Goal: Task Accomplishment & Management: Manage account settings

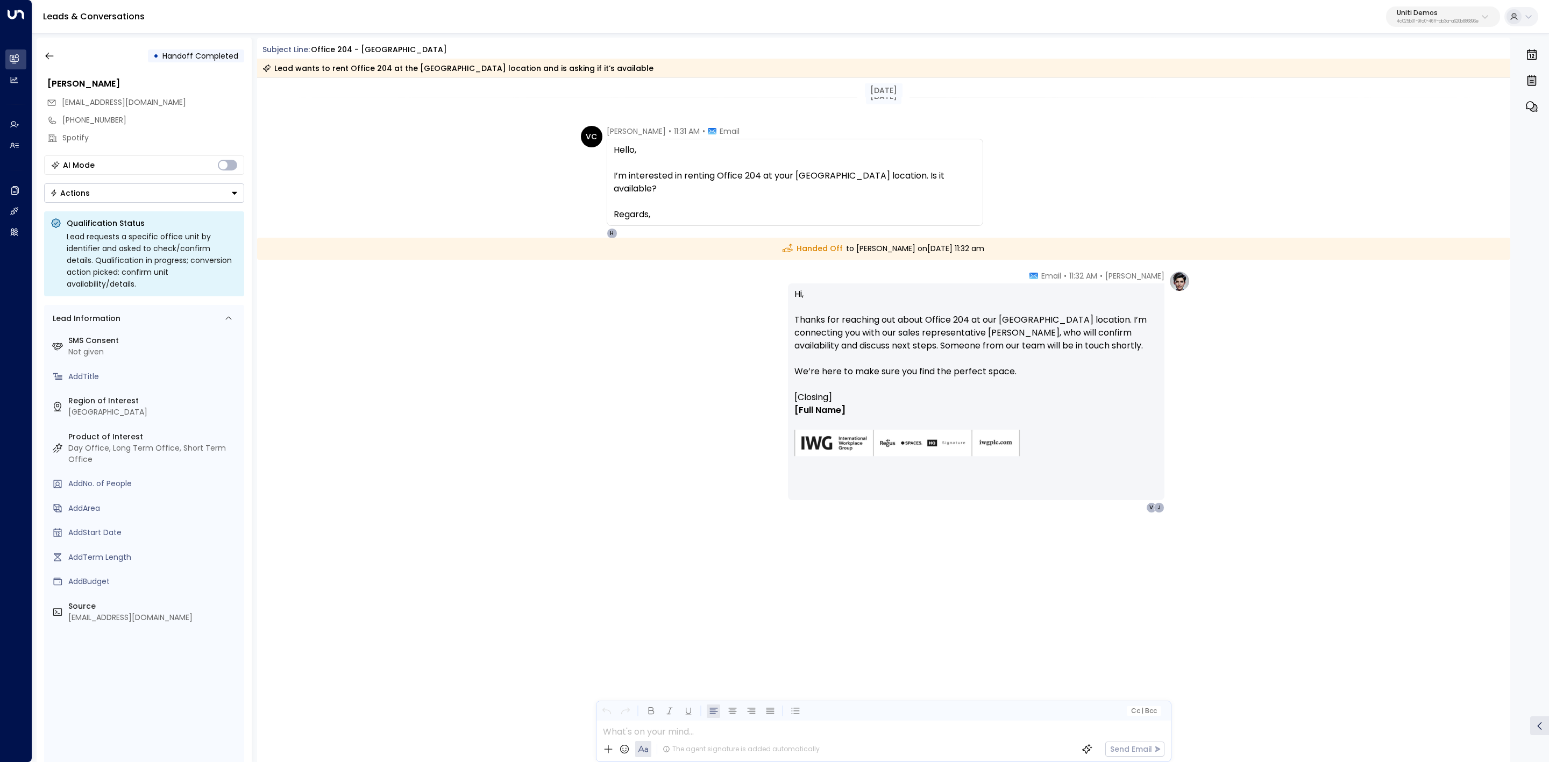
click at [731, 173] on span "Hello, I’m interested in renting Office 204 at your London location. Is it avai…" at bounding box center [795, 182] width 363 height 77
click at [795, 174] on span "Hello, I’m interested in renting Office 204 at your London location. Is it avai…" at bounding box center [795, 182] width 363 height 77
drag, startPoint x: 795, startPoint y: 174, endPoint x: 858, endPoint y: 189, distance: 64.7
click at [858, 189] on span "Hello, I’m interested in renting Office 204 at your London location. Is it avai…" at bounding box center [795, 182] width 363 height 77
click at [862, 191] on span "Hello, I’m interested in renting Office 204 at your London location. Is it avai…" at bounding box center [795, 182] width 363 height 77
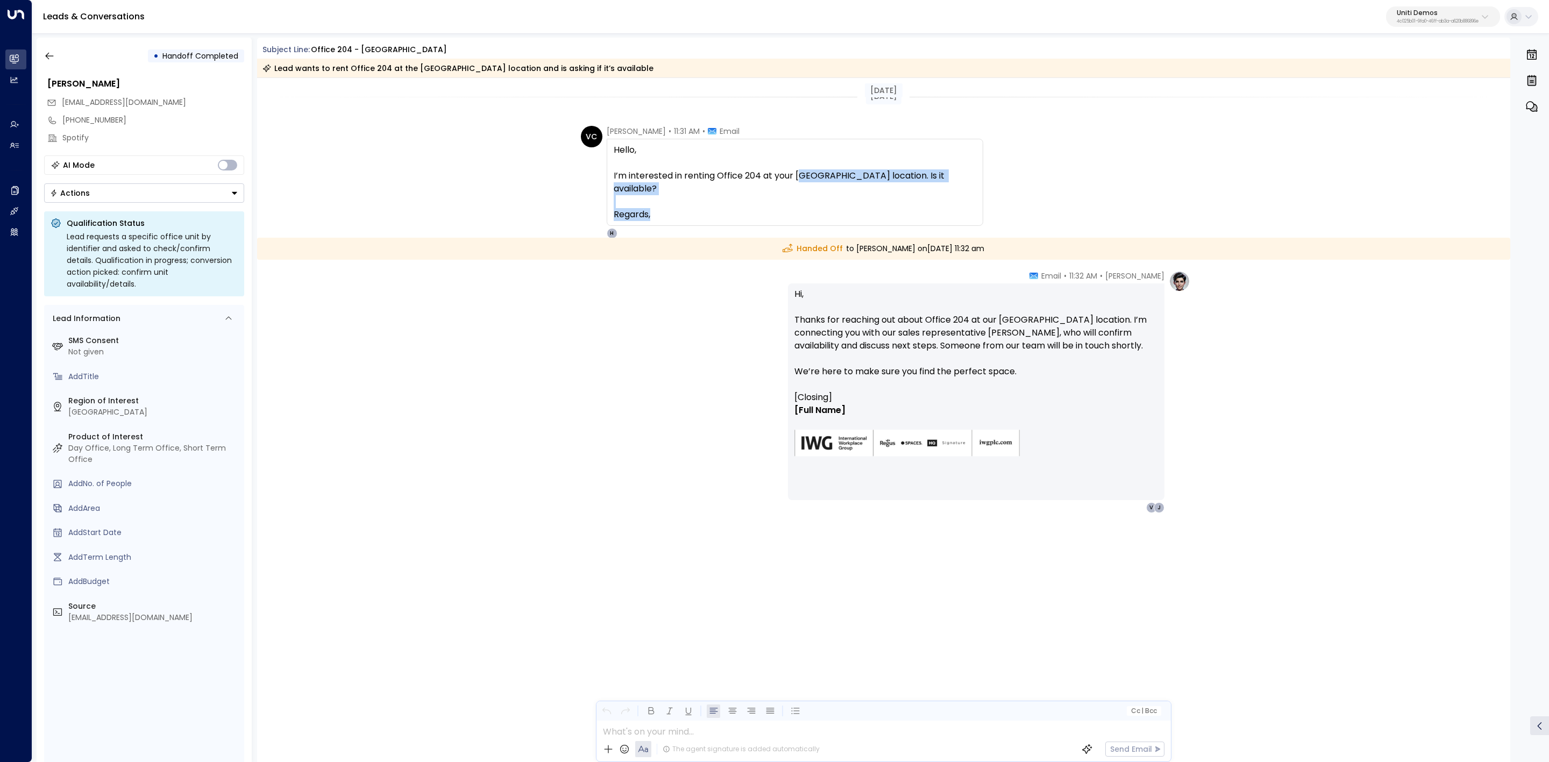
drag, startPoint x: 799, startPoint y: 176, endPoint x: 1027, endPoint y: 211, distance: 230.3
click at [1041, 211] on div "VC Valentina Colugnatti • 11:31 AM • Email Hello, I’m interested in renting Off…" at bounding box center [885, 182] width 609 height 113
click at [968, 191] on div "VC Valentina Colugnatti • 11:31 AM • Email Hello, I’m interested in renting Off…" at bounding box center [885, 182] width 609 height 113
drag, startPoint x: 822, startPoint y: 322, endPoint x: 964, endPoint y: 328, distance: 142.1
click at [936, 325] on p "Hi, Thanks for reaching out about Office 204 at our London location. I’m connec…" at bounding box center [976, 339] width 364 height 103
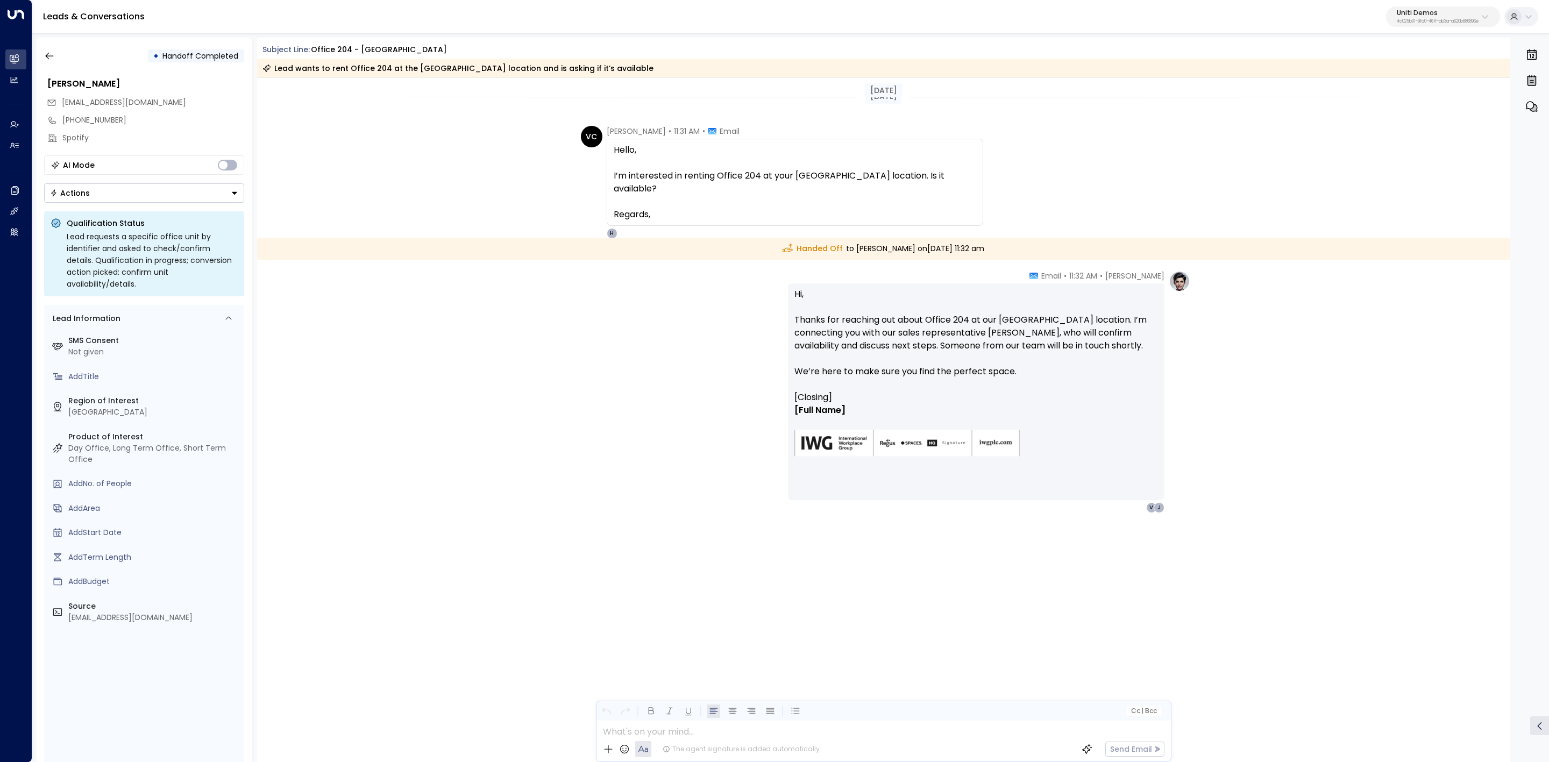
click at [964, 328] on p "Hi, Thanks for reaching out about Office 204 at our London location. I’m connec…" at bounding box center [976, 339] width 364 height 103
drag, startPoint x: 1052, startPoint y: 310, endPoint x: 1073, endPoint y: 311, distance: 21.0
click at [1067, 311] on p "Hi, Thanks for reaching out about Office 204 at our London location. I’m connec…" at bounding box center [976, 339] width 364 height 103
click at [1073, 311] on p "Hi, Thanks for reaching out about Office 204 at our London location. I’m connec…" at bounding box center [976, 339] width 364 height 103
drag, startPoint x: 1032, startPoint y: 335, endPoint x: 1093, endPoint y: 360, distance: 66.3
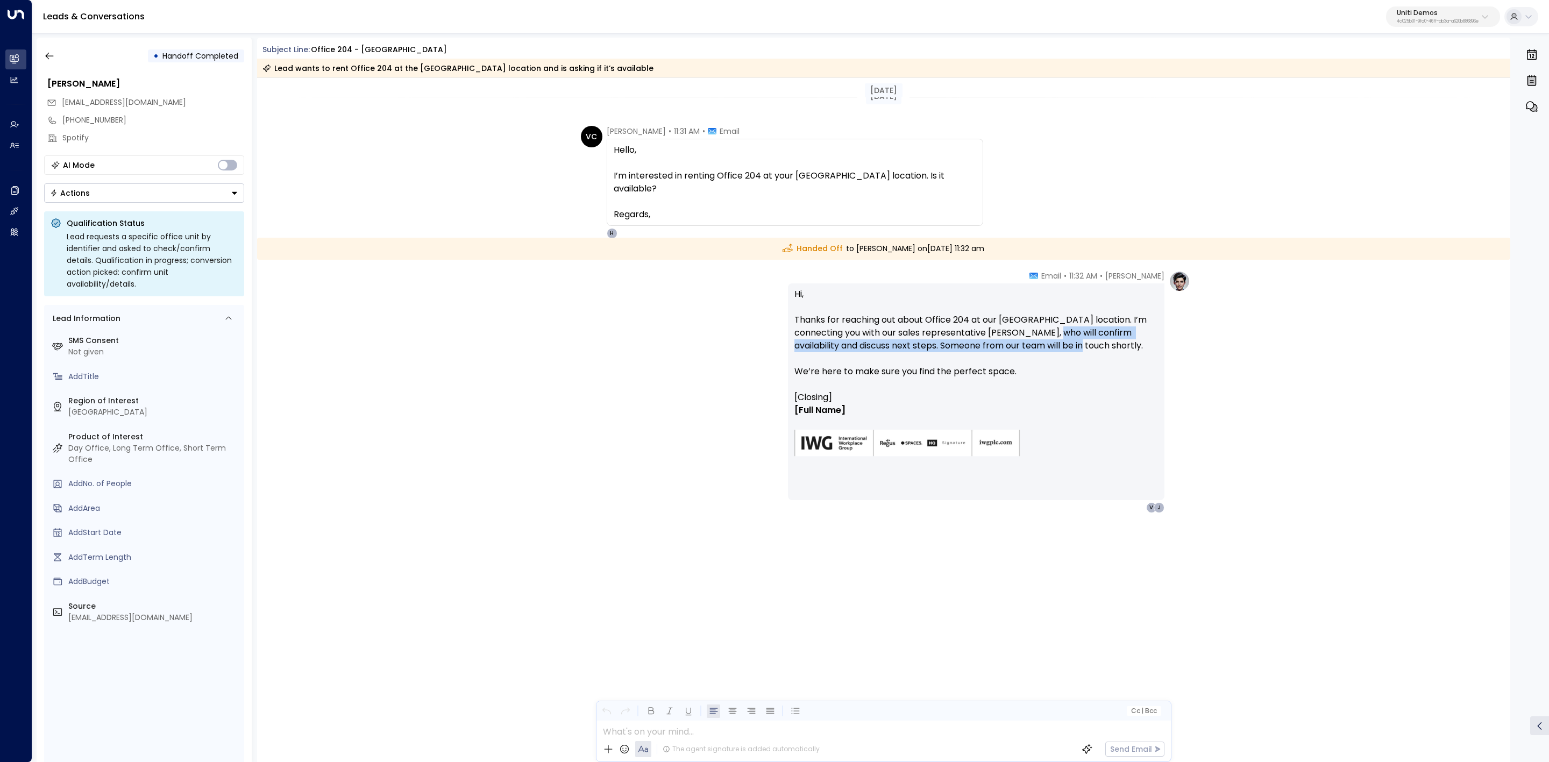
click at [1084, 357] on p "Hi, Thanks for reaching out about Office 204 at our London location. I’m connec…" at bounding box center [976, 339] width 364 height 103
click at [848, 302] on p "Hi, Thanks for reaching out about Office 204 at our London location. I’m connec…" at bounding box center [976, 339] width 364 height 103
click at [1212, 315] on div "Hanna Simons • 11:32 AM • Email Hi, Thanks for reaching out about Office 204 at…" at bounding box center [884, 446] width 1254 height 350
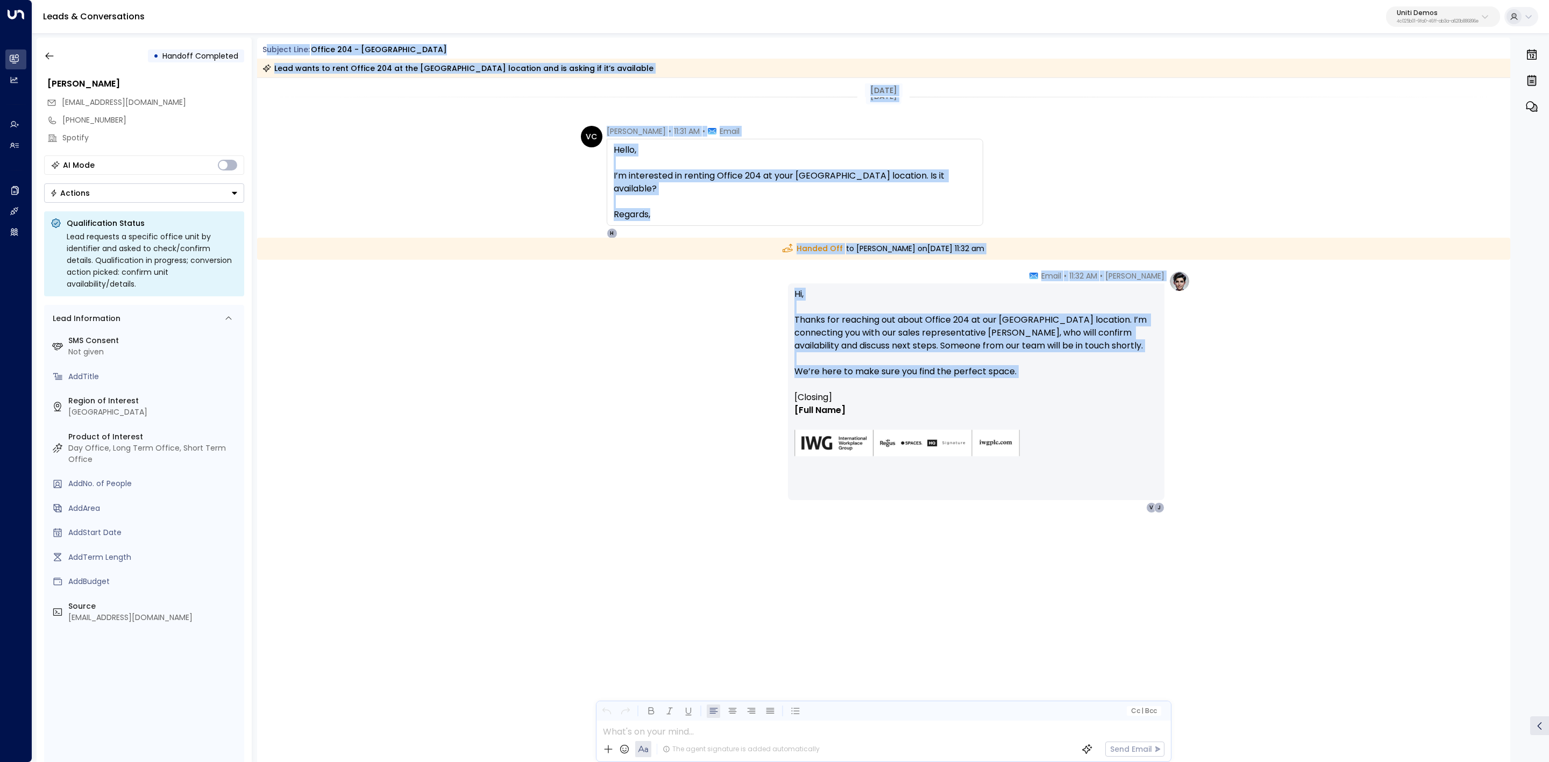
drag, startPoint x: 266, startPoint y: 45, endPoint x: 1235, endPoint y: 386, distance: 1027.0
click at [1235, 386] on div "Subject Line: Office 204 - London Lead wants to rent Office 204 at the London l…" at bounding box center [884, 400] width 1254 height 725
copy div "ubject Line: Office 204 - London Lead wants to rent Office 204 at the London lo…"
click at [42, 47] on button "button" at bounding box center [49, 55] width 19 height 19
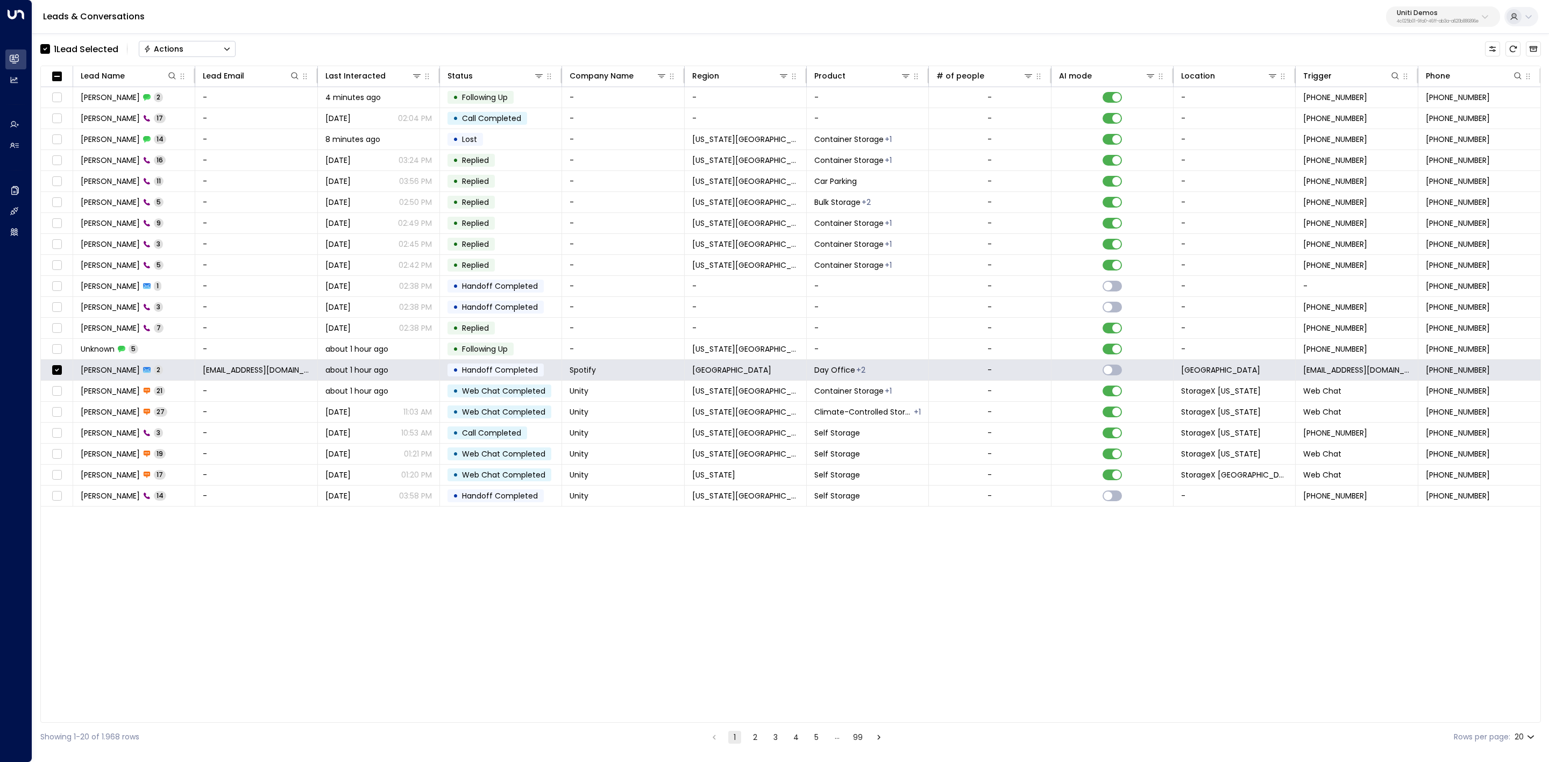
click at [210, 44] on button "Actions" at bounding box center [187, 49] width 97 height 16
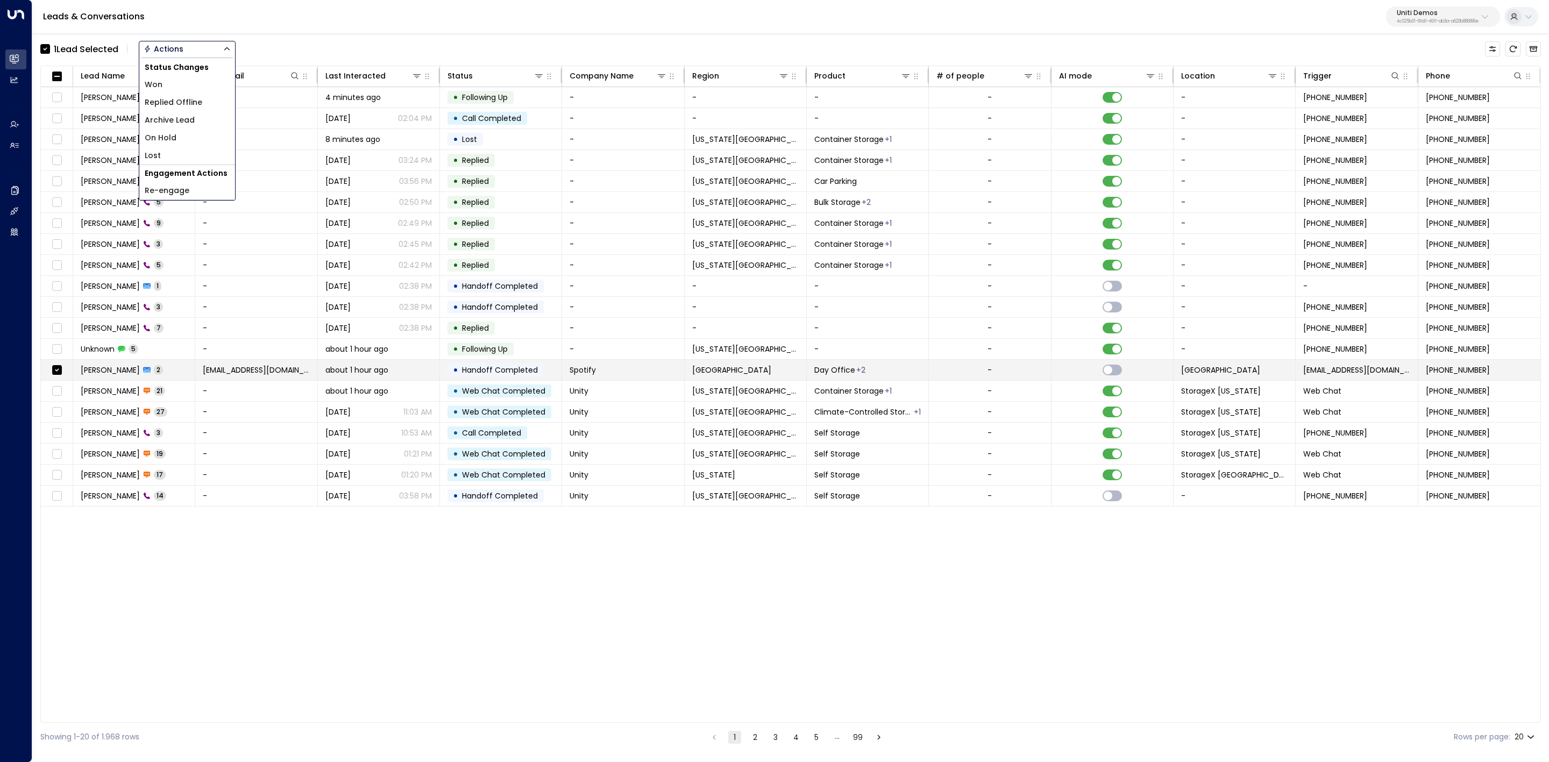
click at [140, 375] on span "Valentina Colugnatti" at bounding box center [110, 370] width 59 height 11
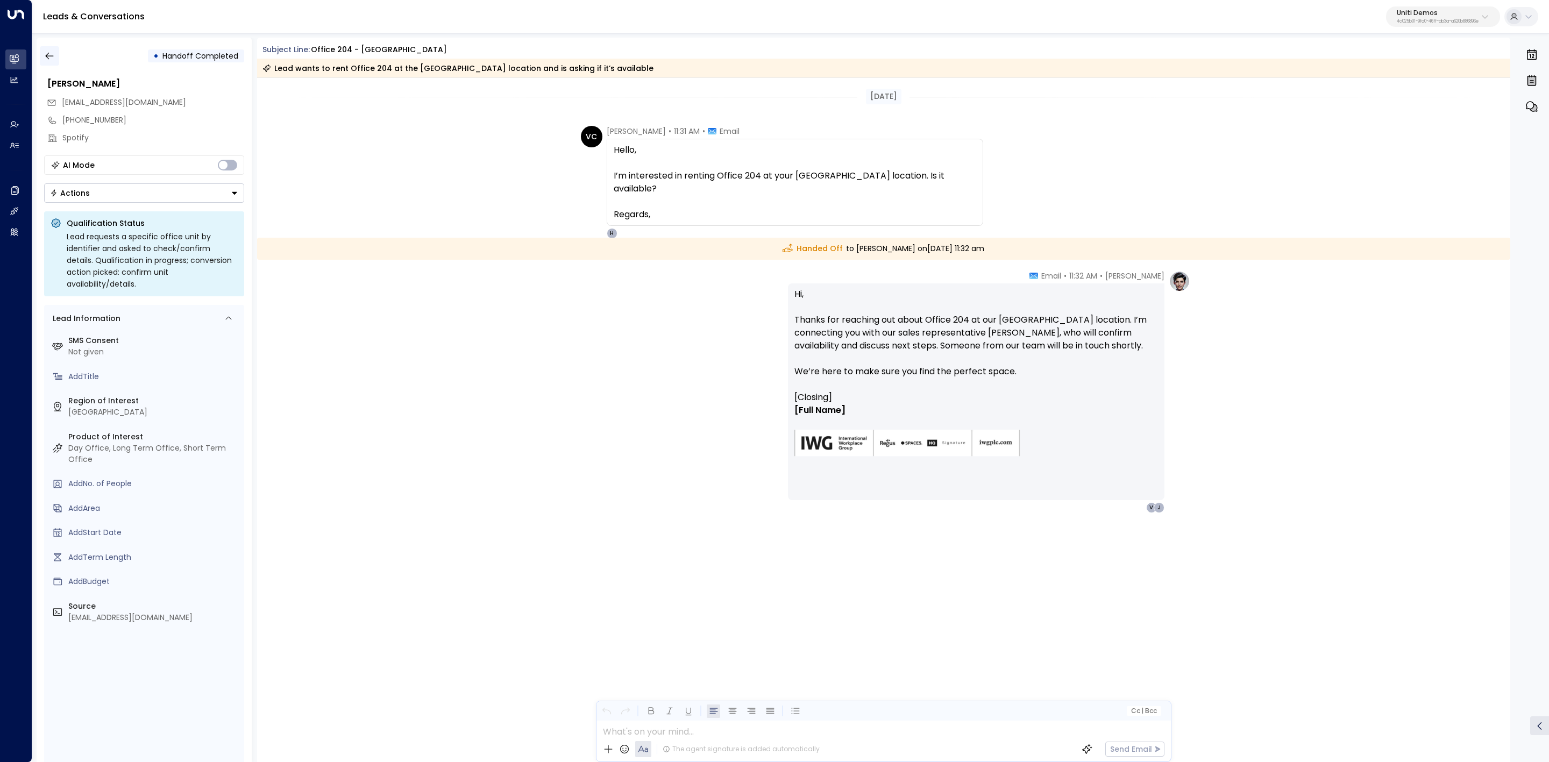
click at [52, 63] on button "button" at bounding box center [49, 55] width 19 height 19
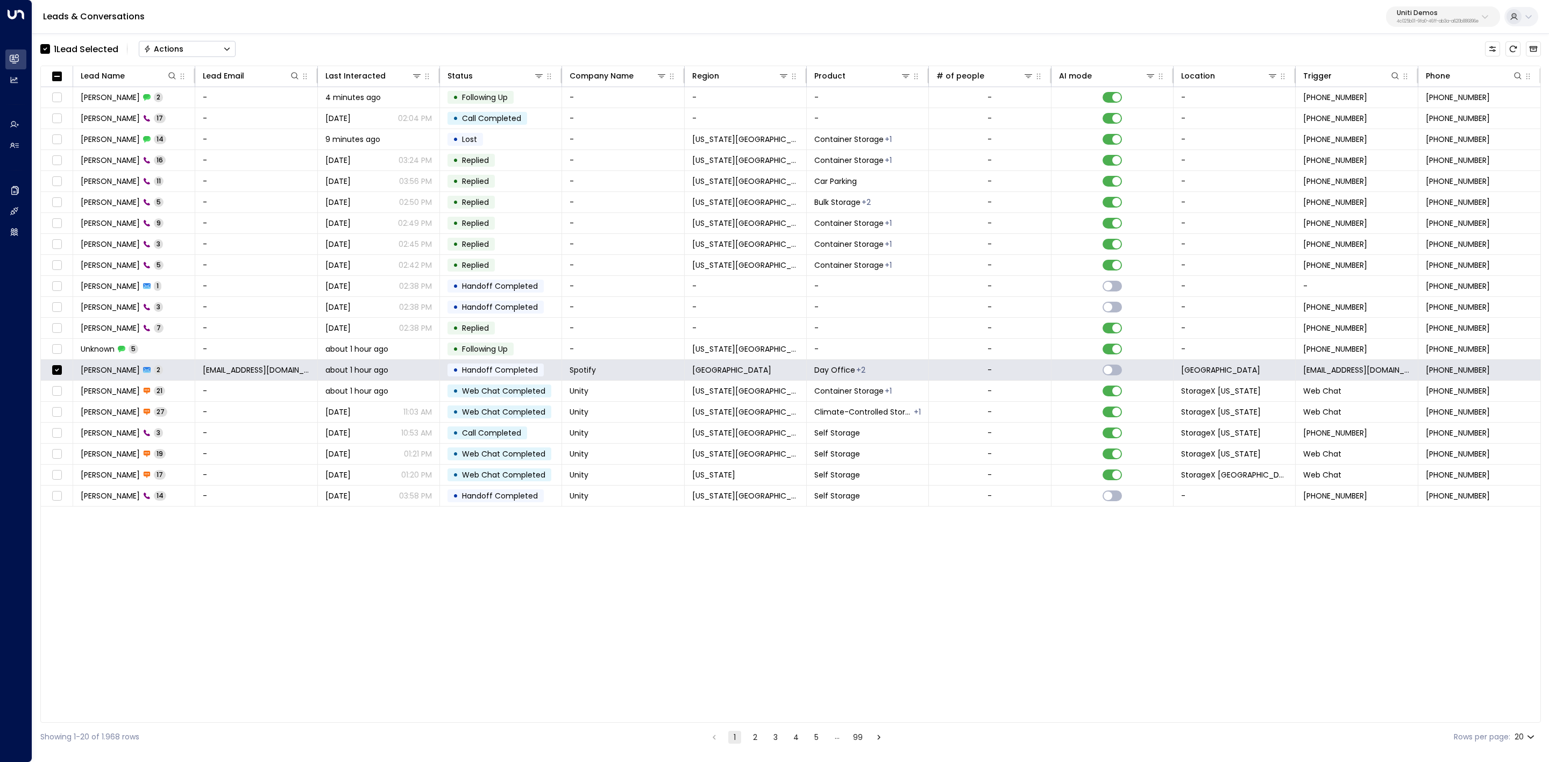
click at [211, 42] on button "Actions" at bounding box center [187, 49] width 97 height 16
click at [189, 121] on span "Archive Lead" at bounding box center [170, 120] width 50 height 11
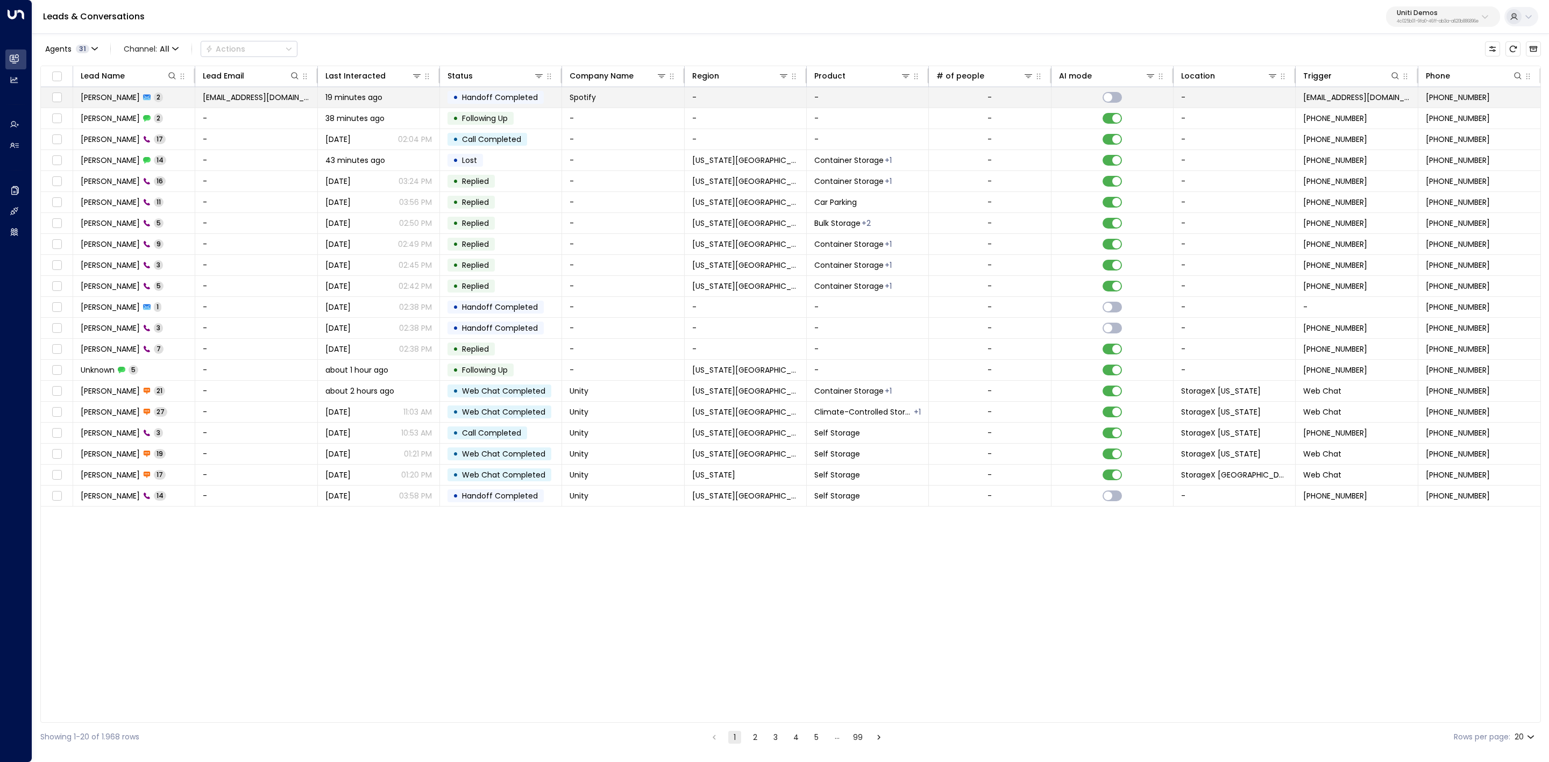
click at [140, 94] on span "Valentina Colugnatti" at bounding box center [110, 97] width 59 height 11
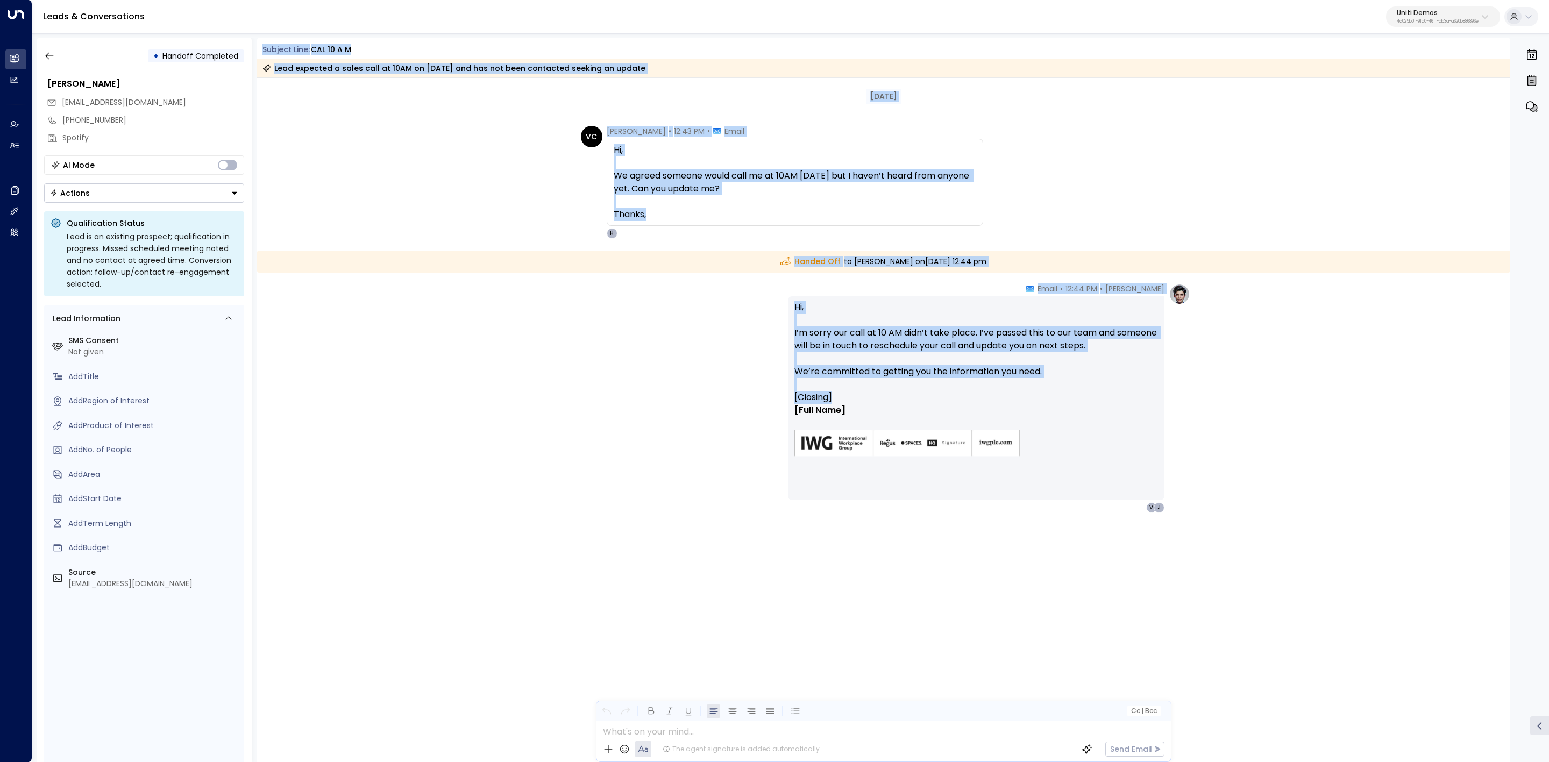
drag, startPoint x: 255, startPoint y: 49, endPoint x: 1157, endPoint y: 400, distance: 968.5
click at [1157, 400] on div "• Handoff Completed Valentina Colugnatti valentinacolugnatti@gmail.com +8149785…" at bounding box center [793, 400] width 1513 height 725
copy div "Subject Line: CAL 10 A M Lead expected a sales call at 10AM on 2025-09-29 and h…"
click at [55, 57] on button "button" at bounding box center [49, 55] width 19 height 19
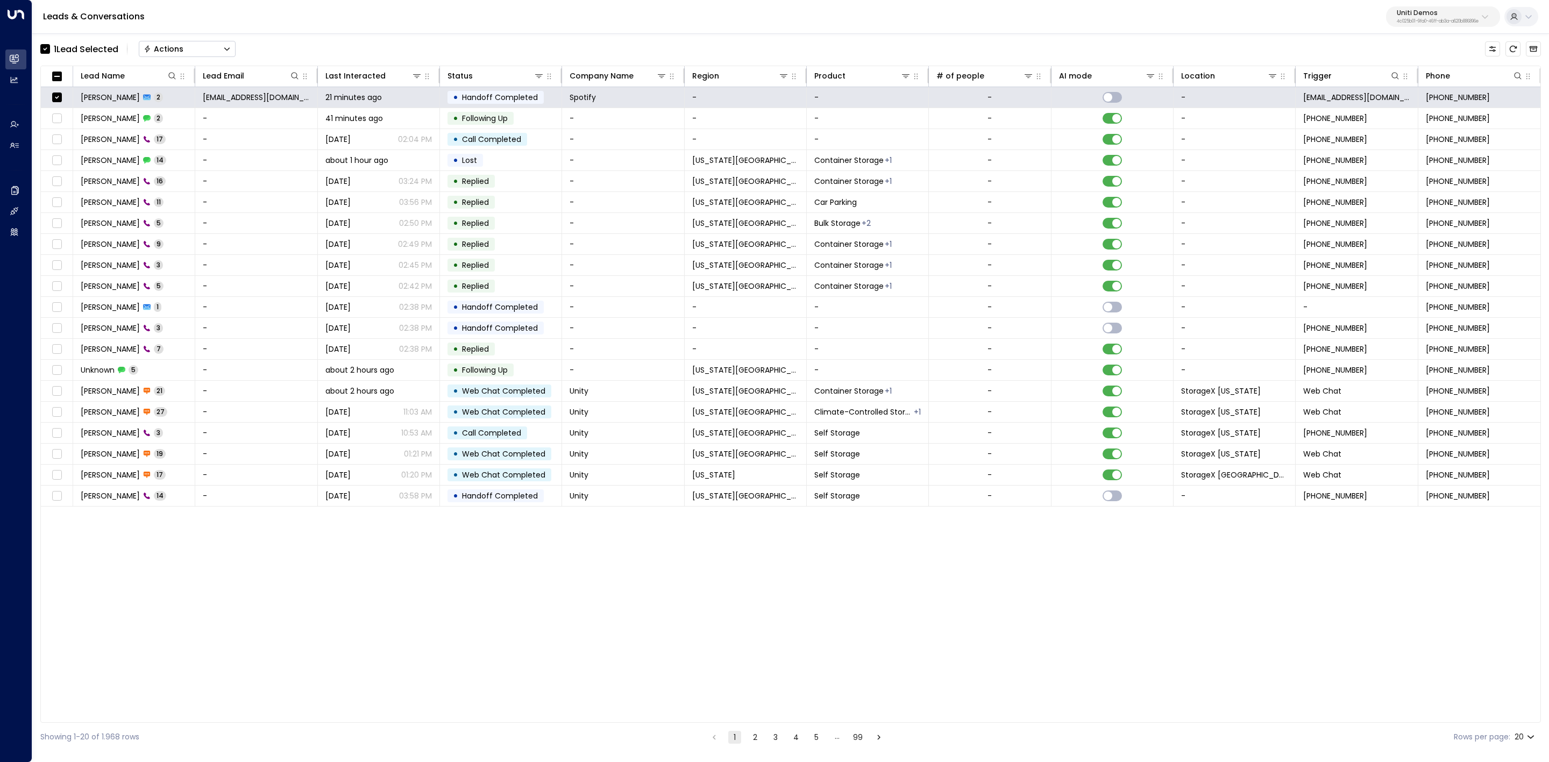
click at [265, 47] on div "1 Lead Selected Actions" at bounding box center [790, 49] width 1501 height 23
click at [182, 46] on div "Actions" at bounding box center [164, 49] width 40 height 10
click at [184, 117] on span "Archive Lead" at bounding box center [170, 120] width 50 height 11
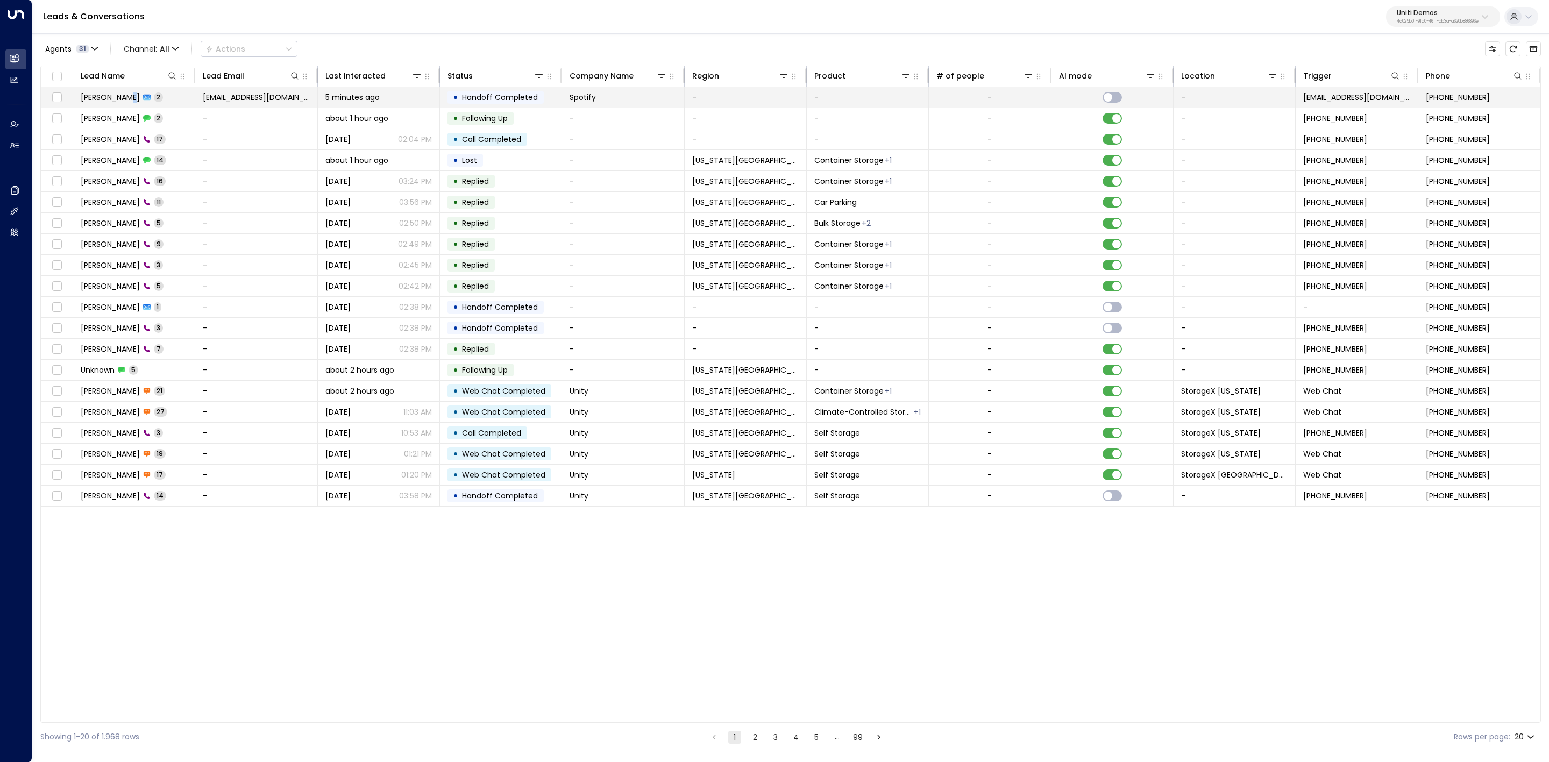
click at [127, 102] on span "Valentina Colugnatti" at bounding box center [110, 97] width 59 height 11
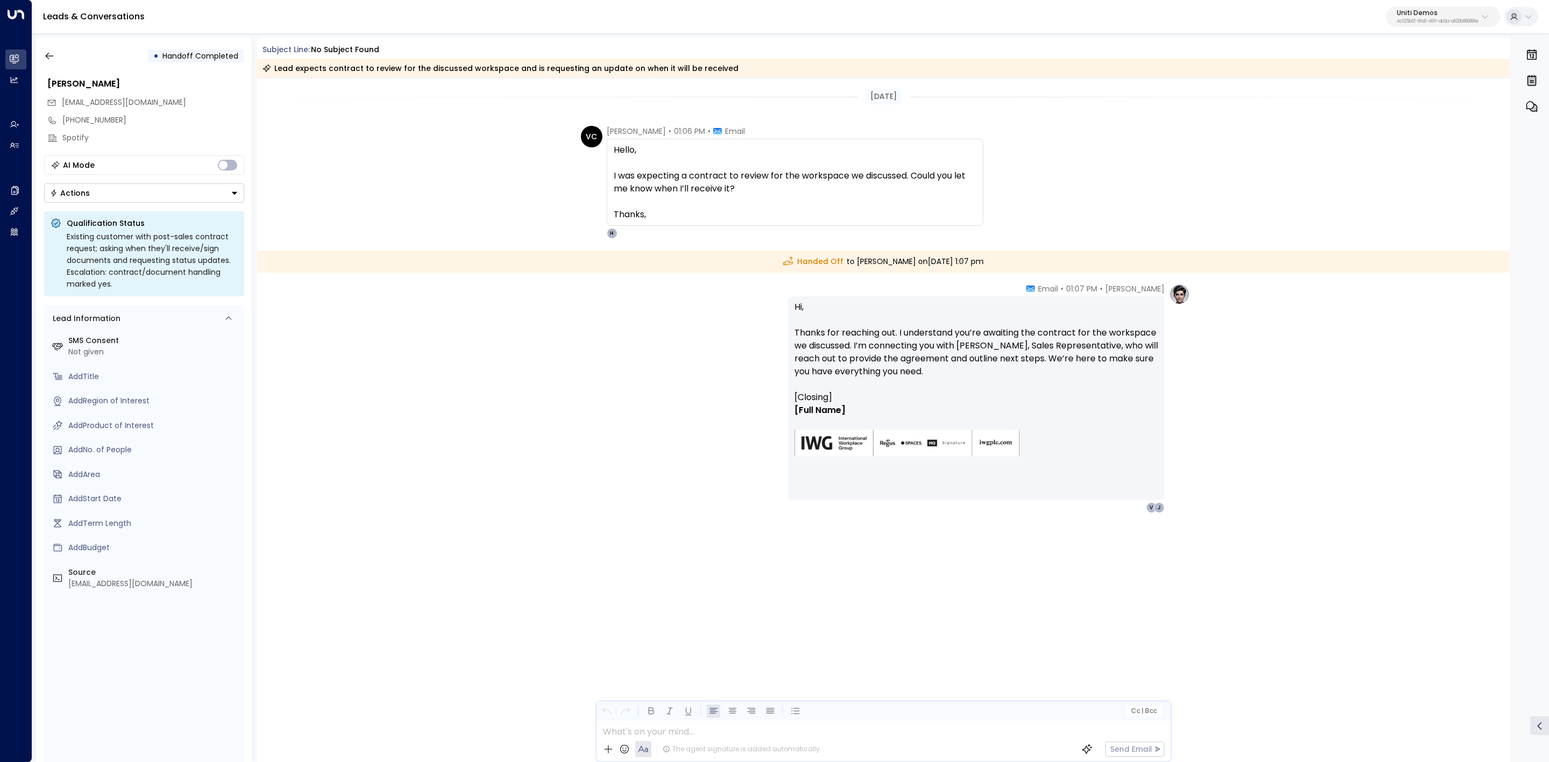
drag, startPoint x: 879, startPoint y: 323, endPoint x: 1107, endPoint y: 326, distance: 227.5
click at [1100, 326] on p "Hi, Thanks for reaching out. I understand you’re awaiting the contract for the …" at bounding box center [976, 346] width 364 height 90
click at [1107, 328] on p "Hi, Thanks for reaching out. I understand you’re awaiting the contract for the …" at bounding box center [976, 346] width 364 height 90
drag, startPoint x: 1004, startPoint y: 328, endPoint x: 1166, endPoint y: 338, distance: 161.6
click at [1166, 338] on div "Hanna Simons • 01:07 PM • Email Hi, Thanks for reaching out. I understand you’r…" at bounding box center [989, 398] width 402 height 230
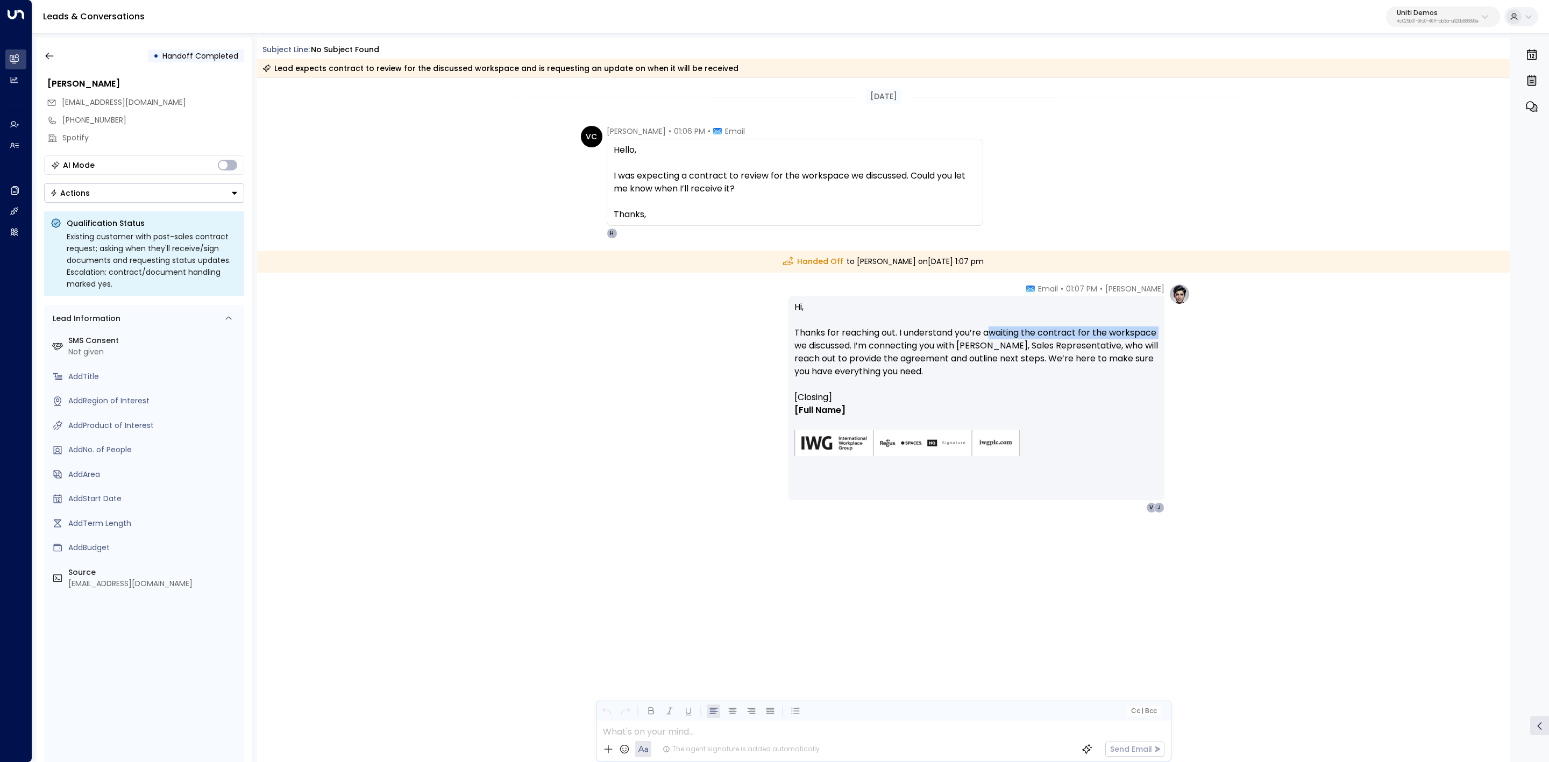
click at [1166, 338] on div "Hanna Simons • 01:07 PM • Email Hi, Thanks for reaching out. I understand you’r…" at bounding box center [989, 398] width 402 height 230
drag, startPoint x: 809, startPoint y: 336, endPoint x: 913, endPoint y: 339, distance: 104.4
click at [899, 338] on p "Hi, Thanks for reaching out. I understand you’re awaiting the contract for the …" at bounding box center [976, 346] width 364 height 90
click at [931, 339] on p "Hi, Thanks for reaching out. I understand you’re awaiting the contract for the …" at bounding box center [976, 346] width 364 height 90
drag, startPoint x: 908, startPoint y: 347, endPoint x: 1132, endPoint y: 364, distance: 223.8
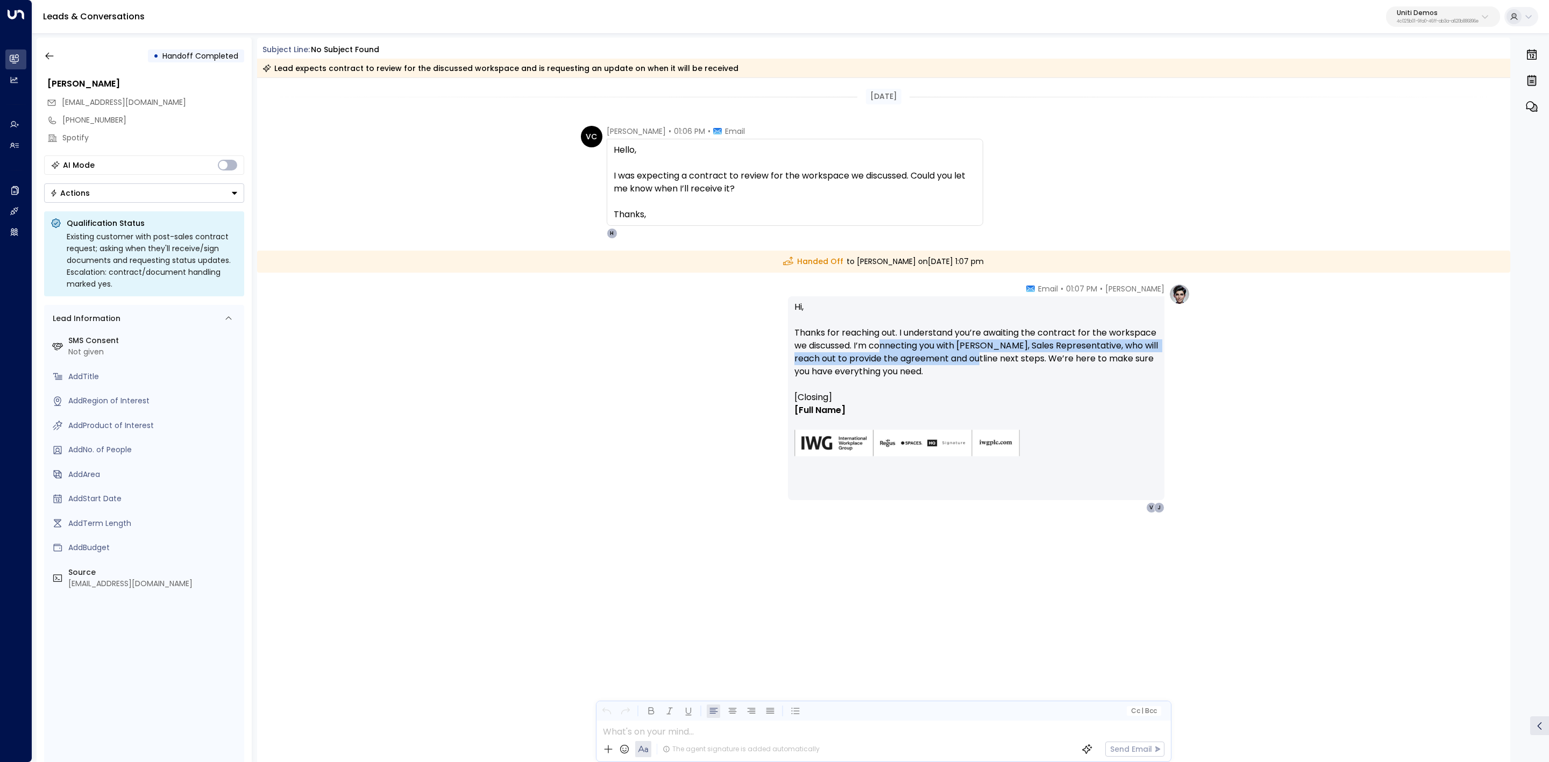
click at [1038, 357] on p "Hi, Thanks for reaching out. I understand you’re awaiting the contract for the …" at bounding box center [976, 346] width 364 height 90
click at [1133, 364] on p "Hi, Thanks for reaching out. I understand you’re awaiting the contract for the …" at bounding box center [976, 346] width 364 height 90
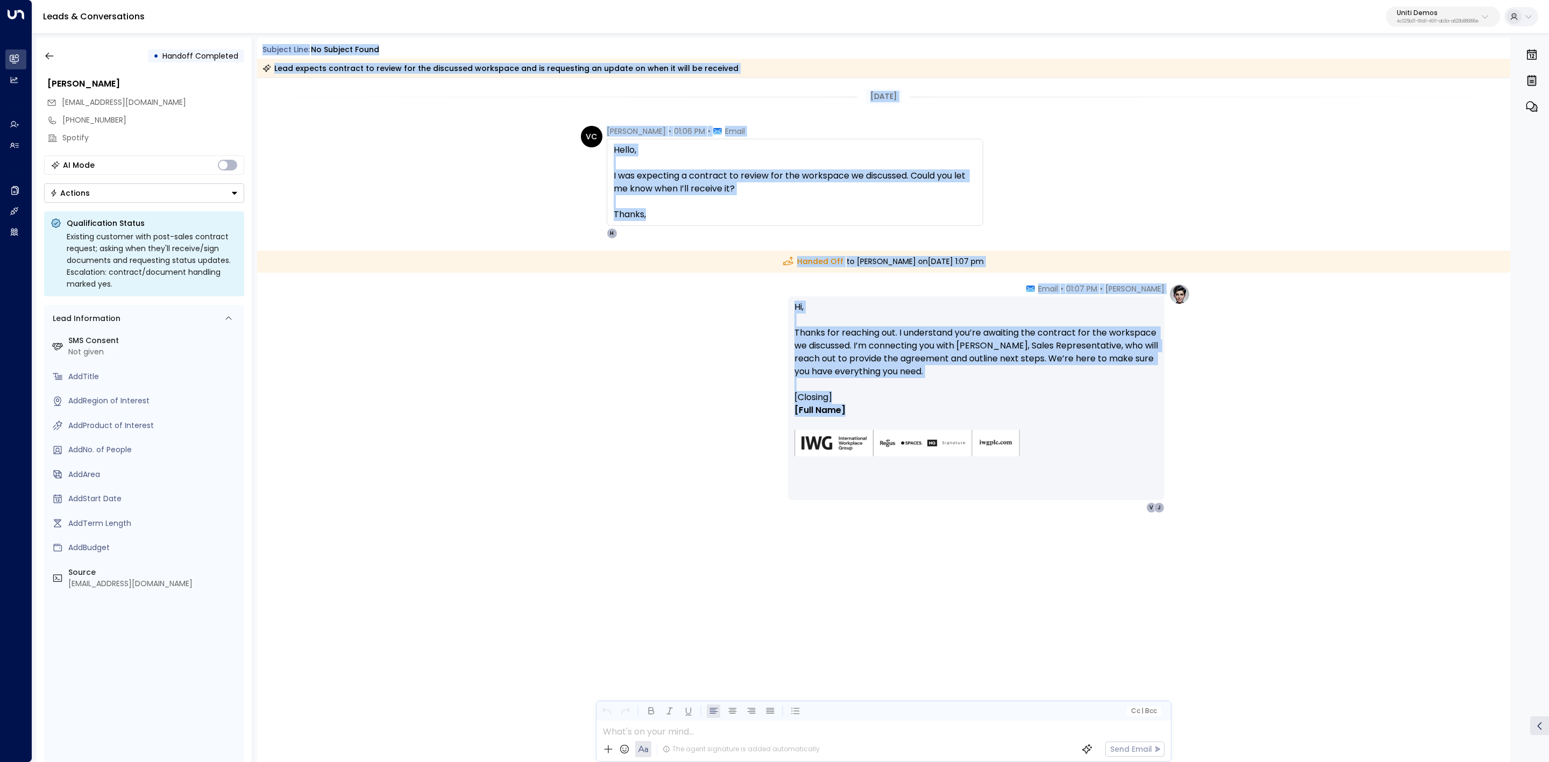
drag, startPoint x: 876, startPoint y: 407, endPoint x: 288, endPoint y: 52, distance: 687.2
click at [258, 44] on div "Subject Line: No subject found Lead expects contract to review for the discusse…" at bounding box center [884, 400] width 1254 height 725
copy div "Subject Line: No subject found Lead expects contract to review for the discusse…"
click at [45, 51] on button "button" at bounding box center [49, 55] width 19 height 19
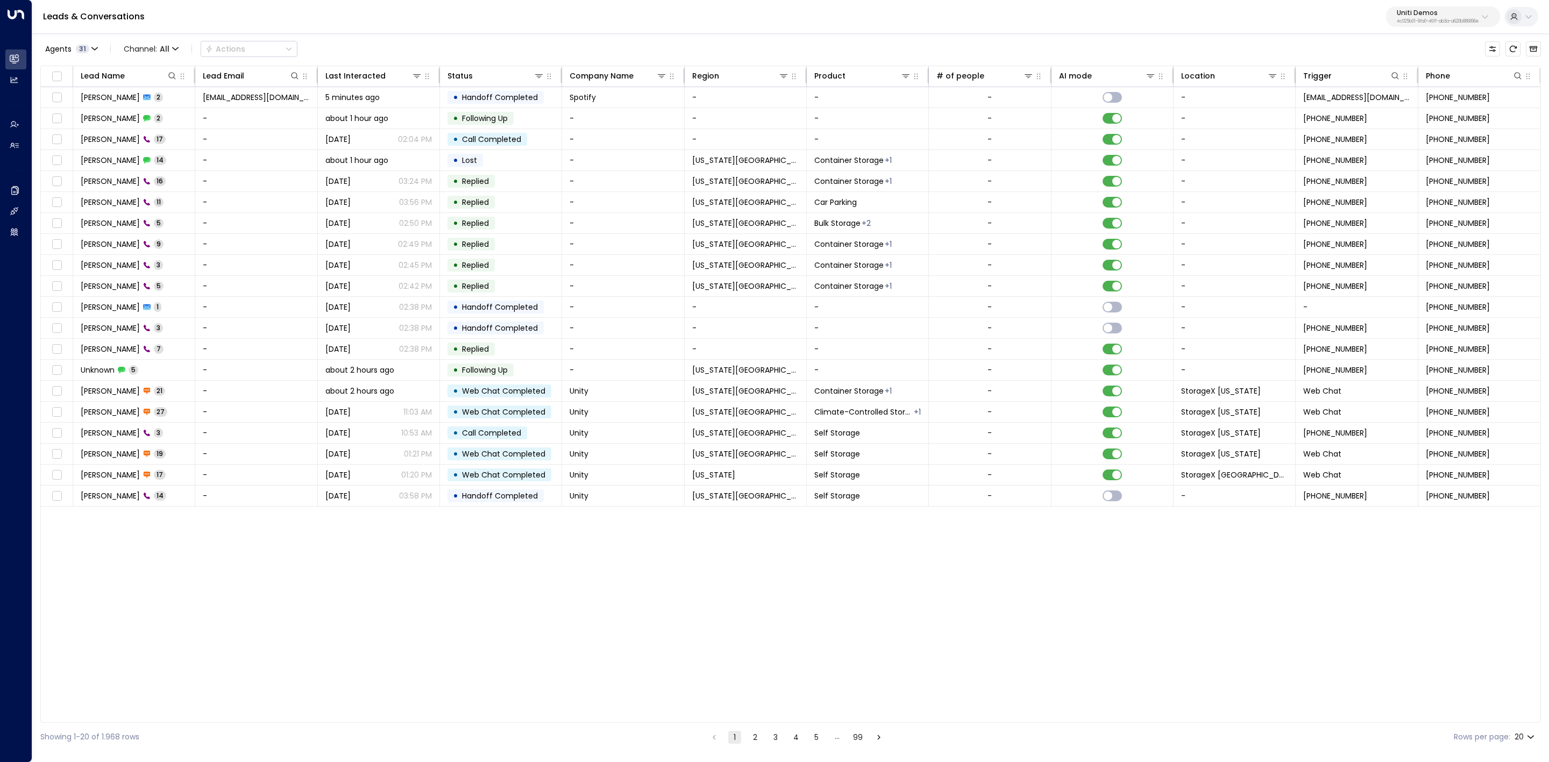
click at [60, 55] on button "Agents 31" at bounding box center [70, 48] width 61 height 15
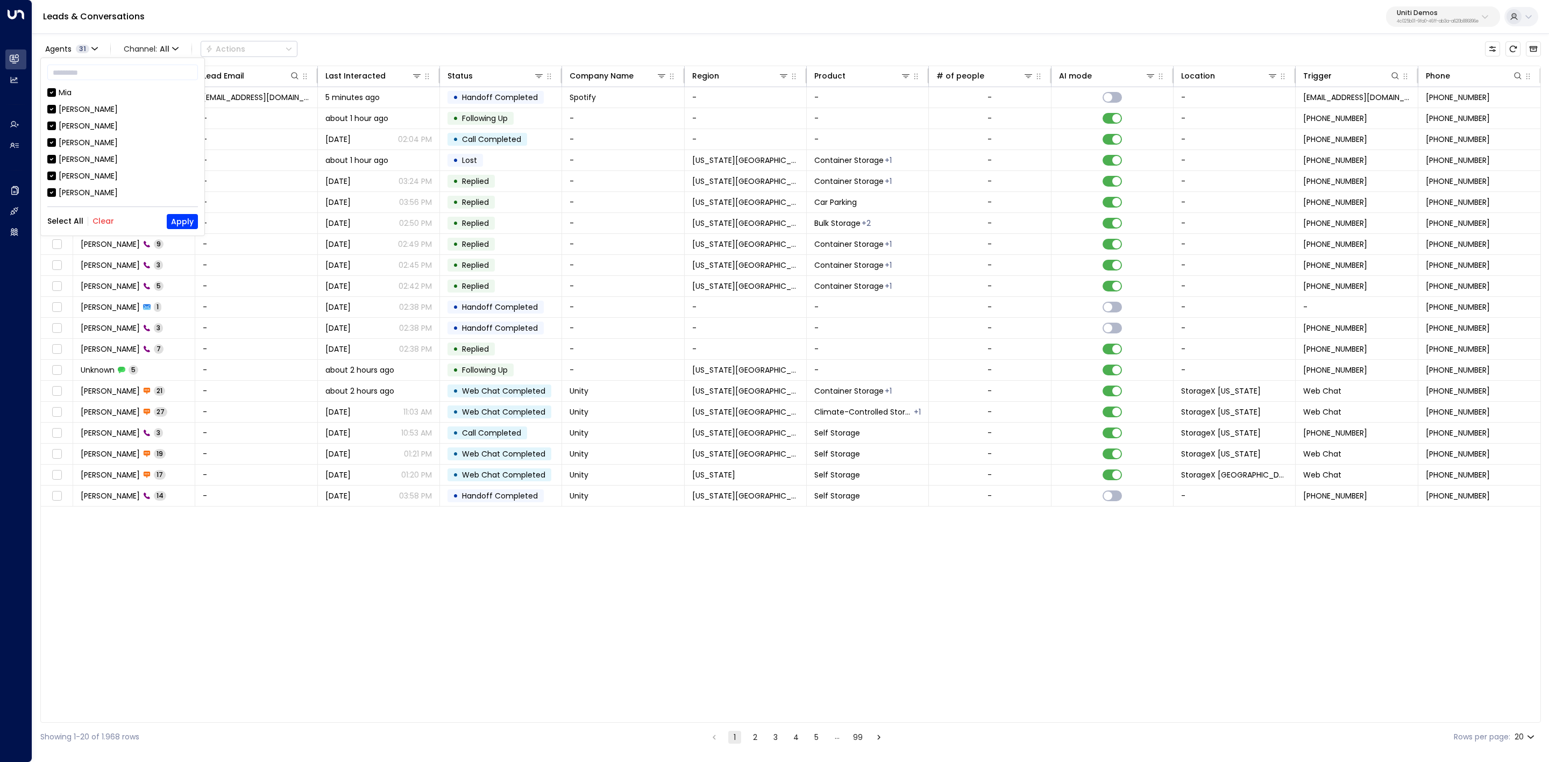
click at [553, 0] on div at bounding box center [774, 381] width 1549 height 762
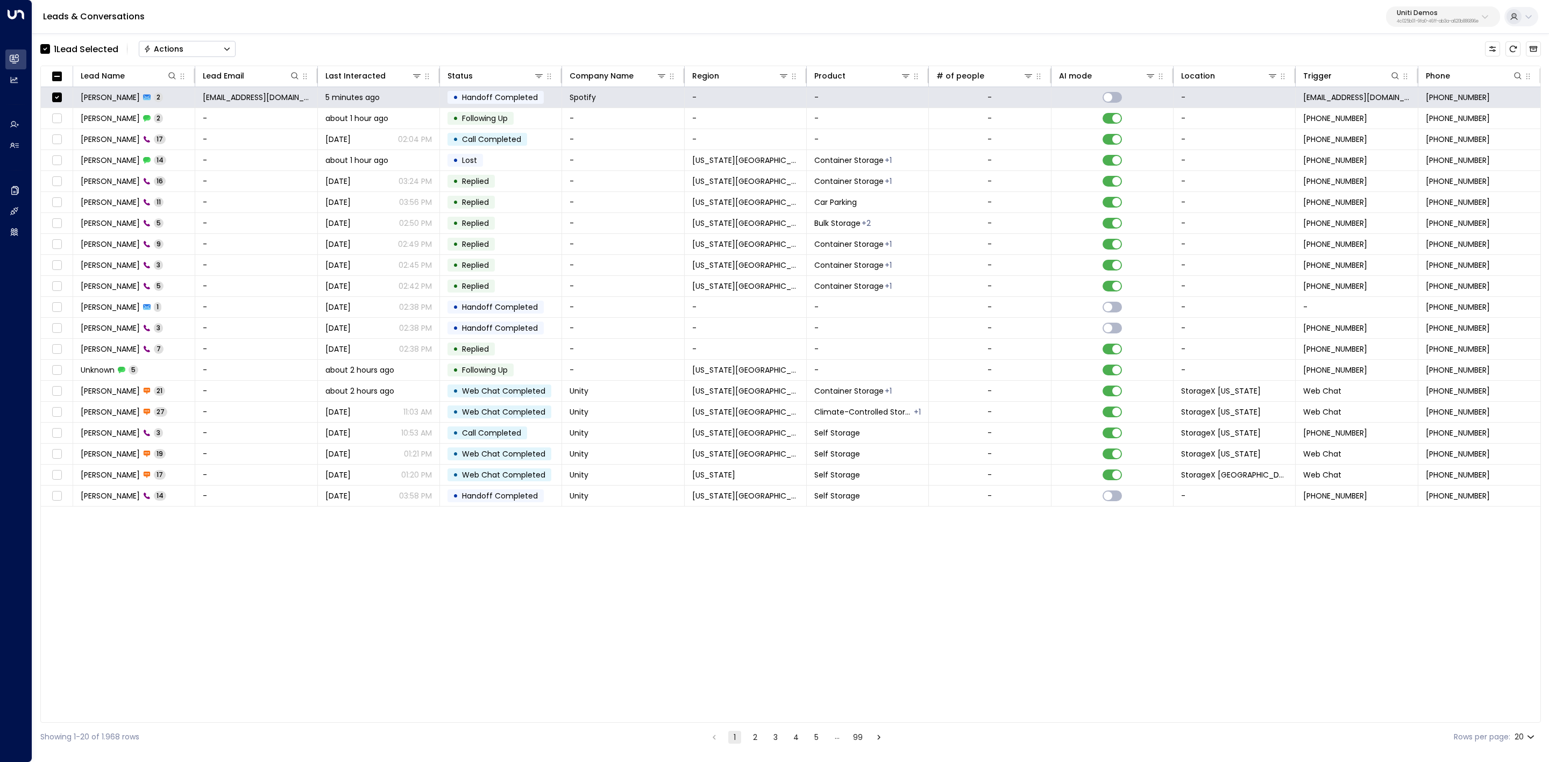
click at [197, 54] on button "Actions" at bounding box center [187, 49] width 97 height 16
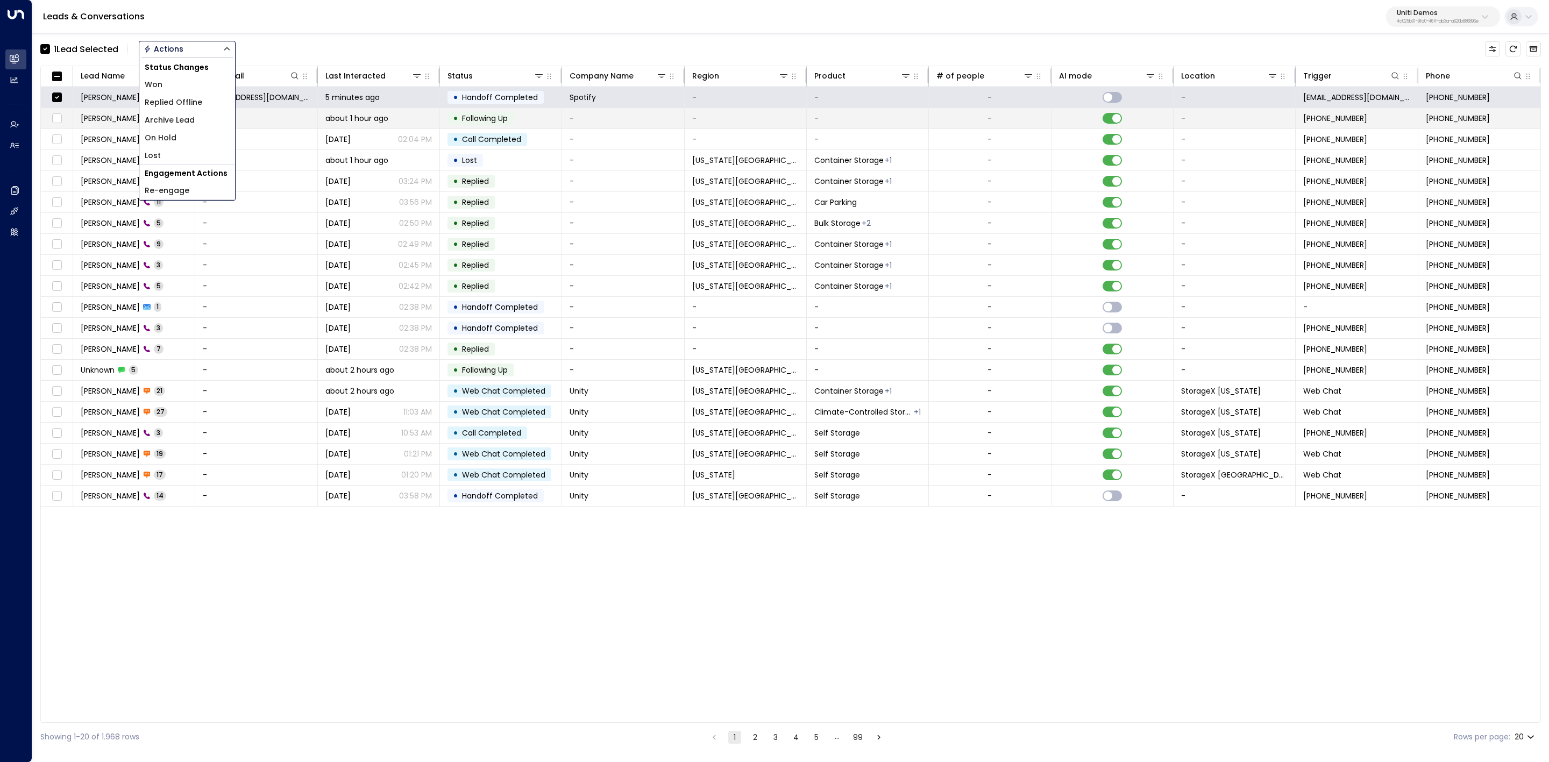
click at [197, 119] on li "Archive Lead" at bounding box center [187, 120] width 96 height 18
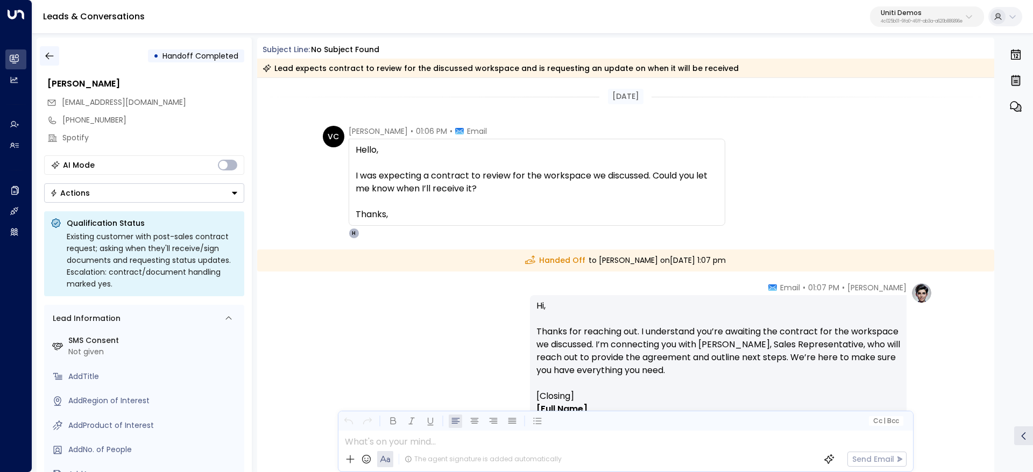
click at [47, 59] on icon "button" at bounding box center [49, 56] width 11 height 11
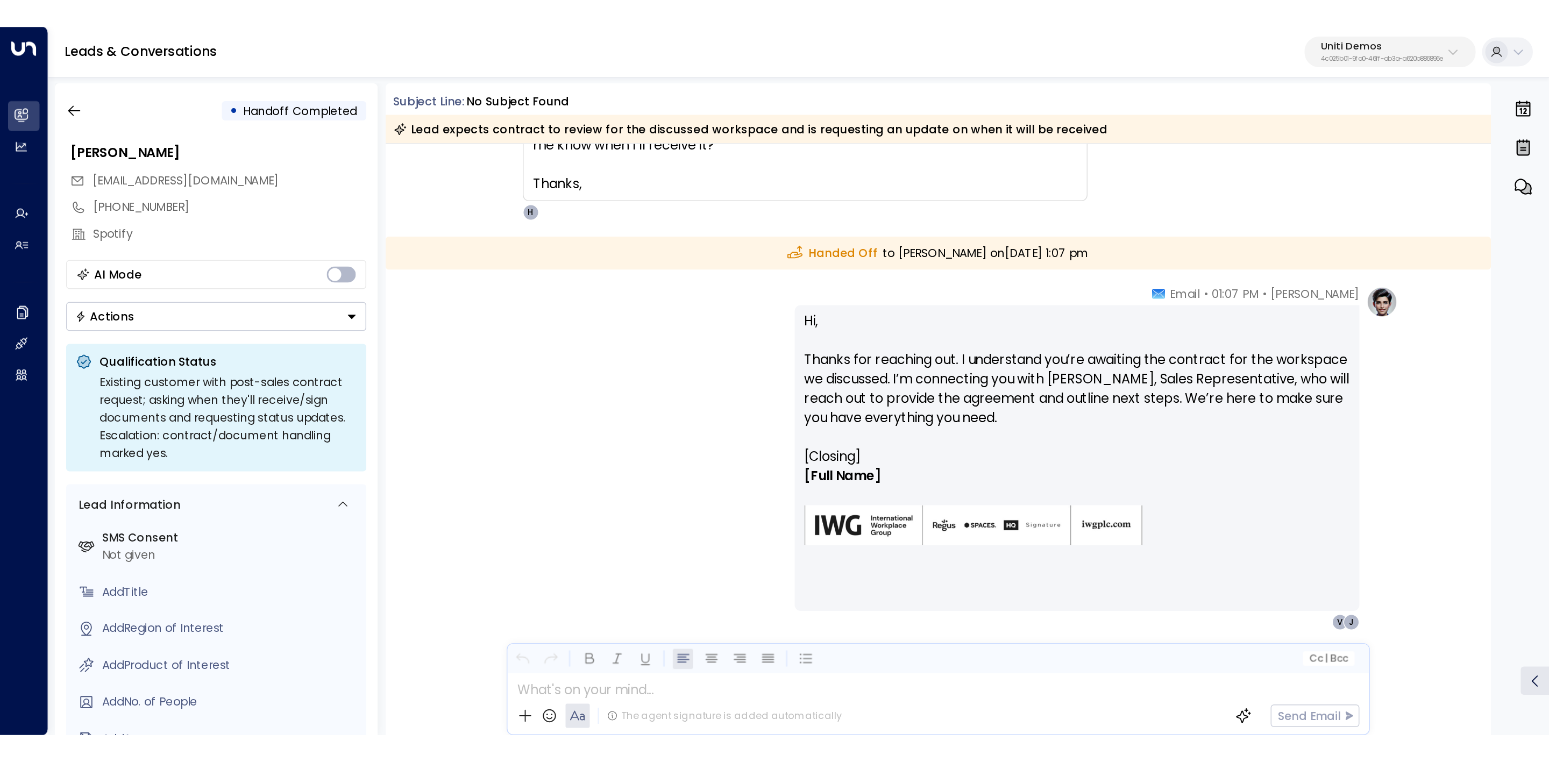
scroll to position [147, 0]
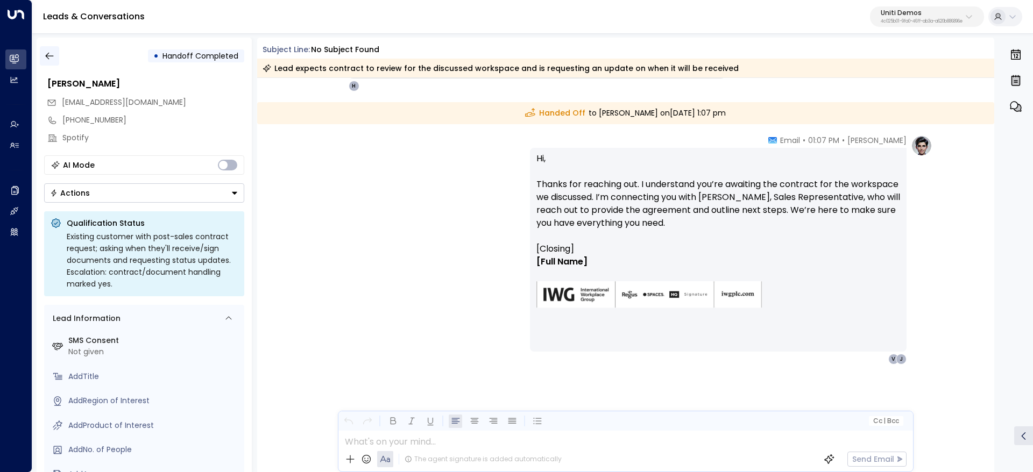
click at [51, 46] on button "button" at bounding box center [49, 55] width 19 height 19
click at [55, 55] on button "button" at bounding box center [49, 55] width 19 height 19
click at [53, 56] on icon "button" at bounding box center [49, 56] width 11 height 11
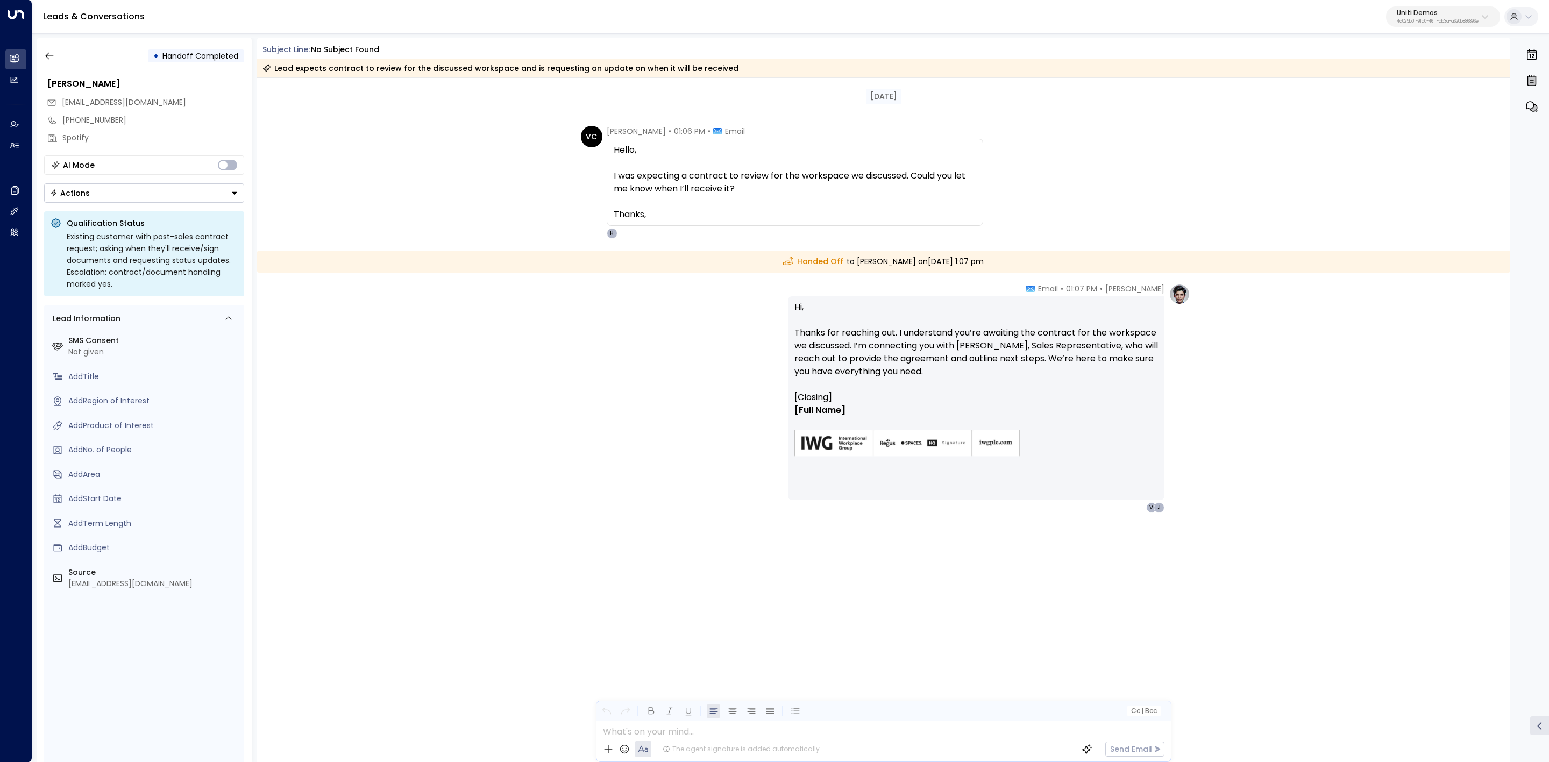
scroll to position [0, 0]
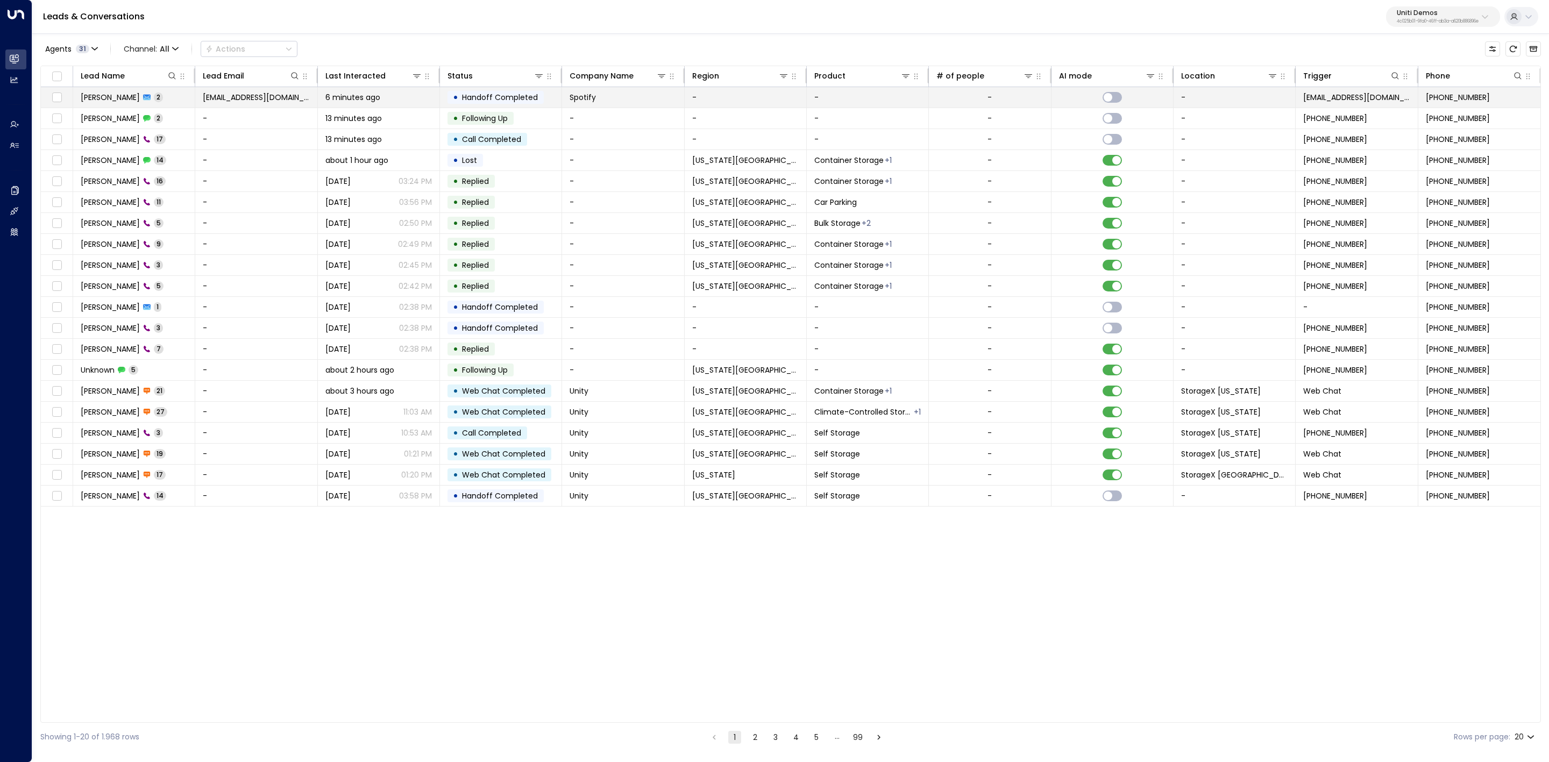
click at [126, 98] on span "[PERSON_NAME]" at bounding box center [110, 97] width 59 height 11
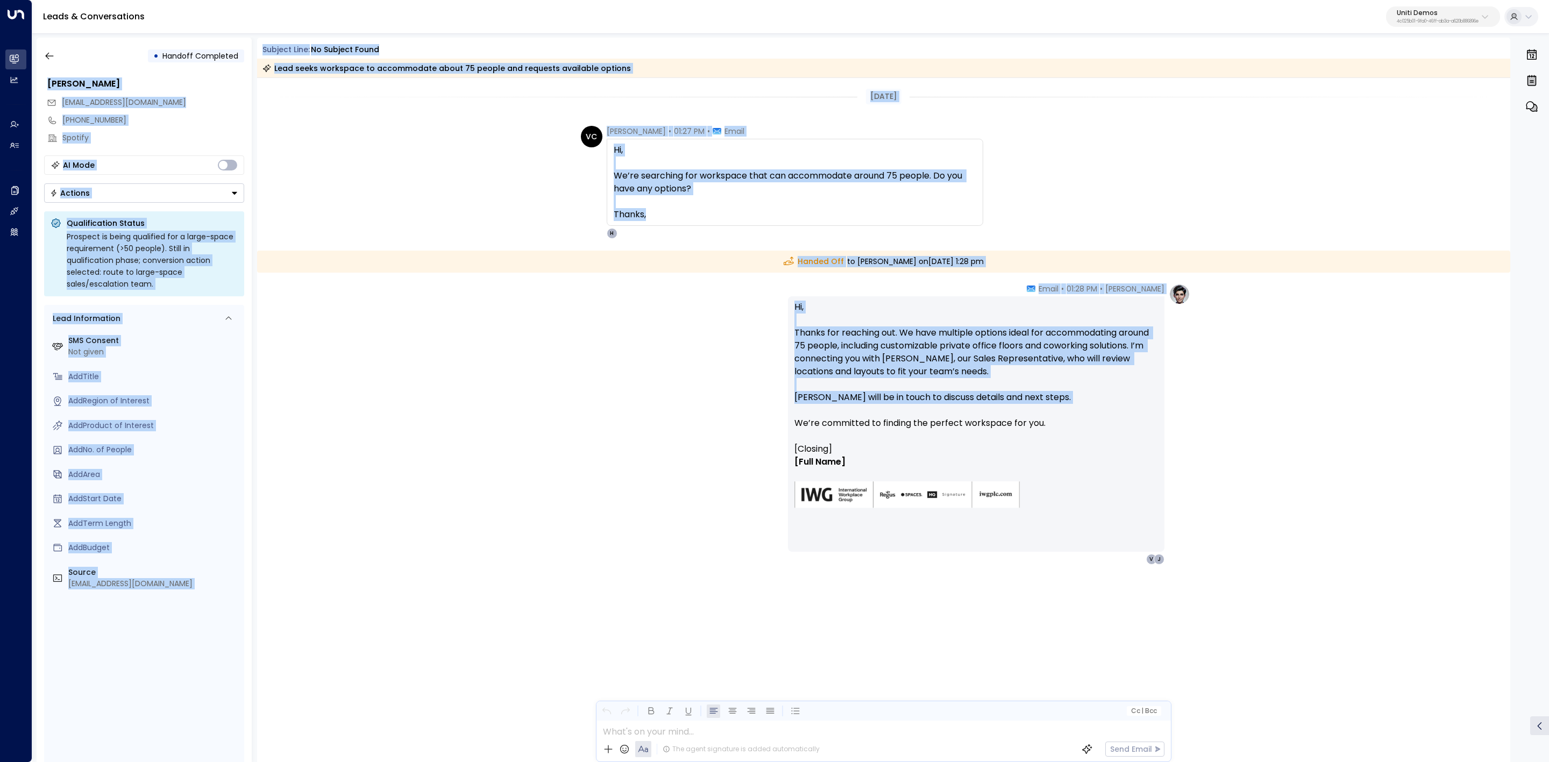
drag, startPoint x: 265, startPoint y: 52, endPoint x: 1174, endPoint y: 411, distance: 977.1
click at [1174, 411] on div "• Handoff Completed Valentina Colugnatti valentinacolugnatti@gmail.com +8149785…" at bounding box center [793, 400] width 1513 height 725
click at [1175, 408] on div "Hanna Simons • 01:28 PM • Email Hi, Thanks for reaching out. We have multiple o…" at bounding box center [989, 423] width 402 height 281
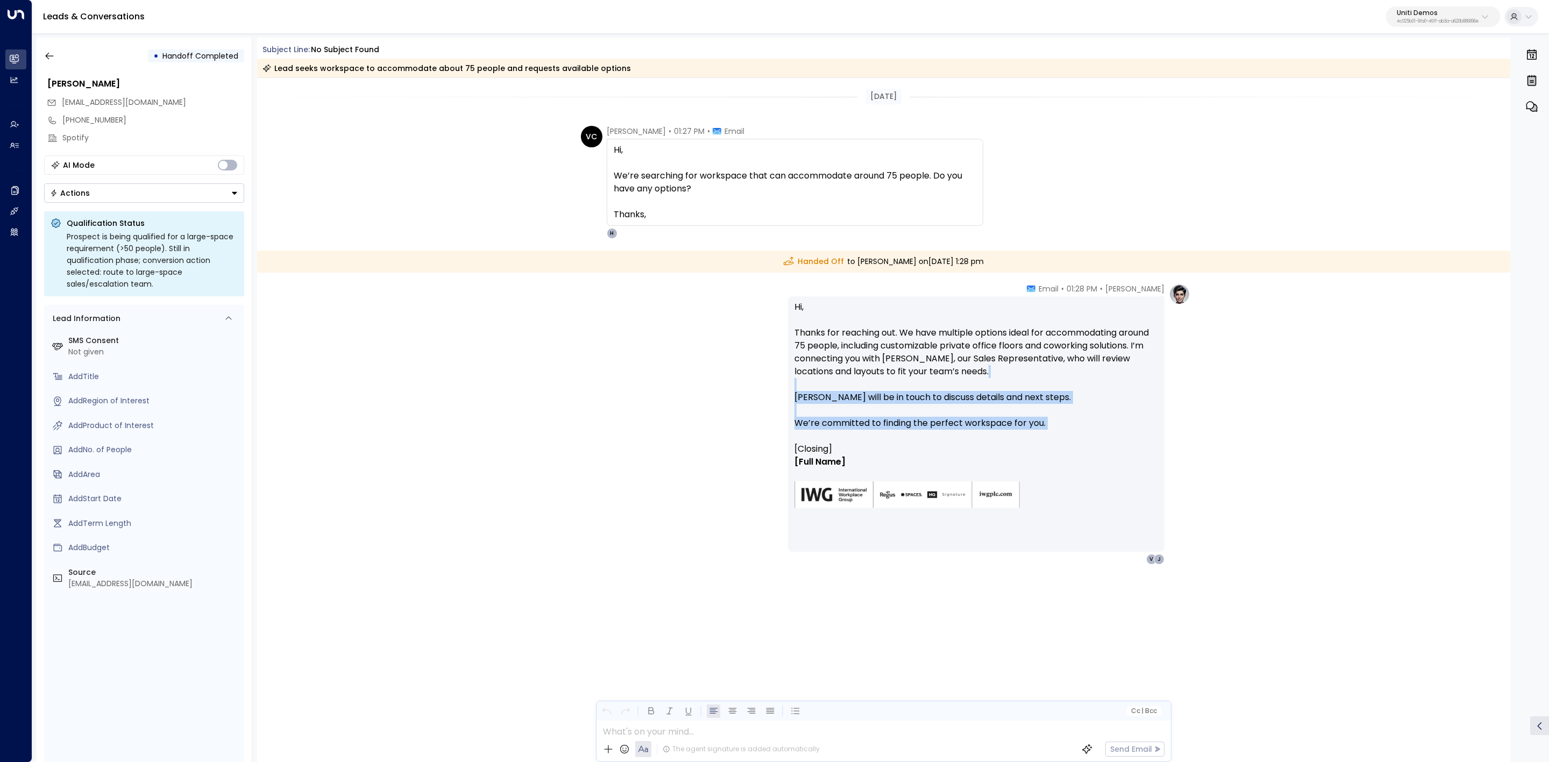
drag, startPoint x: 928, startPoint y: 438, endPoint x: 786, endPoint y: 387, distance: 150.7
click at [786, 387] on div "Hanna Simons • 01:28 PM • Email Hi, Thanks for reaching out. We have multiple o…" at bounding box center [883, 423] width 613 height 281
click at [898, 461] on p "[Full Name]" at bounding box center [976, 462] width 364 height 13
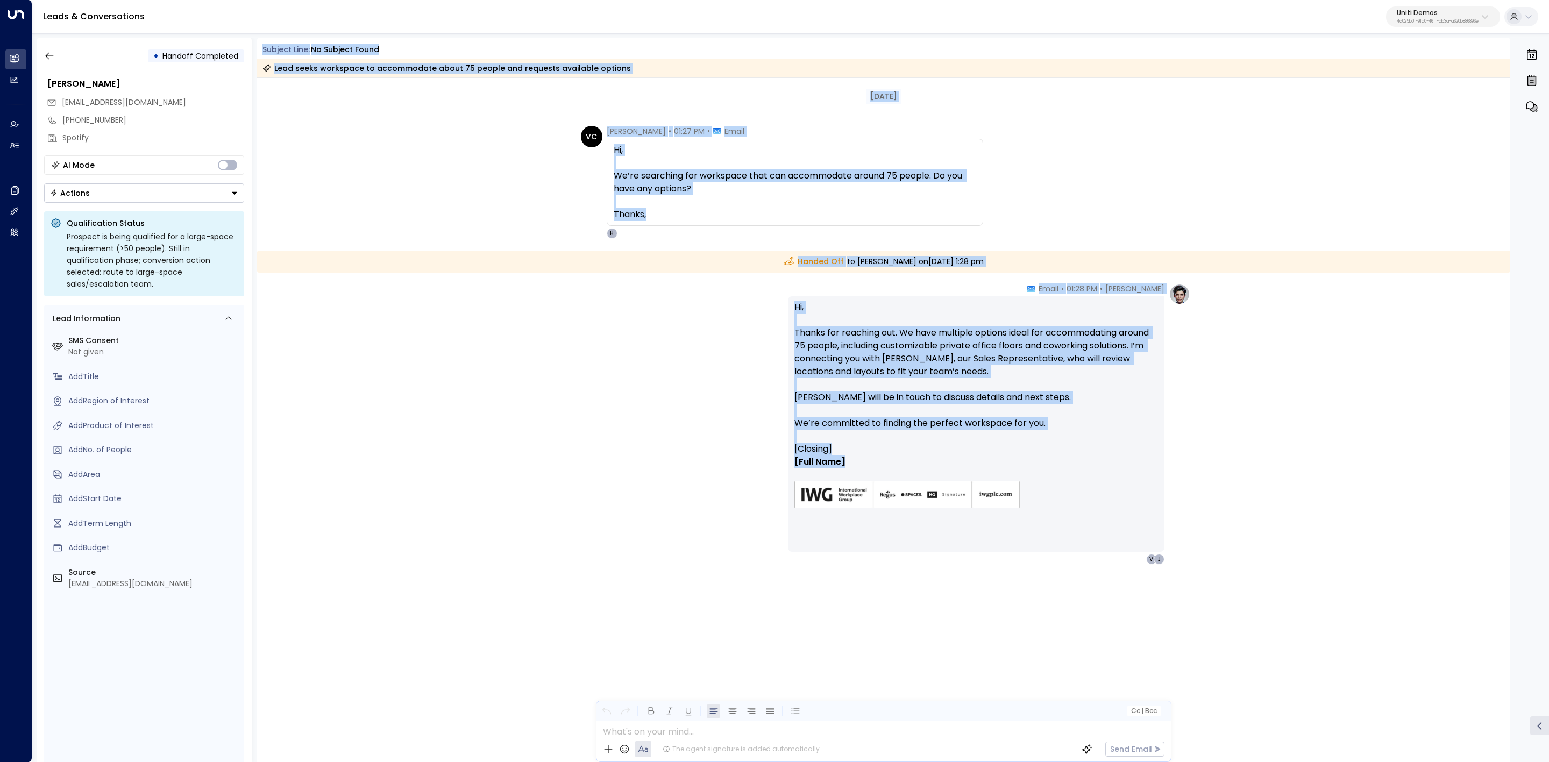
drag, startPoint x: 858, startPoint y: 461, endPoint x: 261, endPoint y: 49, distance: 725.7
click at [261, 49] on div "Subject Line: No subject found Lead seeks workspace to accommodate about 75 peo…" at bounding box center [884, 400] width 1254 height 725
copy div "Subject Line: No subject found Lead seeks workspace to accommodate about 75 peo…"
click at [54, 49] on button "button" at bounding box center [49, 55] width 19 height 19
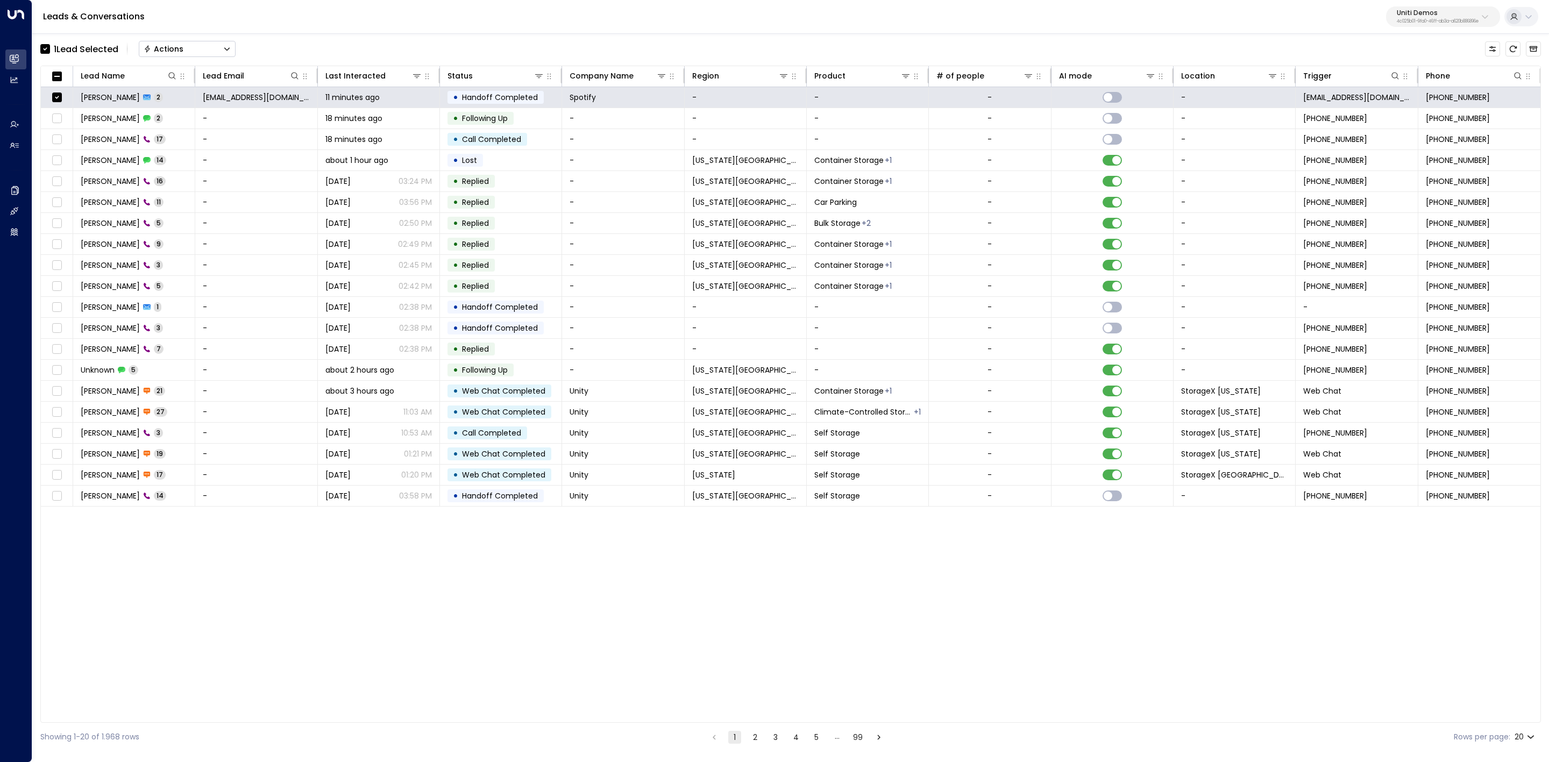
click at [246, 52] on div "1 Lead Selected Actions" at bounding box center [790, 49] width 1501 height 23
click at [210, 49] on button "Actions" at bounding box center [187, 49] width 97 height 16
click at [193, 118] on span "Archive Lead" at bounding box center [170, 120] width 50 height 11
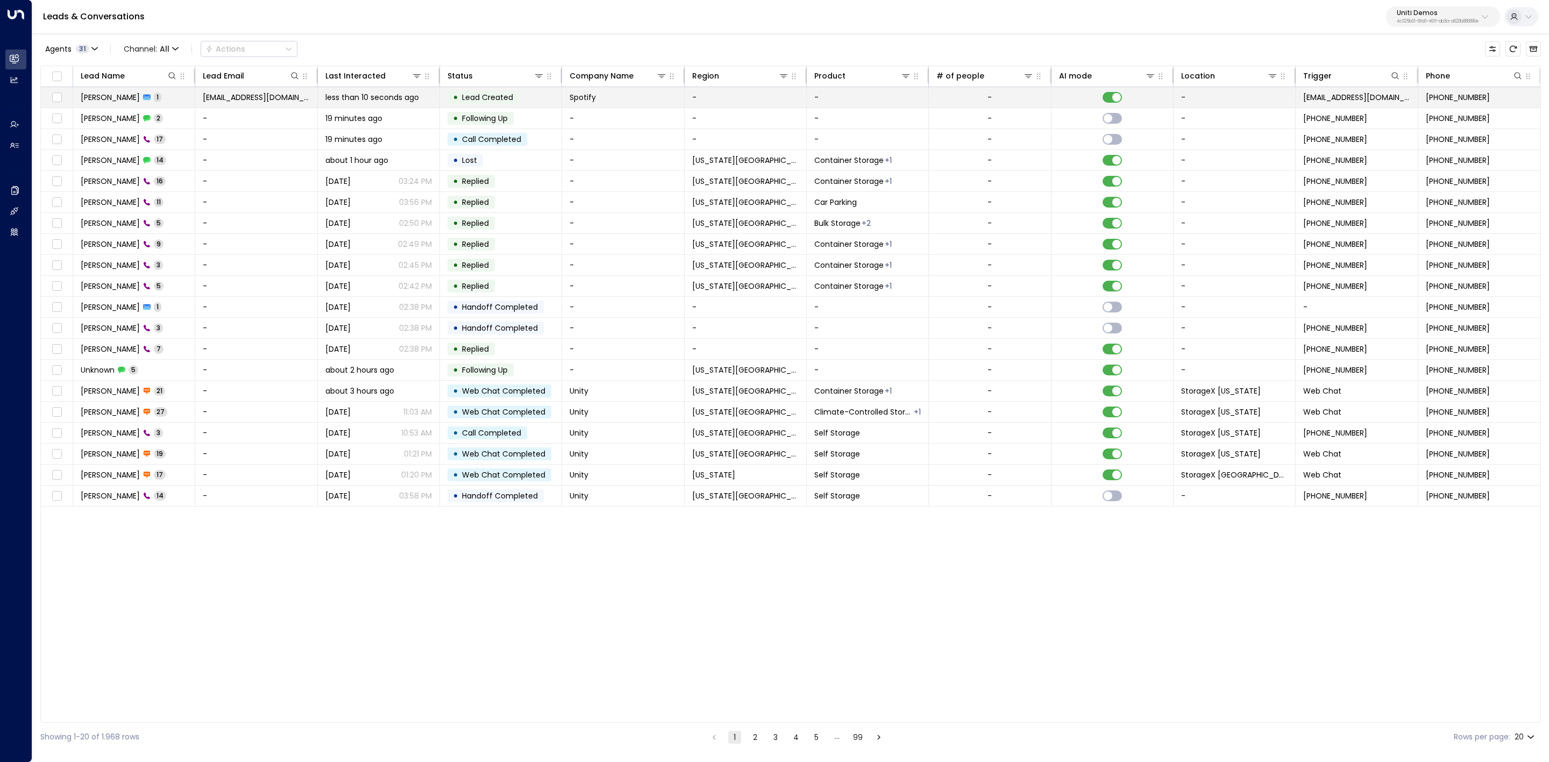
click at [112, 94] on span "[PERSON_NAME]" at bounding box center [110, 97] width 59 height 11
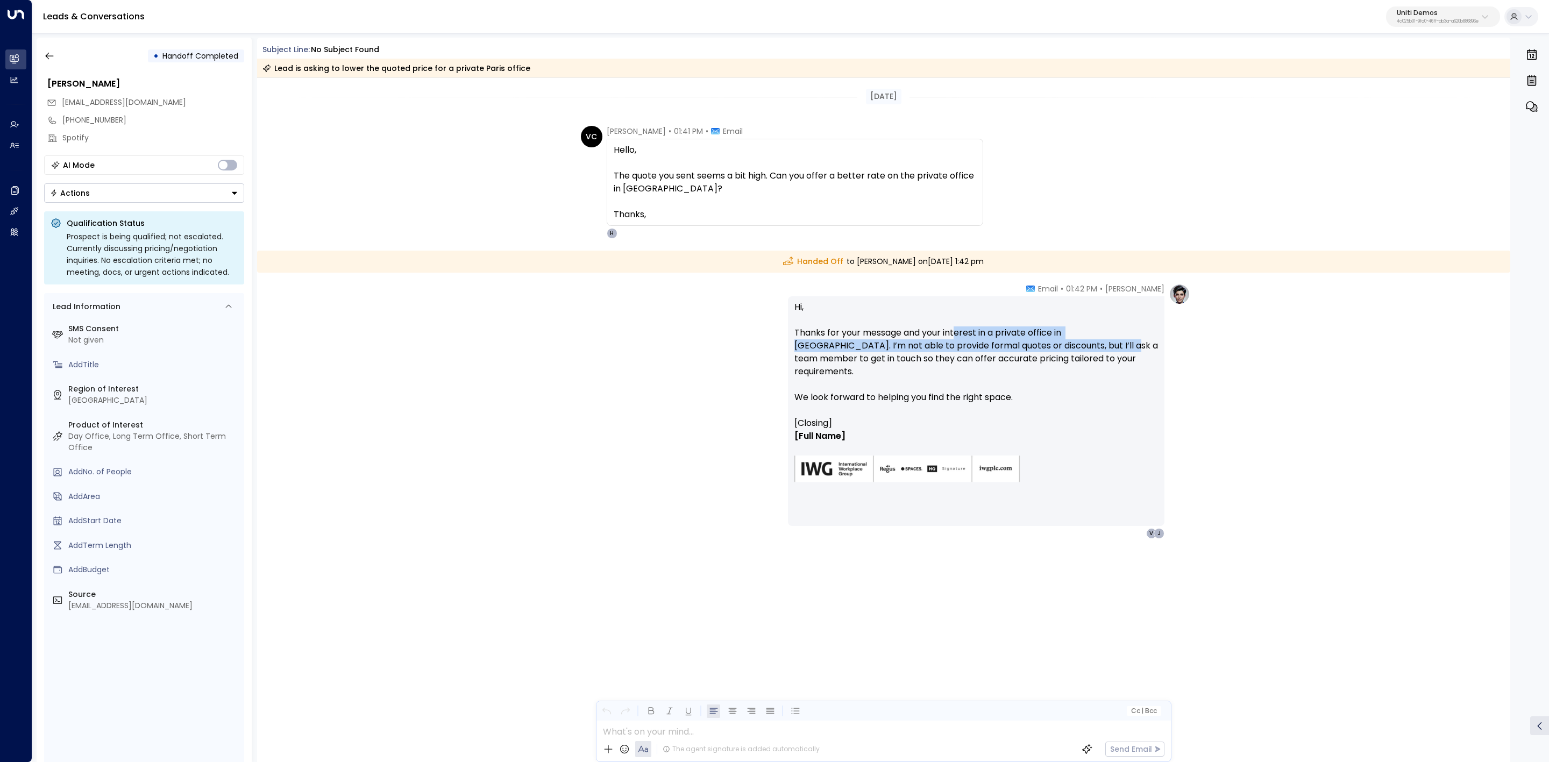
drag, startPoint x: 957, startPoint y: 337, endPoint x: 1125, endPoint y: 340, distance: 167.8
click at [1110, 340] on p "Hi, Thanks for your message and your interest in a private office in Paris. I’m…" at bounding box center [976, 359] width 364 height 116
click at [1151, 339] on p "Hi, Thanks for your message and your interest in a private office in Paris. I’m…" at bounding box center [976, 359] width 364 height 116
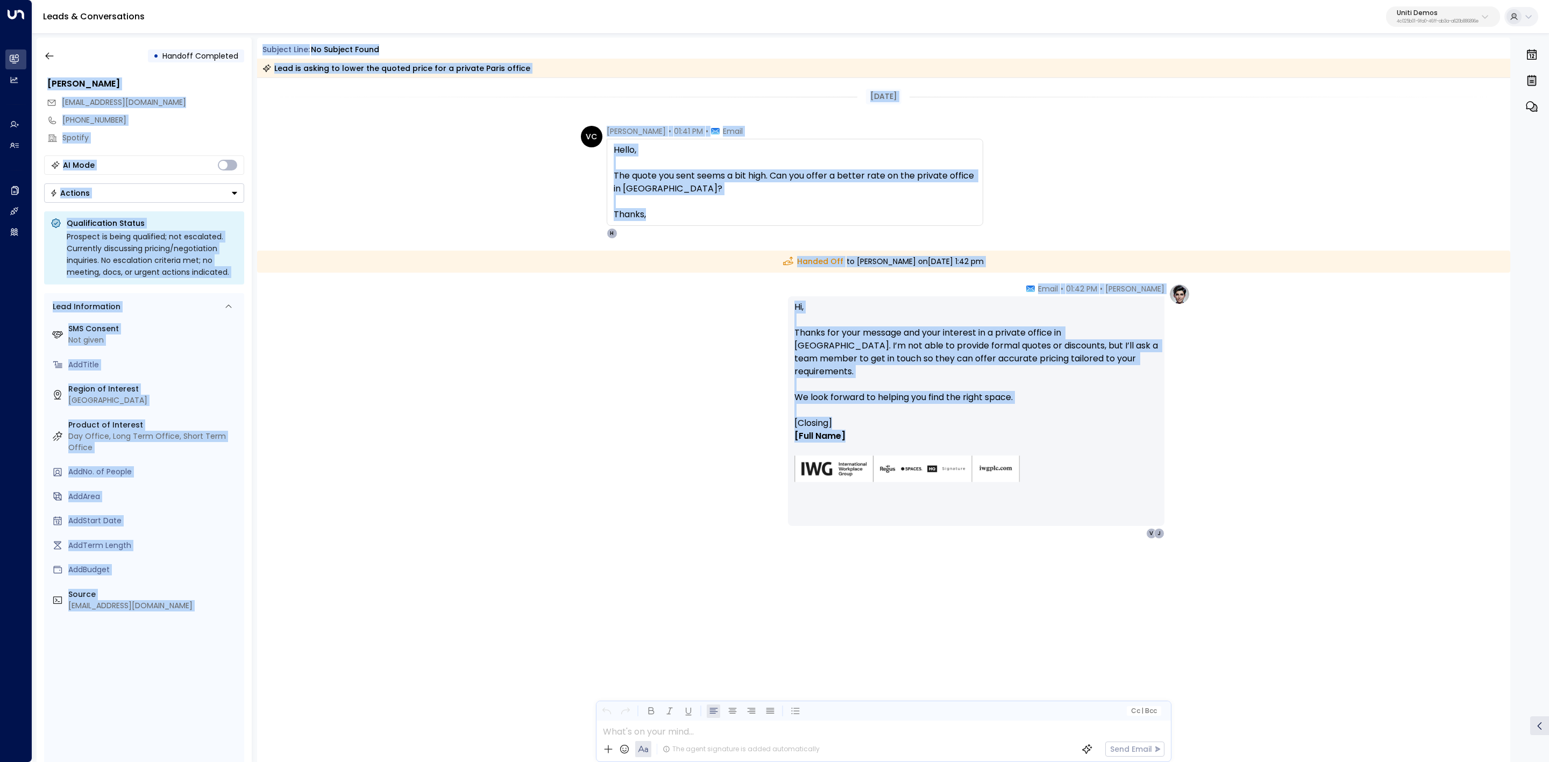
drag, startPoint x: 252, startPoint y: 44, endPoint x: 1139, endPoint y: 426, distance: 965.9
click at [1139, 426] on div "• Handoff Completed Valentina Colugnatti valentinacolugnatti@gmail.com +8149785…" at bounding box center [793, 400] width 1513 height 725
click at [1142, 397] on p "Hi, Thanks for your message and your interest in a private office in Paris. I’m…" at bounding box center [976, 359] width 364 height 116
drag, startPoint x: 846, startPoint y: 409, endPoint x: 252, endPoint y: 51, distance: 693.5
click at [253, 48] on div "• Handoff Completed Valentina Colugnatti valentinacolugnatti@gmail.com +8149785…" at bounding box center [793, 400] width 1513 height 725
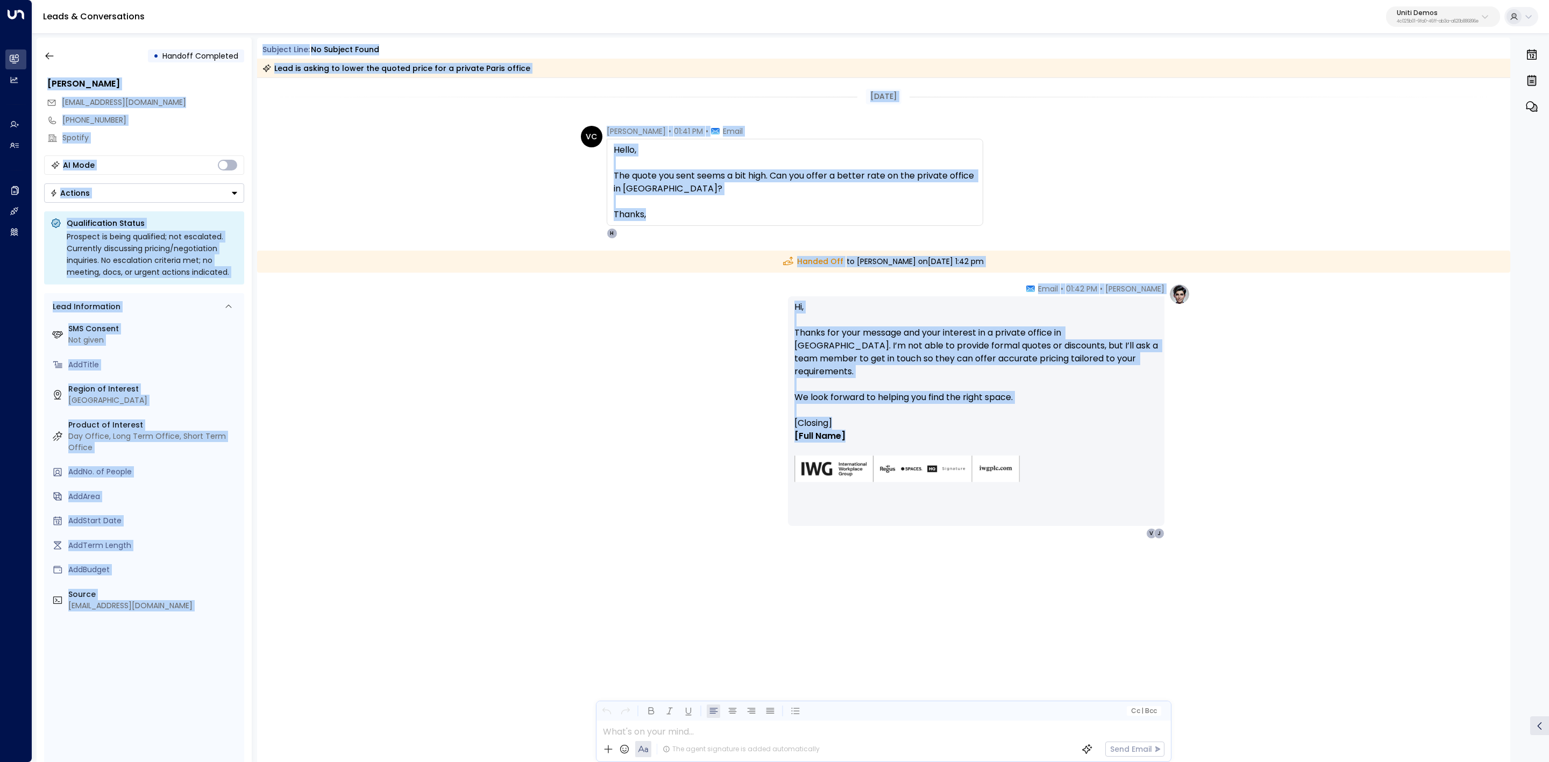
copy div "Valentina Colugnatti valentinacolugnatti@gmail.com +81497854524 Spotify AI Mode…"
click at [307, 56] on div "Subject Line: No subject found Lead is asking to lower the quoted price for a p…" at bounding box center [884, 60] width 1254 height 33
click at [255, 41] on div "• Handoff Completed Valentina Colugnatti valentinacolugnatti@gmail.com +8149785…" at bounding box center [793, 400] width 1513 height 725
click at [262, 44] on div "Subject Line: No subject found" at bounding box center [886, 49] width 1248 height 11
click at [263, 46] on span "Subject Line:" at bounding box center [285, 49] width 47 height 11
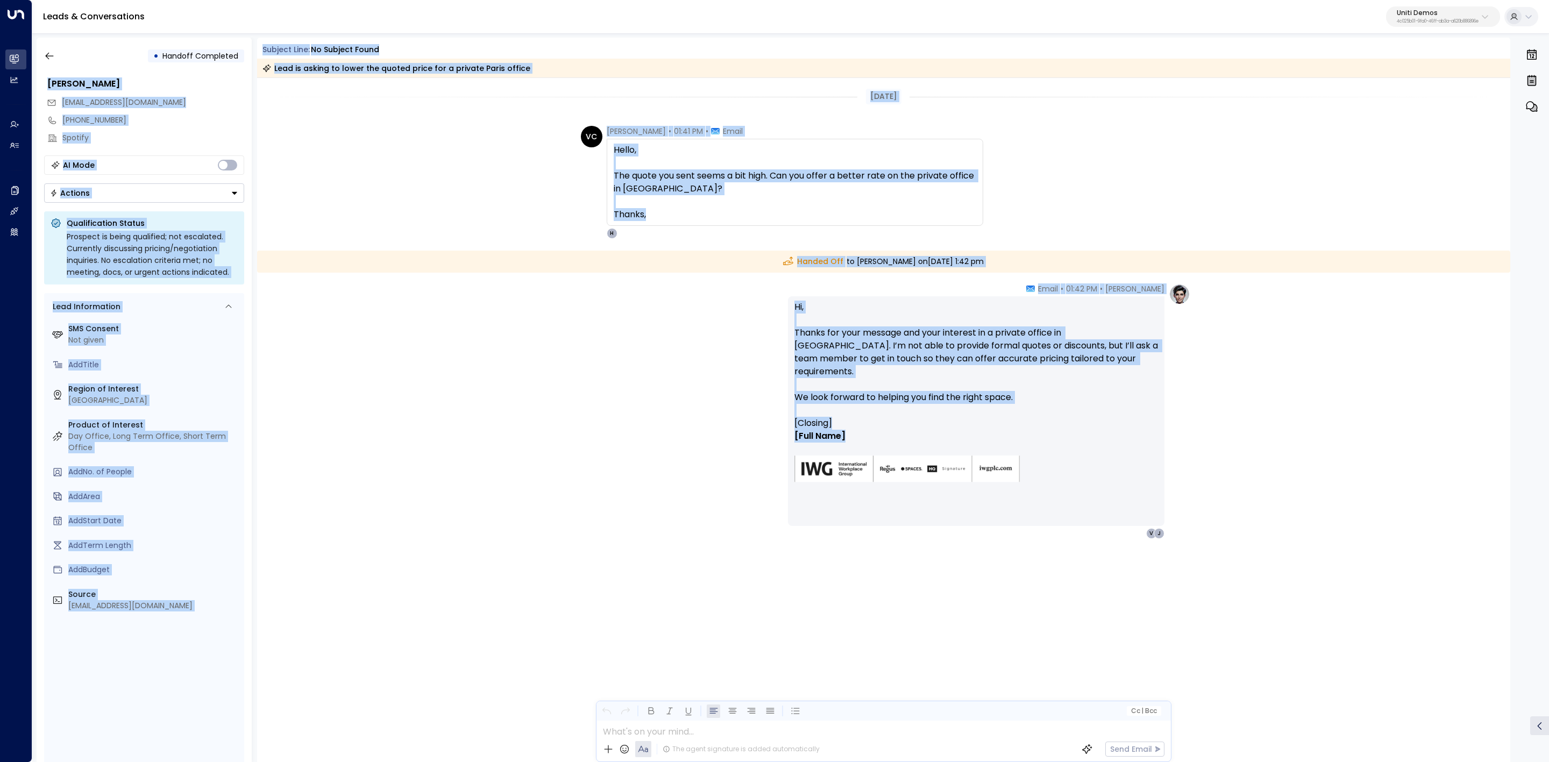
click at [843, 181] on span "Hello, The quote you sent seems a bit high. Can you offer a better rate on the …" at bounding box center [795, 182] width 363 height 77
click at [985, 359] on p "Hi, Thanks for your message and your interest in a private office in Paris. I’m…" at bounding box center [976, 359] width 364 height 116
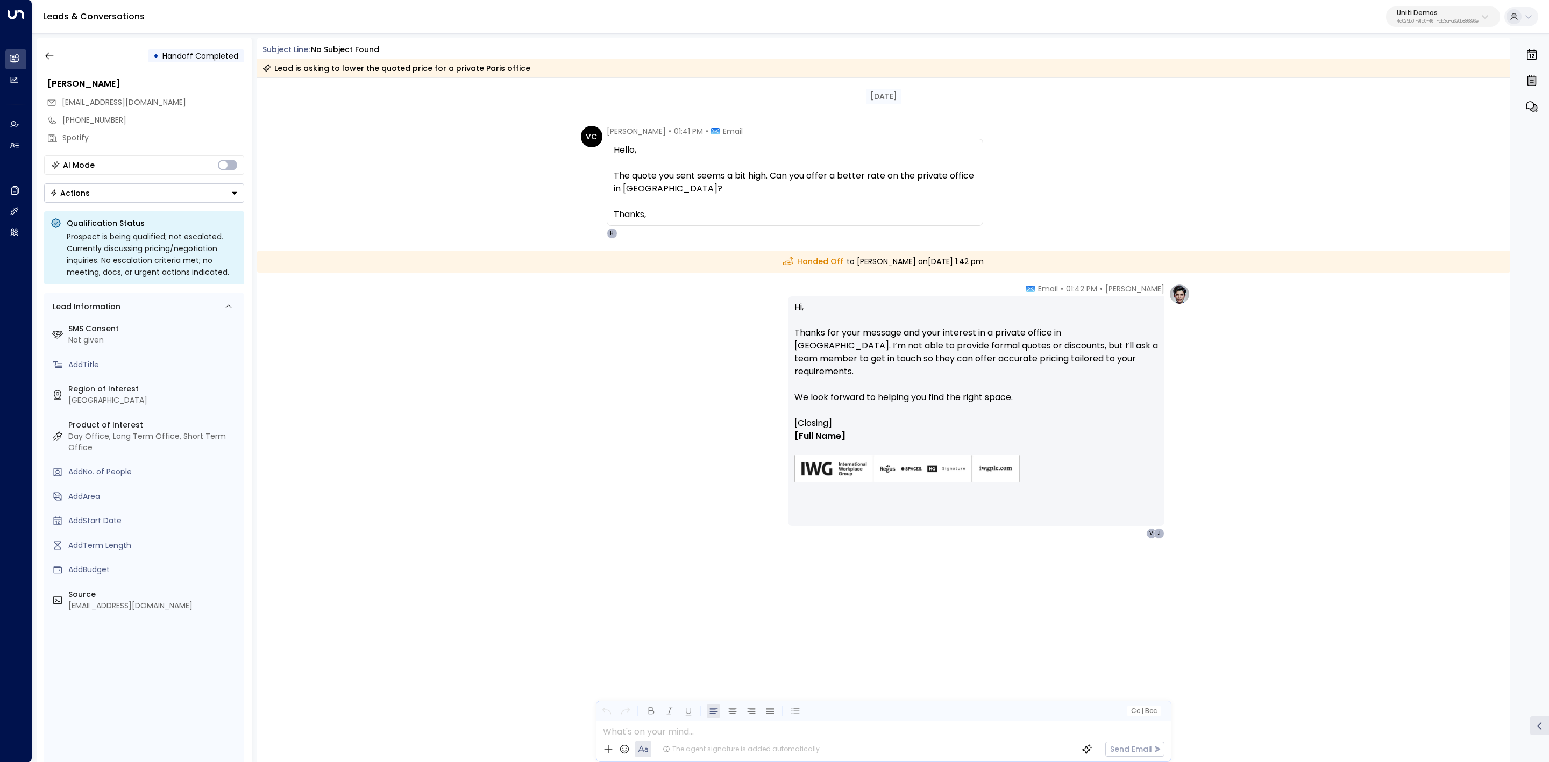
drag, startPoint x: 704, startPoint y: 533, endPoint x: 741, endPoint y: 537, distance: 37.4
click at [704, 534] on div "Hanna Simons • 01:42 PM • Email Hi, Thanks for your message and your interest i…" at bounding box center [884, 464] width 1254 height 363
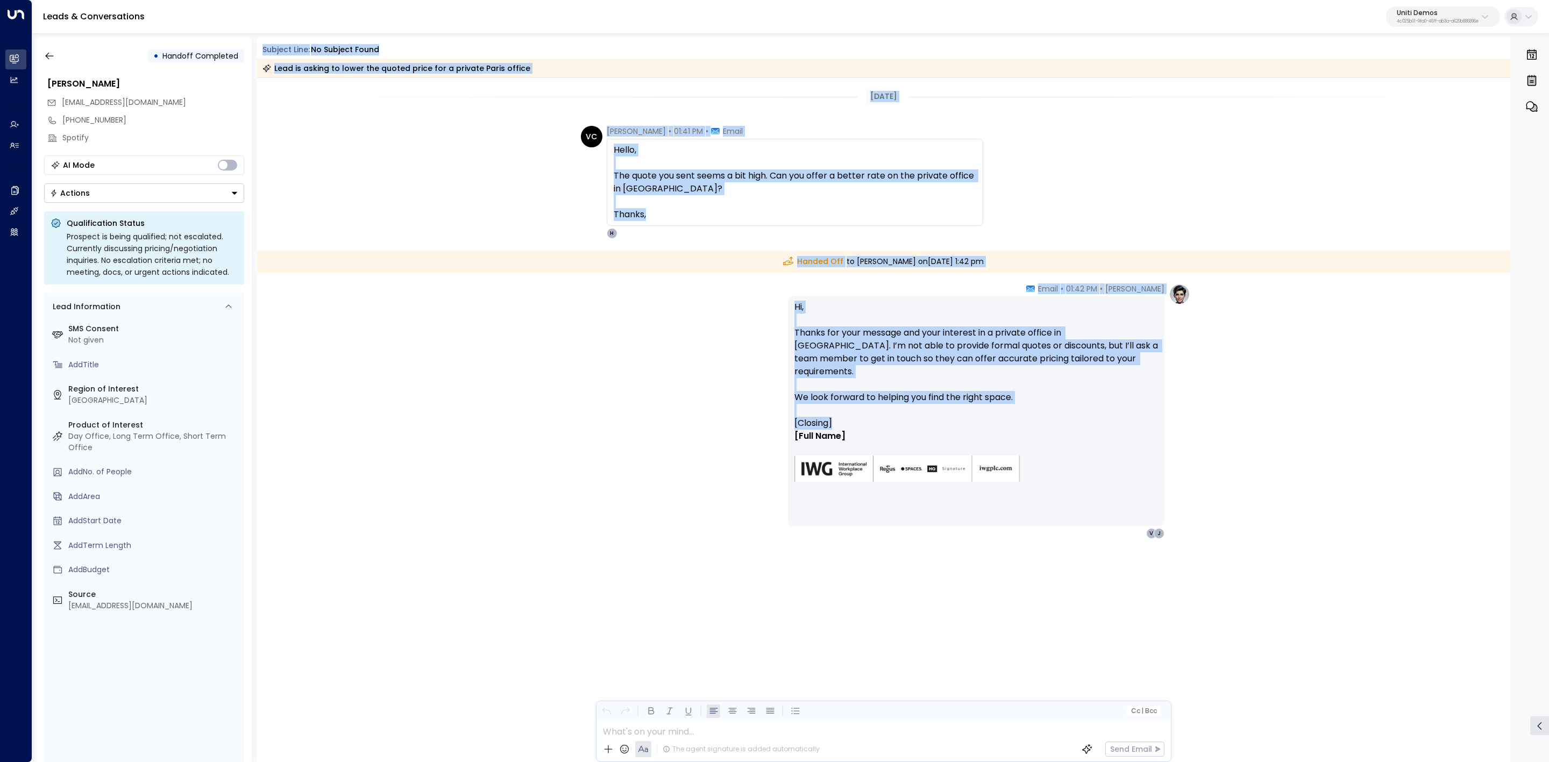
drag, startPoint x: 865, startPoint y: 415, endPoint x: 263, endPoint y: 44, distance: 707.4
click at [263, 44] on div "Subject Line: No subject found Lead is asking to lower the quoted price for a p…" at bounding box center [884, 400] width 1254 height 725
copy div "Subject Line: No subject found Lead is asking to lower the quoted price for a p…"
click at [42, 53] on button "button" at bounding box center [49, 55] width 19 height 19
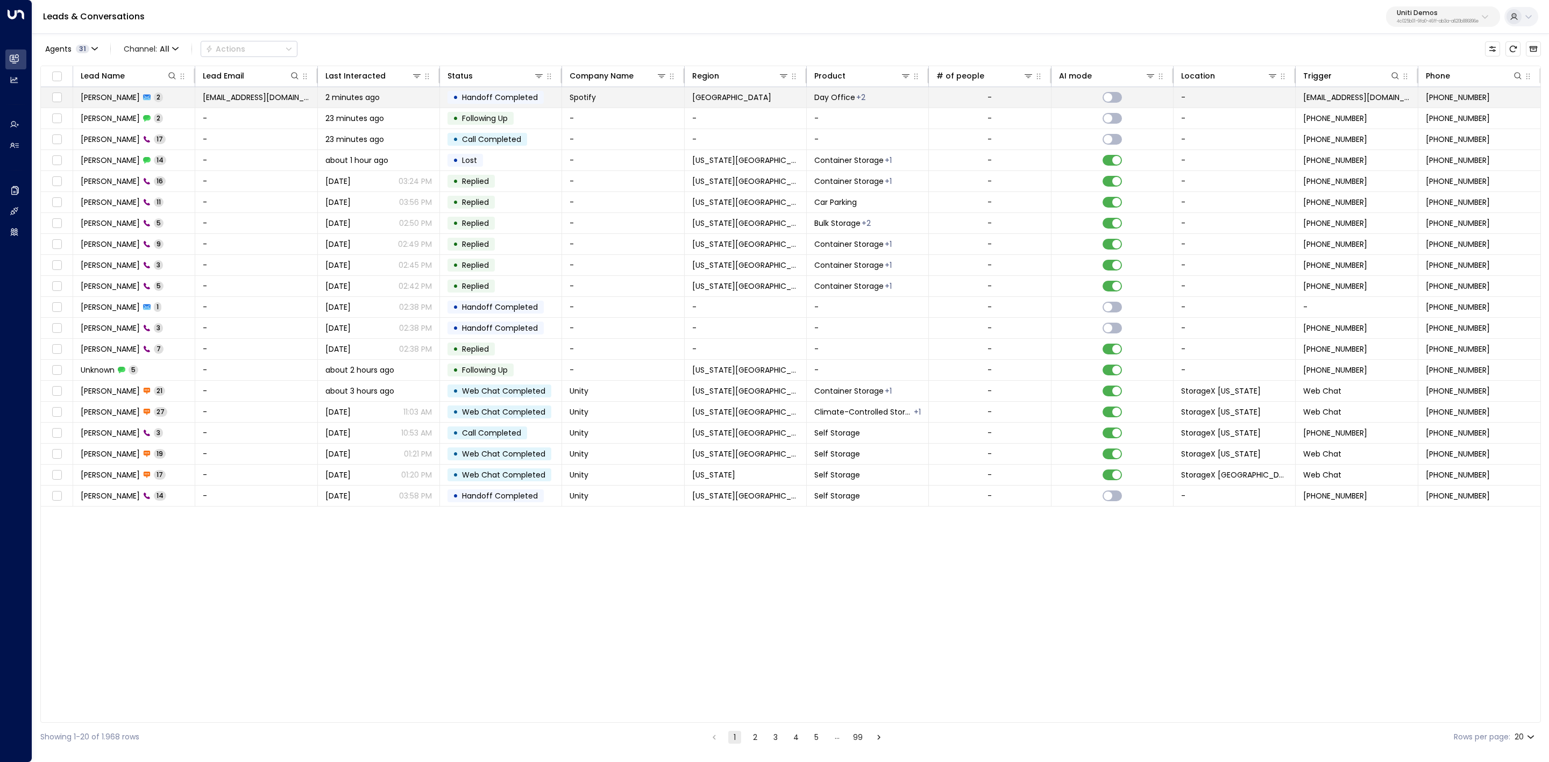
click at [118, 97] on span "[PERSON_NAME]" at bounding box center [110, 97] width 59 height 11
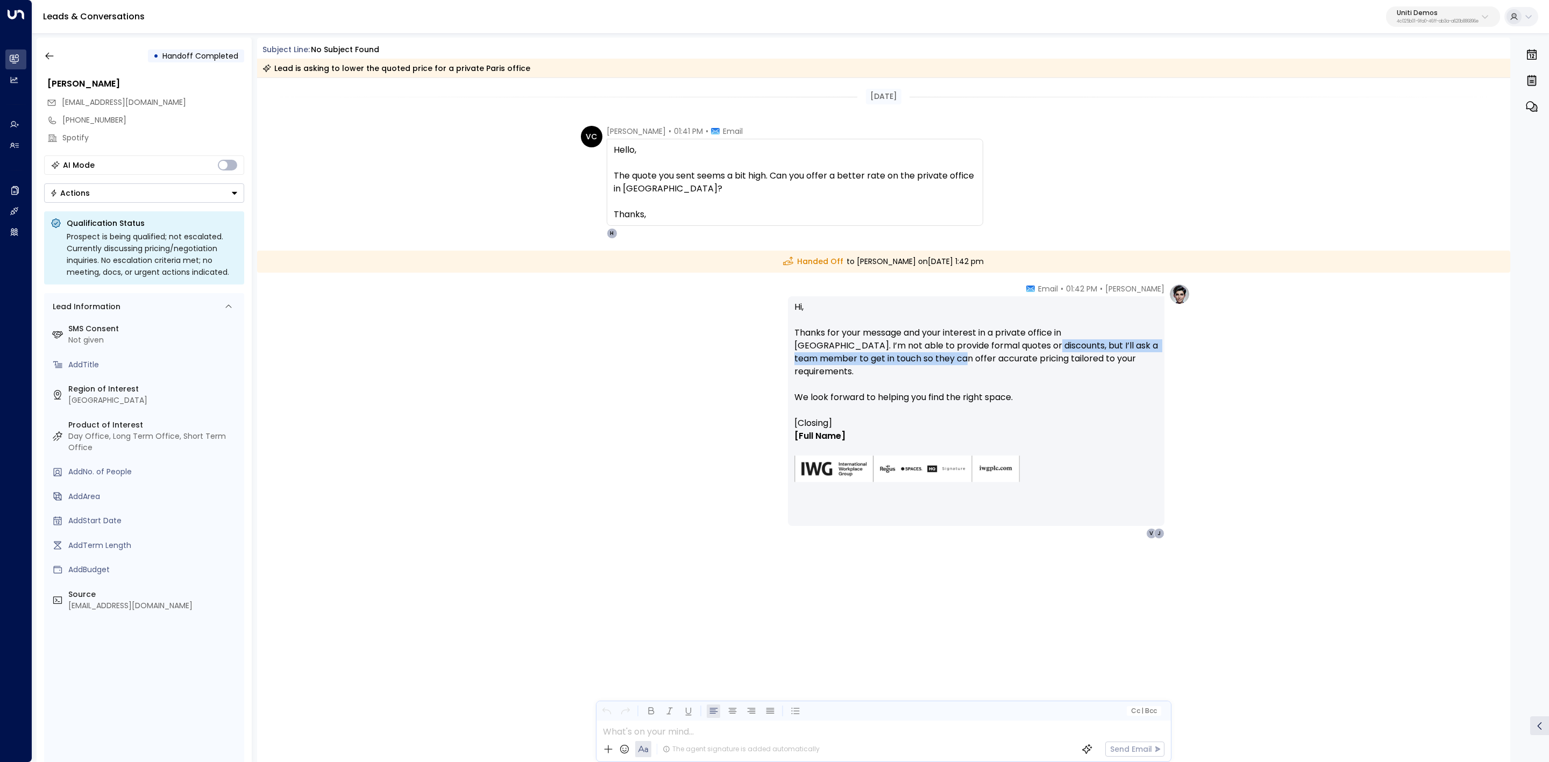
drag, startPoint x: 875, startPoint y: 352, endPoint x: 1033, endPoint y: 329, distance: 159.3
click at [1007, 334] on p "Hi, Thanks for your message and your interest in a private office in Paris. I’m…" at bounding box center [976, 359] width 364 height 116
click at [1095, 330] on p "Hi, Thanks for your message and your interest in a private office in Paris. I’m…" at bounding box center [976, 359] width 364 height 116
click at [1041, 341] on p "Hi, Thanks for your message and your interest in a private office in Paris. I’m…" at bounding box center [976, 359] width 364 height 116
click at [1012, 341] on p "Hi, Thanks for your message and your interest in a private office in Paris. I’m…" at bounding box center [976, 359] width 364 height 116
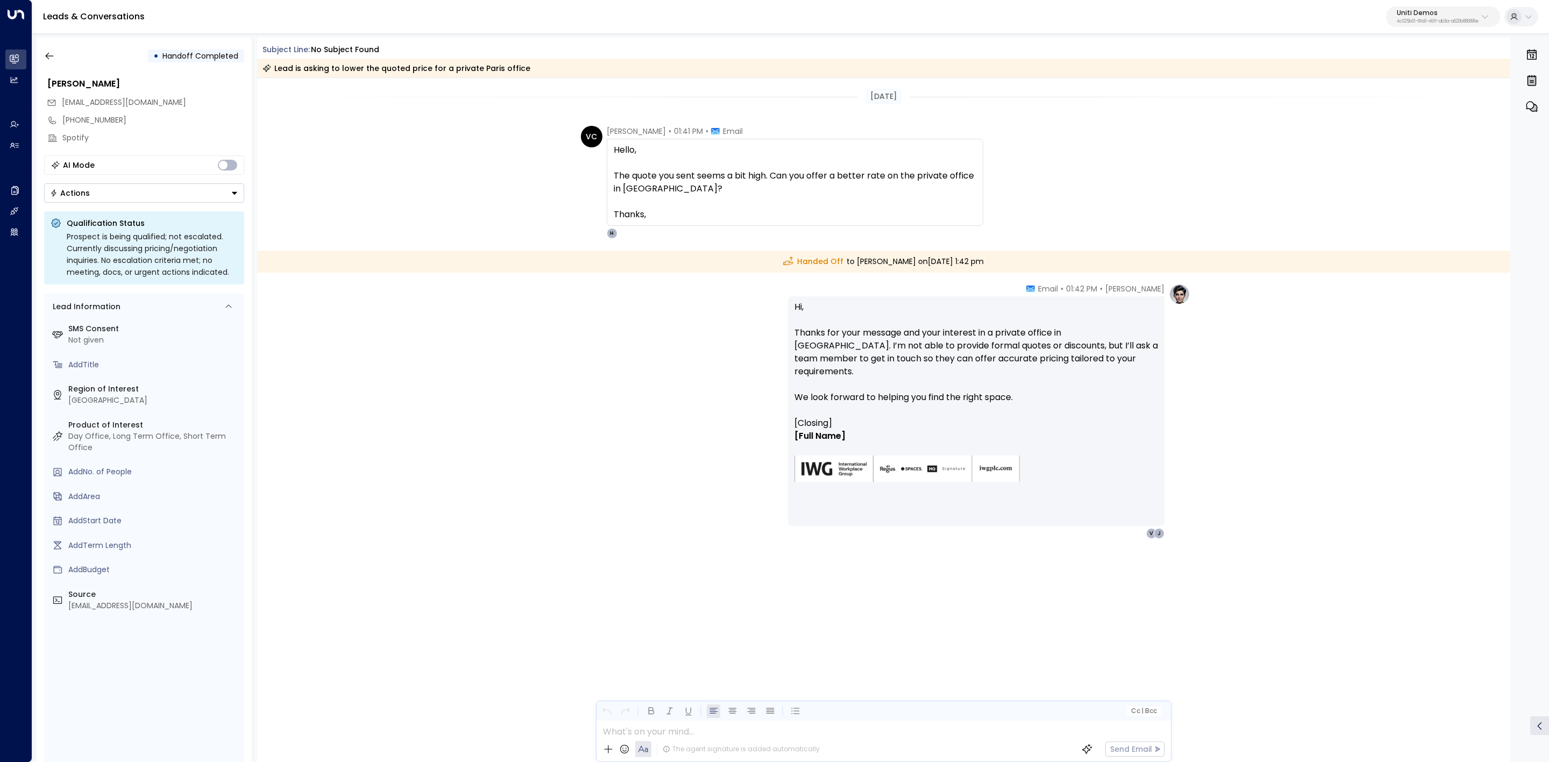
drag, startPoint x: 953, startPoint y: 332, endPoint x: 1075, endPoint y: 335, distance: 122.7
click at [999, 332] on p "Hi, Thanks for your message and your interest in a private office in Paris. I’m…" at bounding box center [976, 359] width 364 height 116
click at [1088, 336] on p "Hi, Thanks for your message and your interest in a private office in Paris. I’m…" at bounding box center [976, 359] width 364 height 116
drag, startPoint x: 1116, startPoint y: 332, endPoint x: 1149, endPoint y: 363, distance: 45.7
click at [1149, 363] on p "Hi, Thanks for your message and your interest in a private office in Paris. I’m…" at bounding box center [976, 359] width 364 height 116
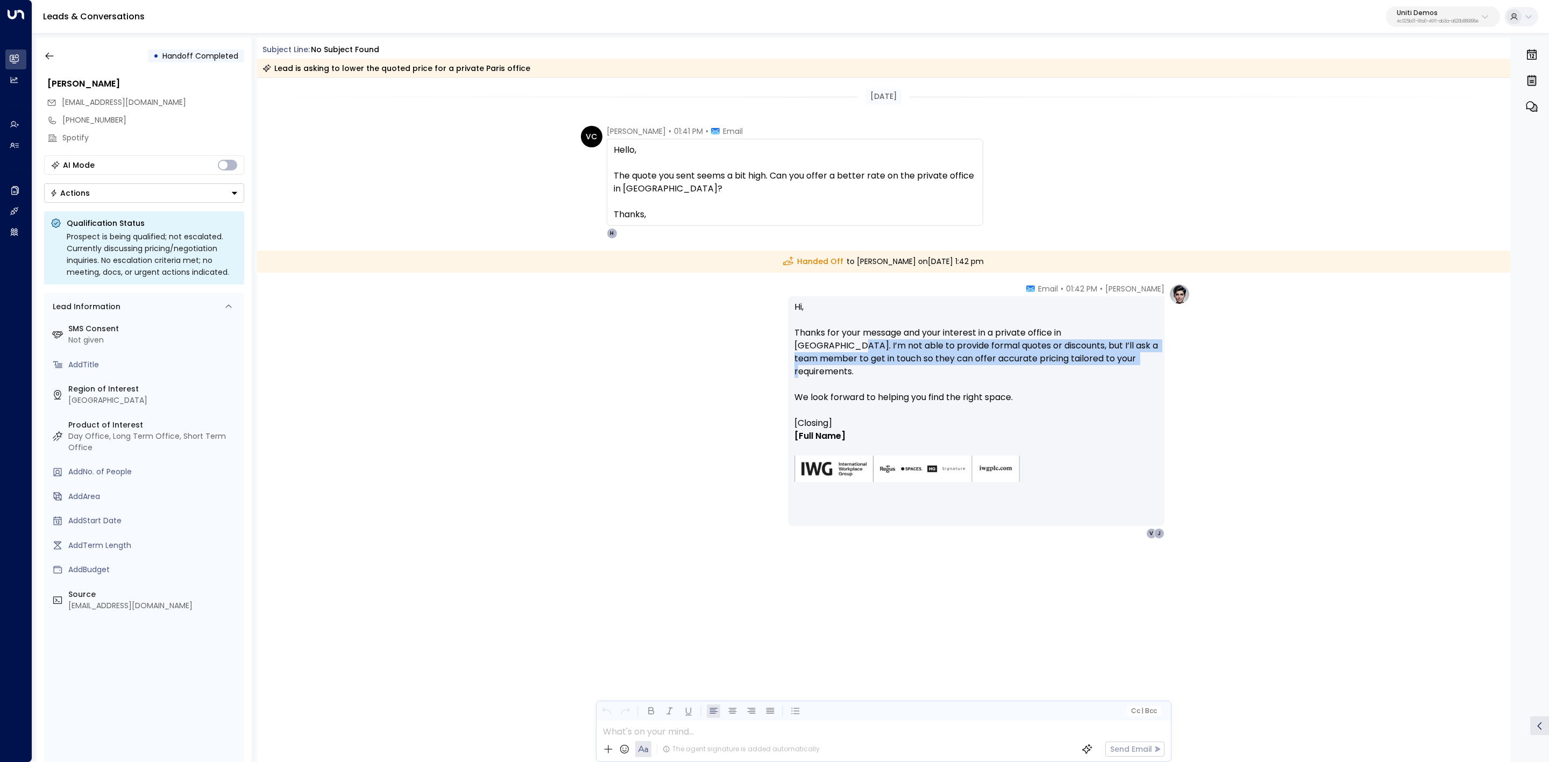
click at [1148, 362] on p "Hi, Thanks for your message and your interest in a private office in Paris. I’m…" at bounding box center [976, 359] width 364 height 116
drag, startPoint x: 949, startPoint y: 343, endPoint x: 1130, endPoint y: 340, distance: 180.7
click at [1112, 342] on p "Hi, Thanks for your message and your interest in a private office in Paris. I’m…" at bounding box center [976, 359] width 364 height 116
click at [1130, 340] on p "Hi, Thanks for your message and your interest in a private office in Paris. I’m…" at bounding box center [976, 359] width 364 height 116
drag, startPoint x: 1047, startPoint y: 347, endPoint x: 1161, endPoint y: 347, distance: 113.5
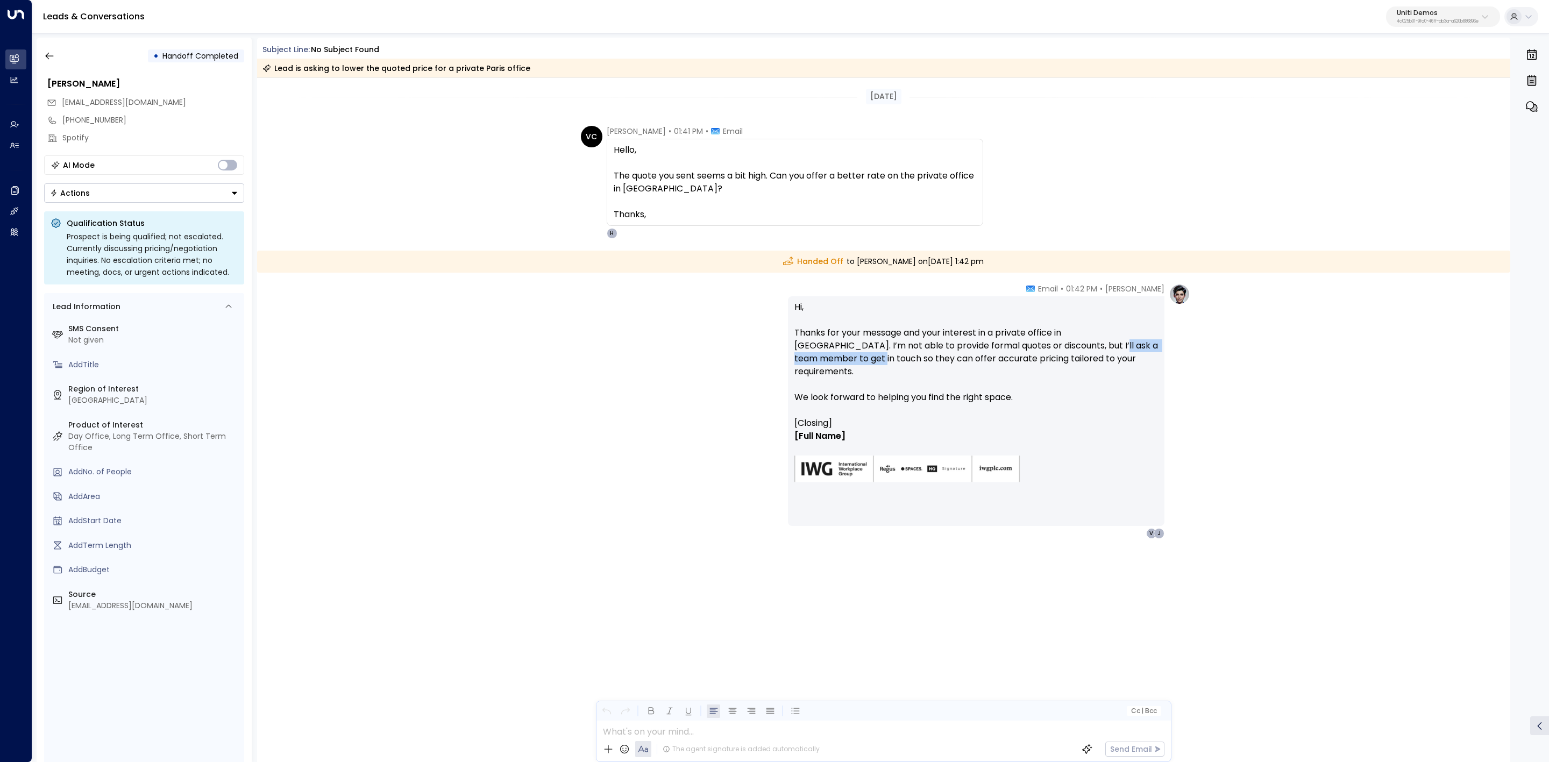
click at [1160, 347] on div "Hi, Thanks for your message and your interest in a private office in Paris. I’m…" at bounding box center [976, 411] width 377 height 230
click at [1161, 347] on div "Hi, Thanks for your message and your interest in a private office in Paris. I’m…" at bounding box center [976, 411] width 377 height 230
click at [1084, 241] on div "Today VC Valentina Colugnatti • 01:41 PM • Email Hello, The quote you sent seem…" at bounding box center [884, 356] width 1254 height 556
click at [1139, 321] on p "Hi, Thanks for your message and your interest in a private office in Paris. I’m…" at bounding box center [976, 359] width 364 height 116
click at [1225, 324] on div "Hanna Simons • 01:42 PM • Email Hi, Thanks for your message and your interest i…" at bounding box center [884, 464] width 1254 height 363
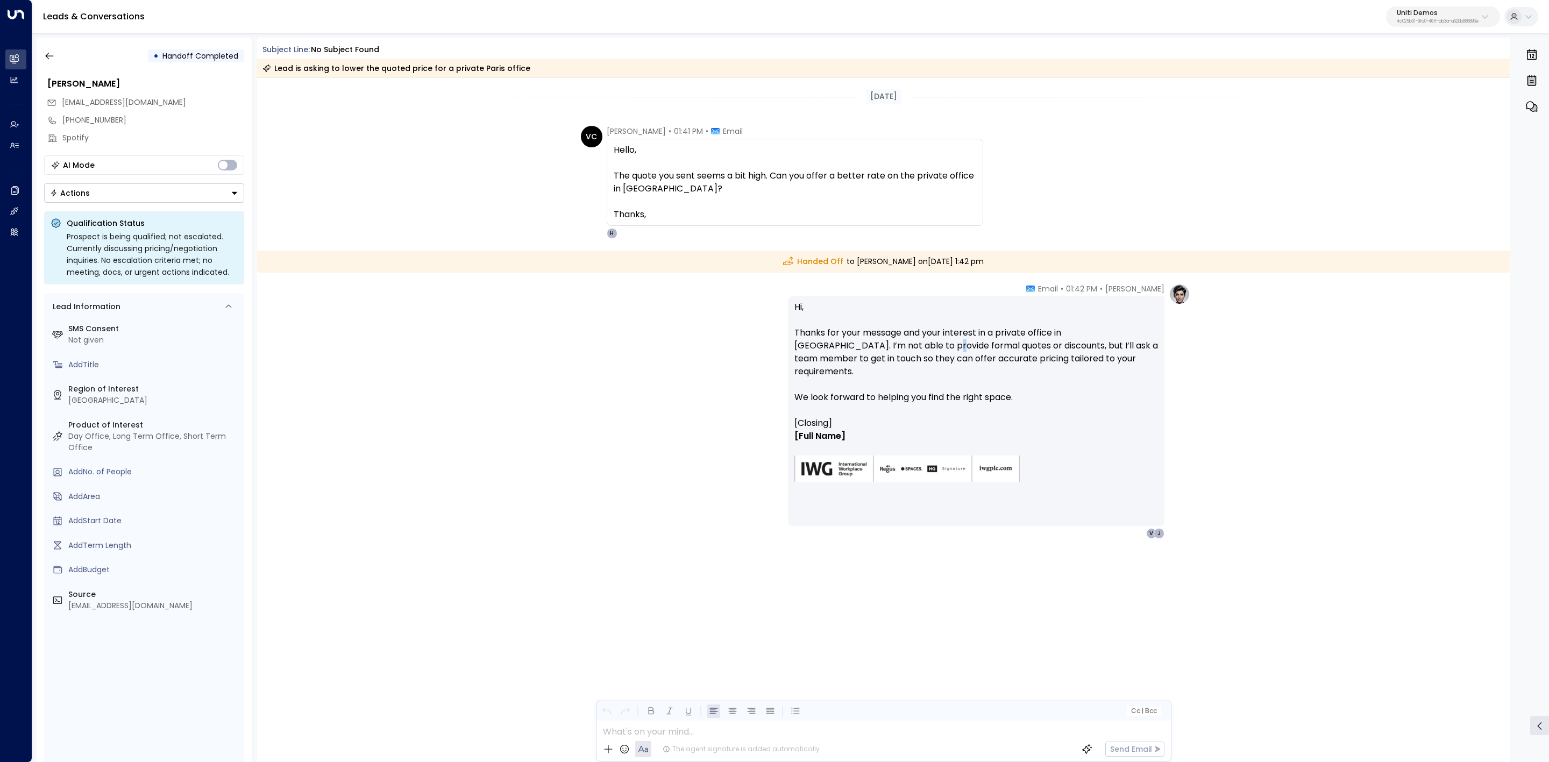
click at [856, 349] on p "Hi, Thanks for your message and your interest in a private office in Paris. I’m…" at bounding box center [976, 359] width 364 height 116
drag, startPoint x: 775, startPoint y: 351, endPoint x: 955, endPoint y: 347, distance: 180.2
click at [897, 346] on div "Hanna Simons • 01:42 PM • Email Hi, Thanks for your message and your interest i…" at bounding box center [883, 410] width 613 height 255
drag, startPoint x: 955, startPoint y: 347, endPoint x: 875, endPoint y: 347, distance: 80.7
click at [938, 350] on p "Hi, Thanks for your message and your interest in a private office in Paris. I’m…" at bounding box center [976, 359] width 364 height 116
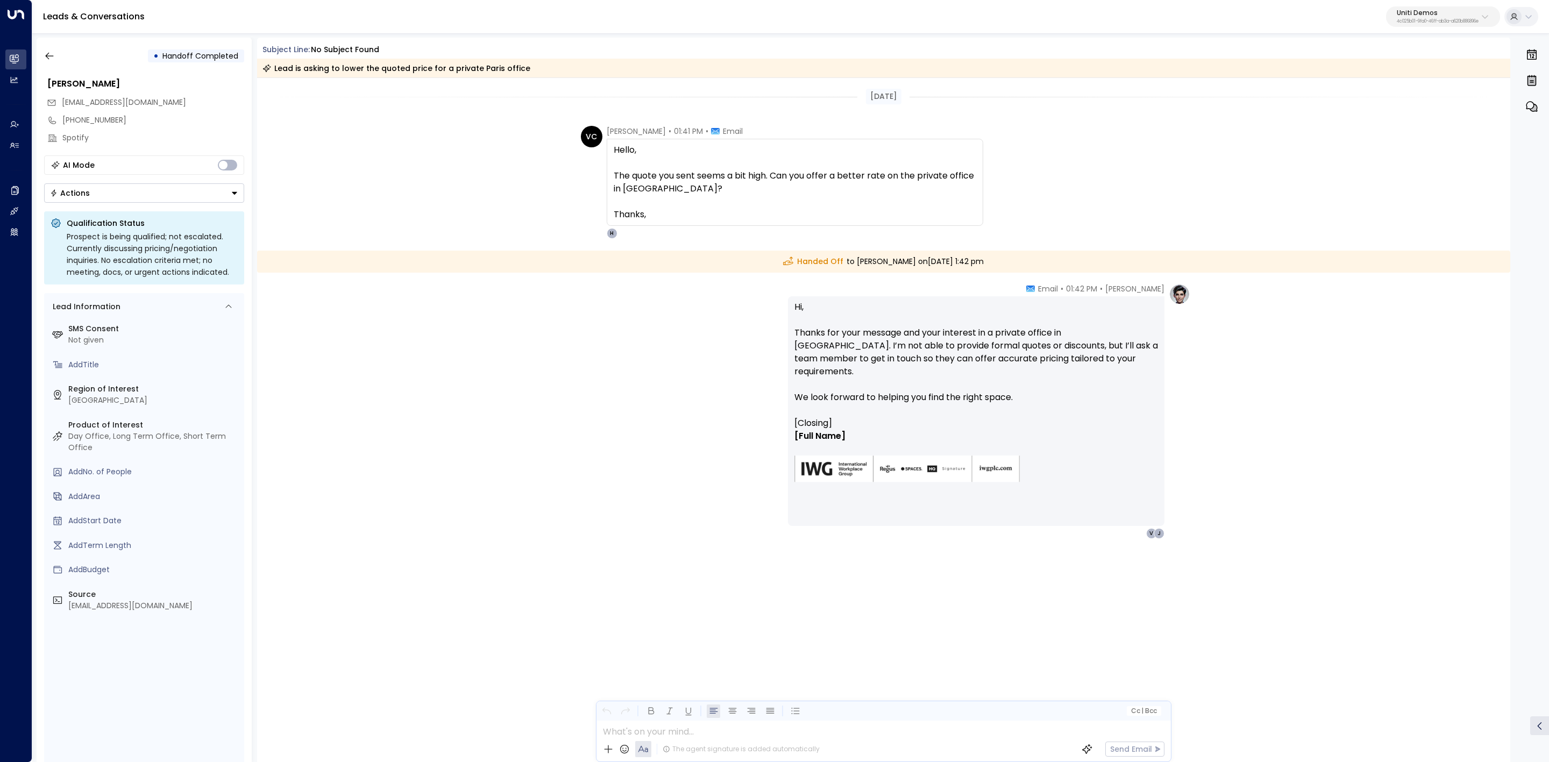
click at [887, 343] on p "Hi, Thanks for your message and your interest in a private office in Paris. I’m…" at bounding box center [976, 359] width 364 height 116
click at [907, 347] on p "Hi, Thanks for your message and your interest in a private office in Paris. I’m…" at bounding box center [976, 359] width 364 height 116
drag, startPoint x: 878, startPoint y: 346, endPoint x: 1105, endPoint y: 347, distance: 227.0
click at [894, 344] on p "Hi, Thanks for your message and your interest in a private office in Paris. I’m…" at bounding box center [976, 359] width 364 height 116
click at [1105, 347] on p "Hi, Thanks for your message and your interest in a private office in Paris. I’m…" at bounding box center [976, 359] width 364 height 116
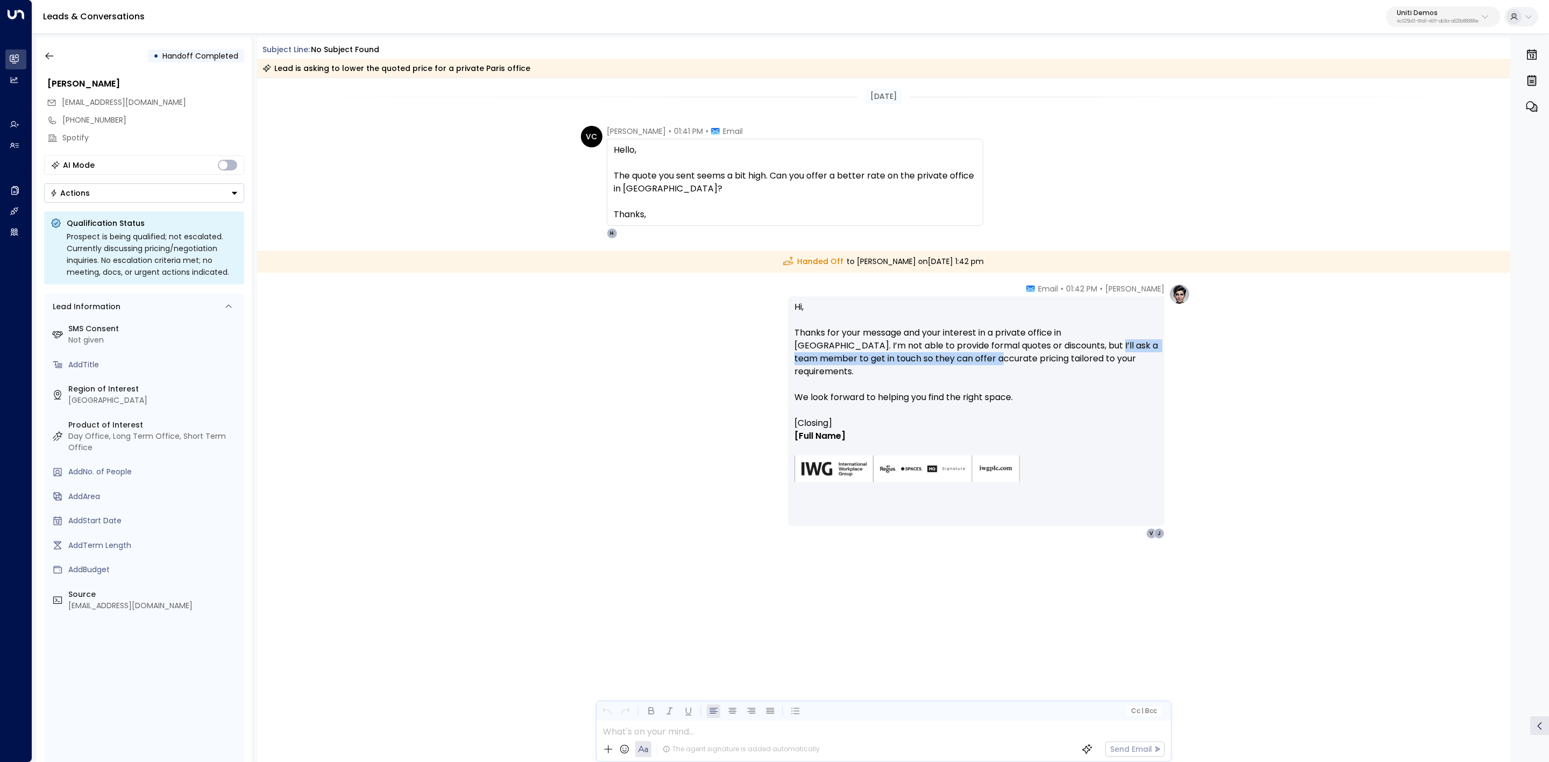
drag, startPoint x: 981, startPoint y: 349, endPoint x: 744, endPoint y: 360, distance: 236.9
click at [773, 359] on div "Hanna Simons • 01:42 PM • Email Hi, Thanks for your message and your interest i…" at bounding box center [883, 410] width 613 height 255
click at [998, 370] on p "Hi, Thanks for your message and your interest in a private office in Paris. I’m…" at bounding box center [976, 359] width 364 height 116
drag, startPoint x: 1012, startPoint y: 360, endPoint x: 733, endPoint y: 356, distance: 278.6
click at [886, 362] on p "Hi, Thanks for your message and your interest in a private office in Paris. I’m…" at bounding box center [976, 359] width 364 height 116
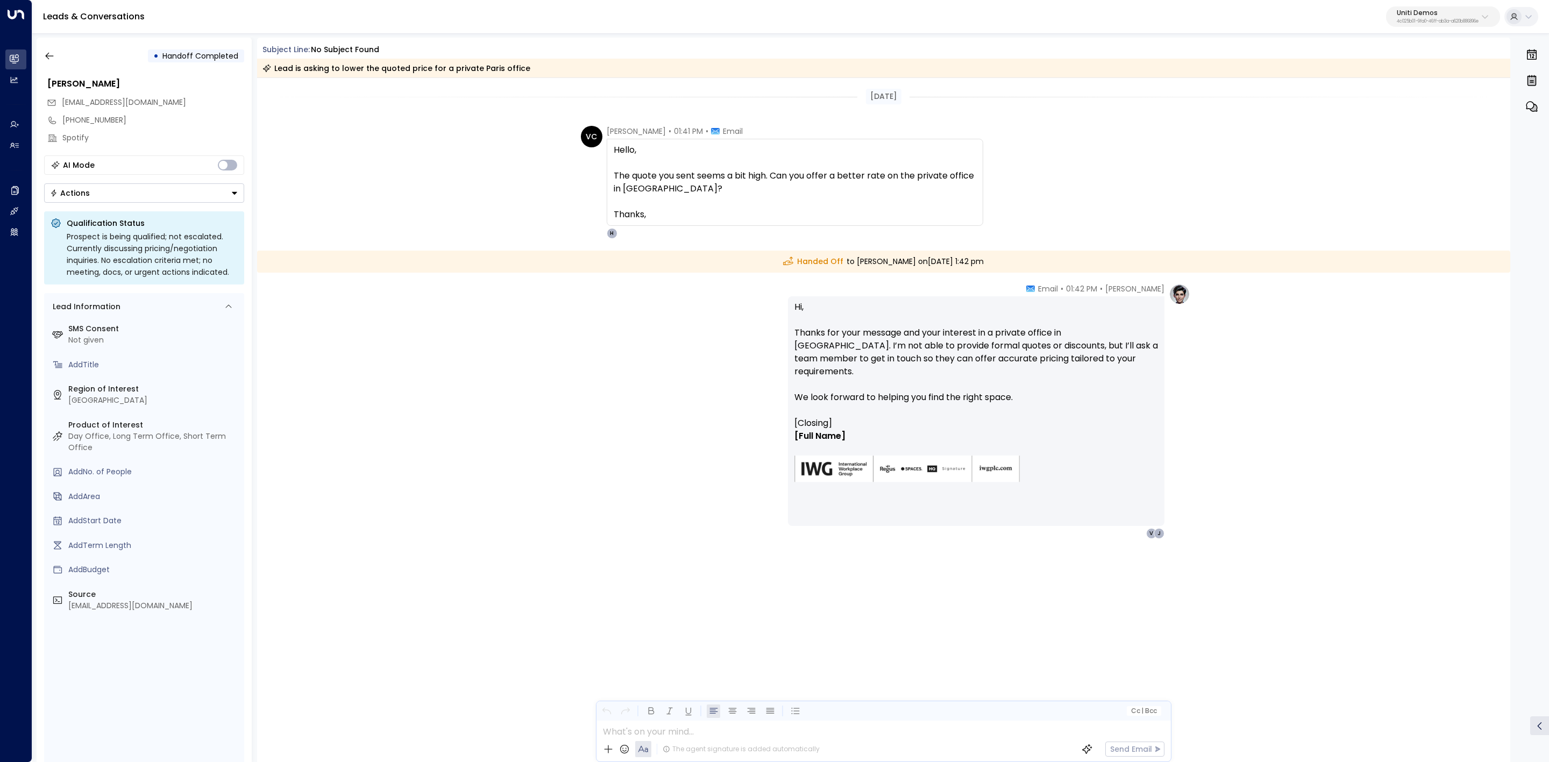
click at [709, 352] on div "Hanna Simons • 01:42 PM • Email Hi, Thanks for your message and your interest i…" at bounding box center [883, 410] width 613 height 255
drag, startPoint x: 978, startPoint y: 349, endPoint x: 1131, endPoint y: 345, distance: 153.3
click at [1131, 345] on p "Hi, Thanks for your message and your interest in a private office in Paris. I’m…" at bounding box center [976, 359] width 364 height 116
click at [1137, 346] on p "Hi, Thanks for your message and your interest in a private office in Paris. I’m…" at bounding box center [976, 359] width 364 height 116
drag, startPoint x: 620, startPoint y: 149, endPoint x: 746, endPoint y: 159, distance: 126.2
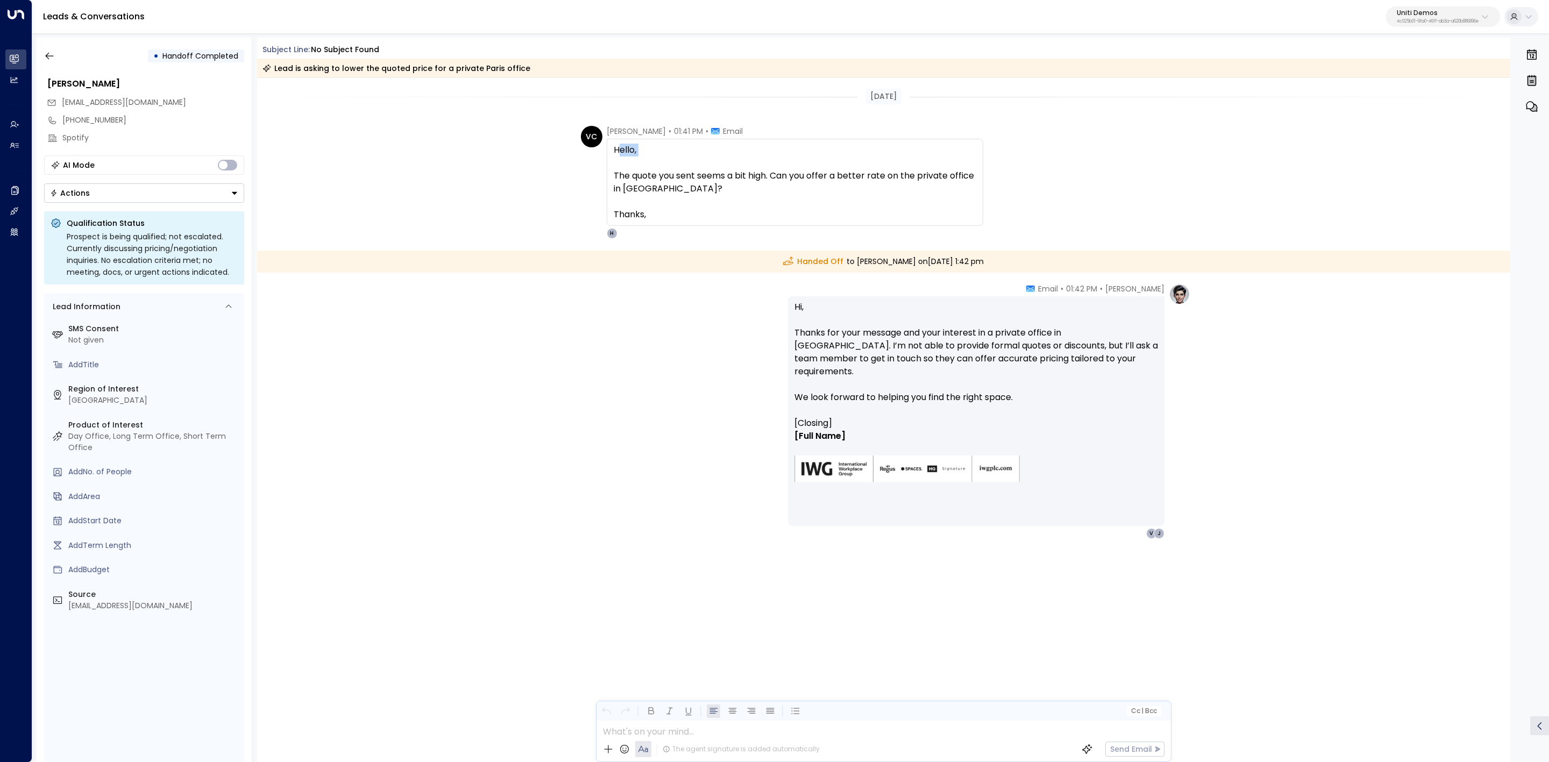
click at [705, 157] on span "Hello, The quote you sent seems a bit high. Can you offer a better rate on the …" at bounding box center [795, 182] width 363 height 77
drag, startPoint x: 783, startPoint y: 161, endPoint x: 674, endPoint y: 176, distance: 109.2
click at [783, 162] on span "Hello, The quote you sent seems a bit high. Can you offer a better rate on the …" at bounding box center [795, 182] width 363 height 77
drag, startPoint x: 715, startPoint y: 176, endPoint x: 799, endPoint y: 176, distance: 83.9
click at [752, 176] on span "Hello, The quote you sent seems a bit high. Can you offer a better rate on the …" at bounding box center [795, 182] width 363 height 77
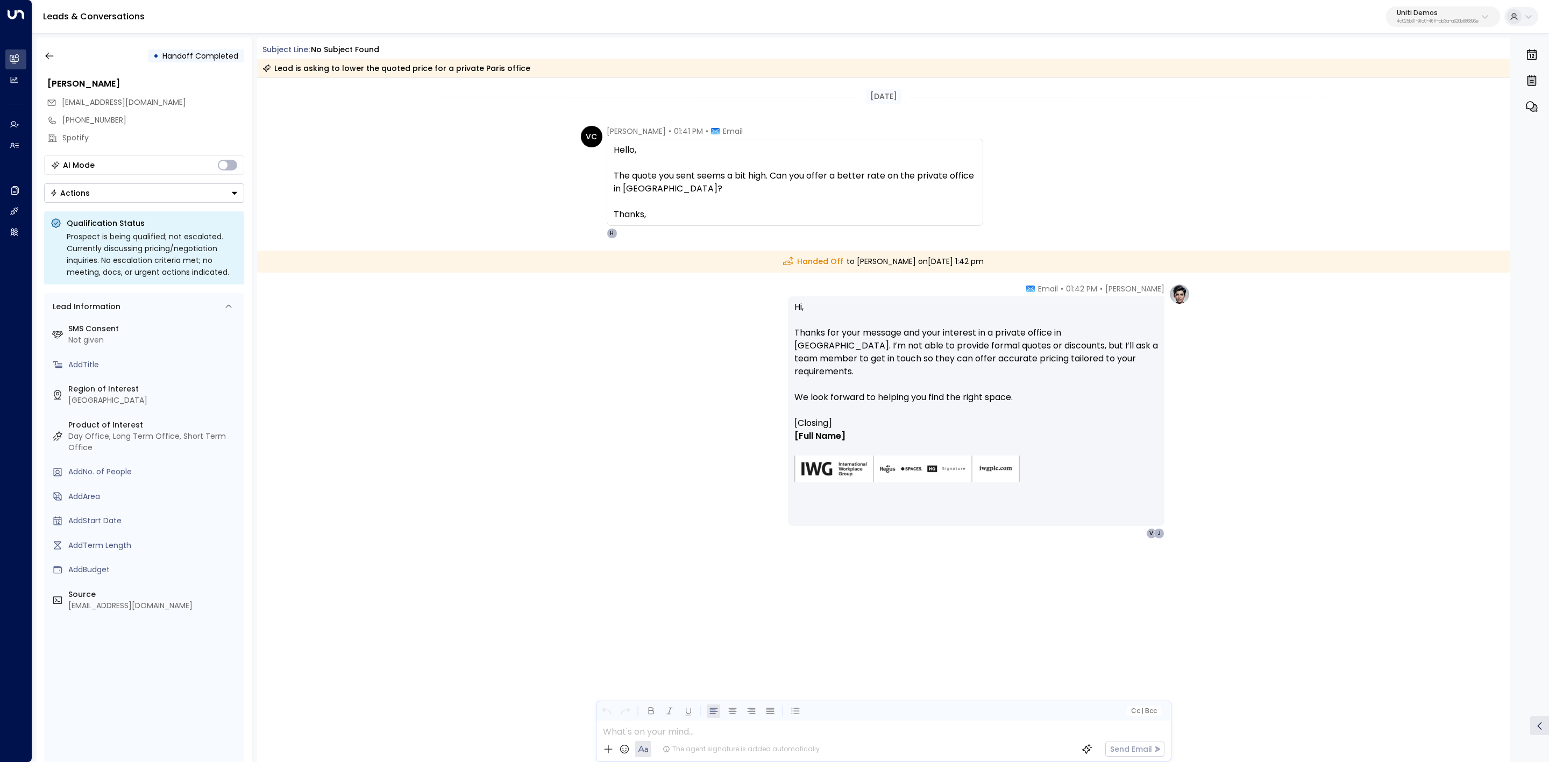
drag, startPoint x: 808, startPoint y: 175, endPoint x: 752, endPoint y: 174, distance: 56.5
click at [804, 175] on span "Hello, The quote you sent seems a bit high. Can you offer a better rate on the …" at bounding box center [795, 182] width 363 height 77
drag, startPoint x: 720, startPoint y: 172, endPoint x: 923, endPoint y: 172, distance: 203.3
click at [875, 170] on span "Hello, The quote you sent seems a bit high. Can you offer a better rate on the …" at bounding box center [795, 182] width 363 height 77
click at [923, 172] on span "Hello, The quote you sent seems a bit high. Can you offer a better rate on the …" at bounding box center [795, 182] width 363 height 77
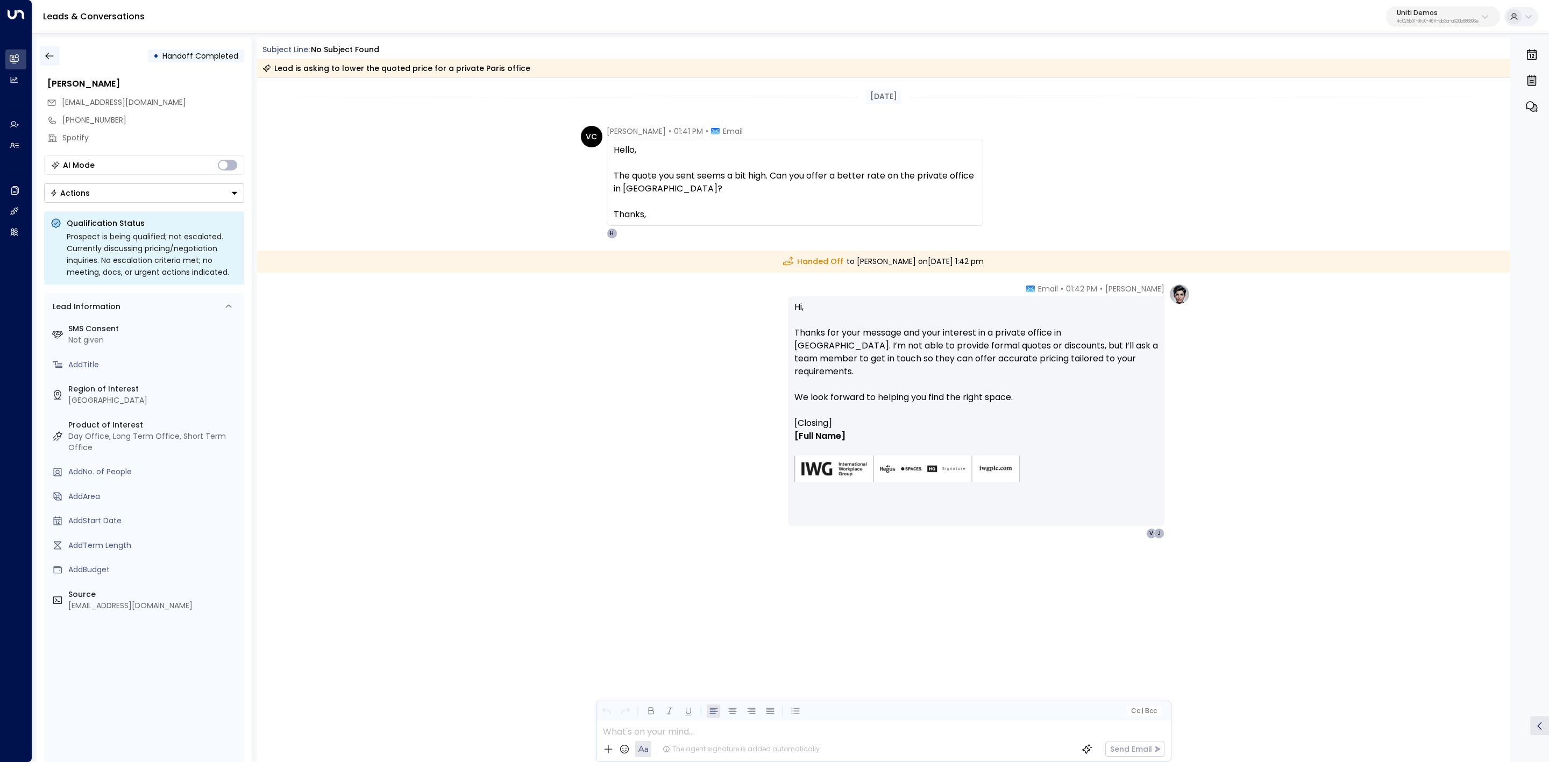
drag, startPoint x: 35, startPoint y: 53, endPoint x: 40, endPoint y: 56, distance: 5.8
click at [40, 56] on div "• Handoff Completed Valentina Colugnatti valentinacolugnatti@gmail.com +8149785…" at bounding box center [790, 399] width 1517 height 735
click at [49, 57] on icon "button" at bounding box center [49, 56] width 11 height 11
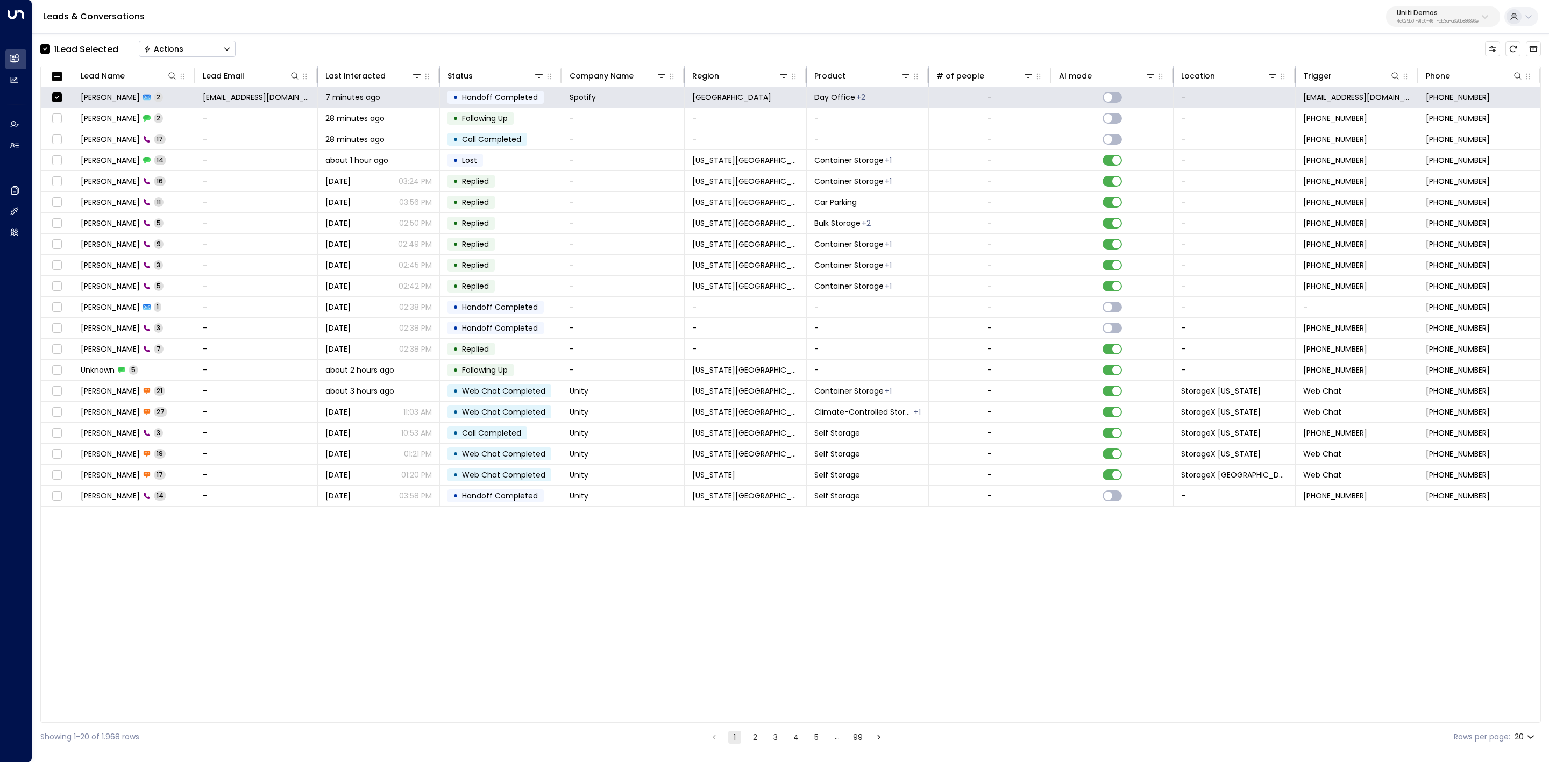
click at [190, 41] on button "Actions" at bounding box center [187, 49] width 97 height 16
click at [160, 119] on span "Archive Lead" at bounding box center [170, 120] width 50 height 11
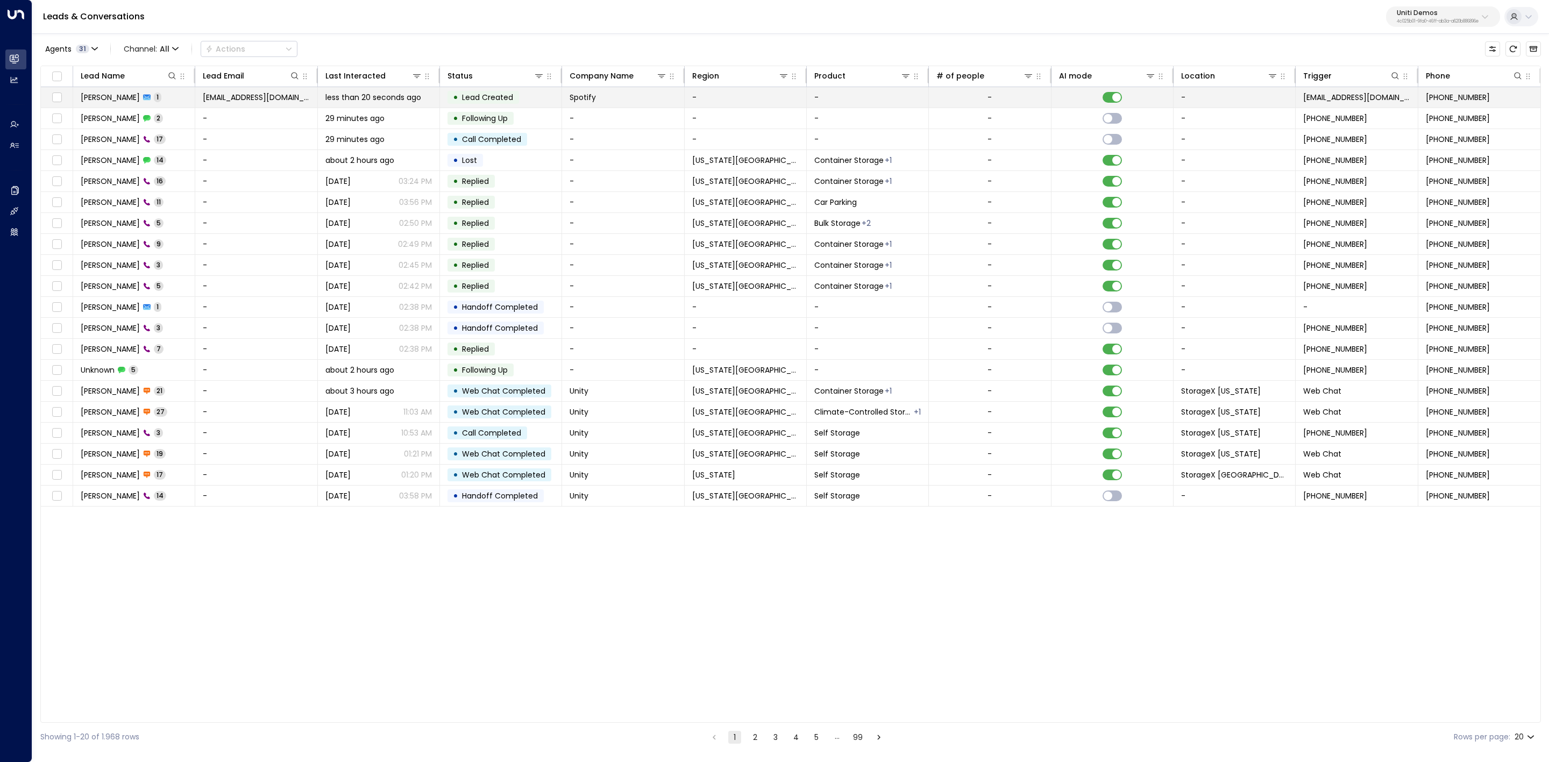
click at [124, 102] on span "[PERSON_NAME]" at bounding box center [110, 97] width 59 height 11
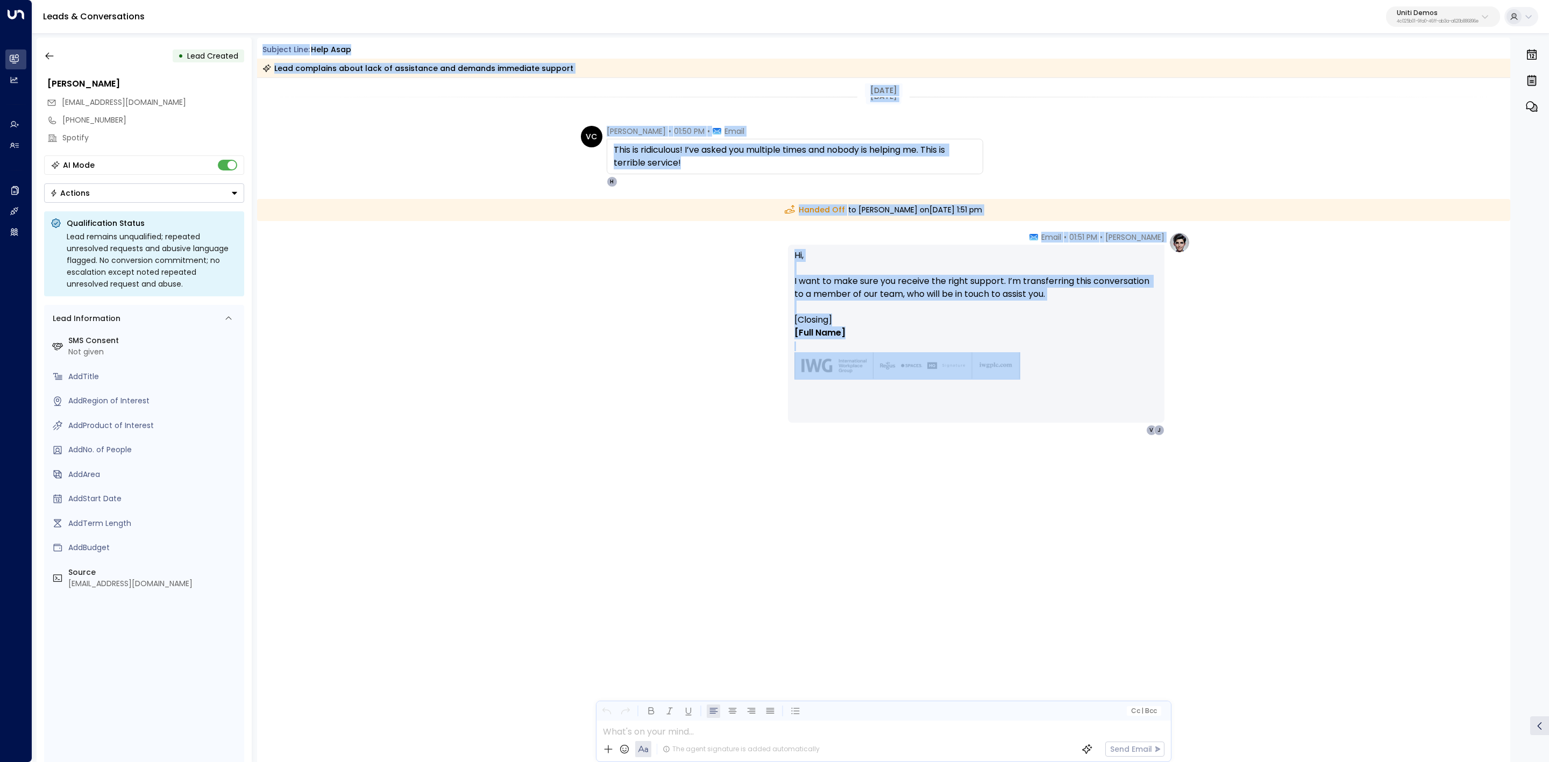
drag, startPoint x: 349, startPoint y: 58, endPoint x: 1151, endPoint y: 339, distance: 849.9
click at [1153, 353] on div "Subject Line: help [PERSON_NAME] Lead complains about lack of assistance and de…" at bounding box center [884, 400] width 1254 height 725
copy div "Subject Line: help [PERSON_NAME] Lead complains about lack of assistance and de…"
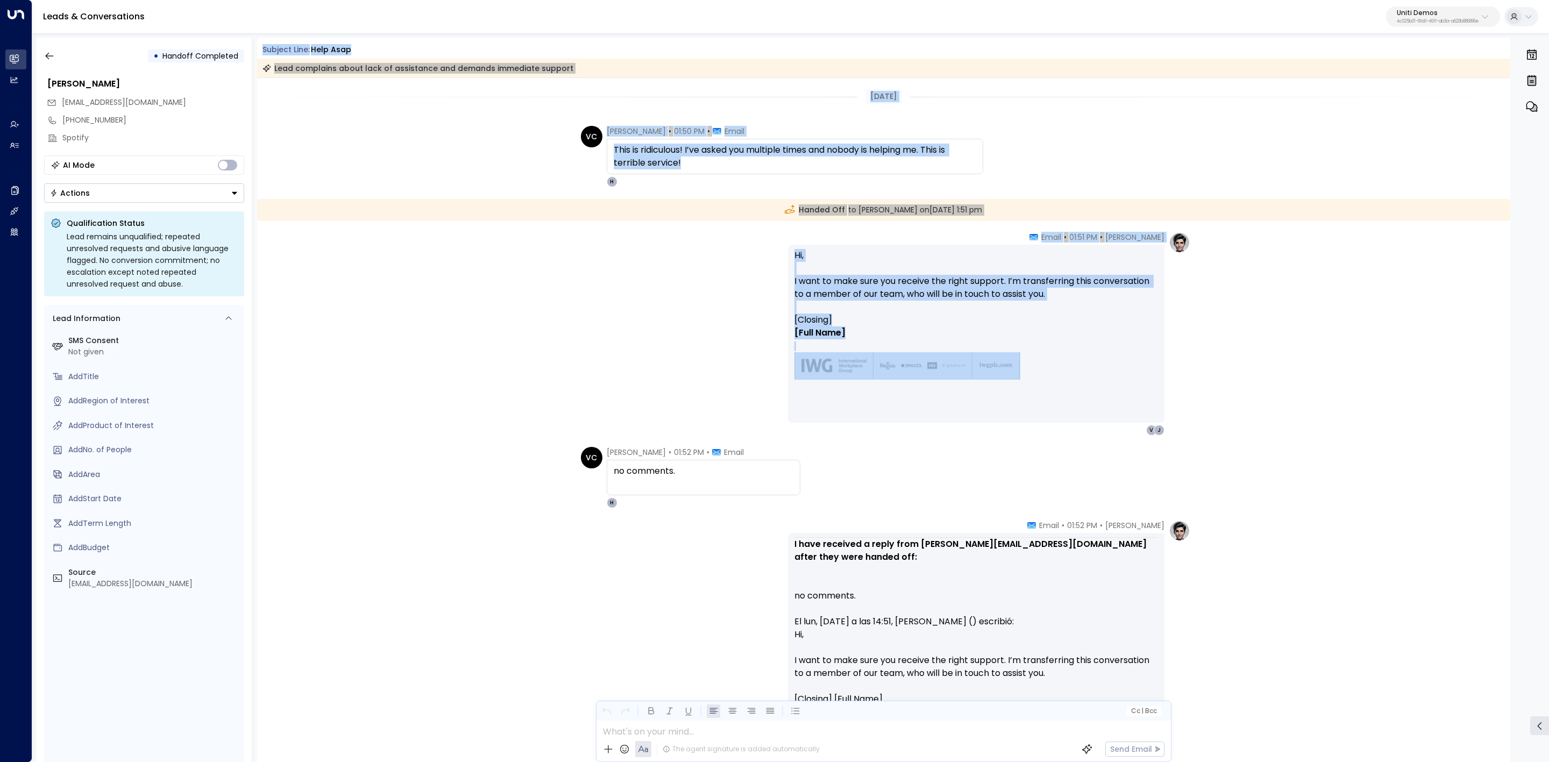
click at [1139, 445] on div "[DATE] [DATE] VC [PERSON_NAME] • 01:50 PM • Email This is ridiculous! I’ve aske…" at bounding box center [884, 512] width 1254 height 869
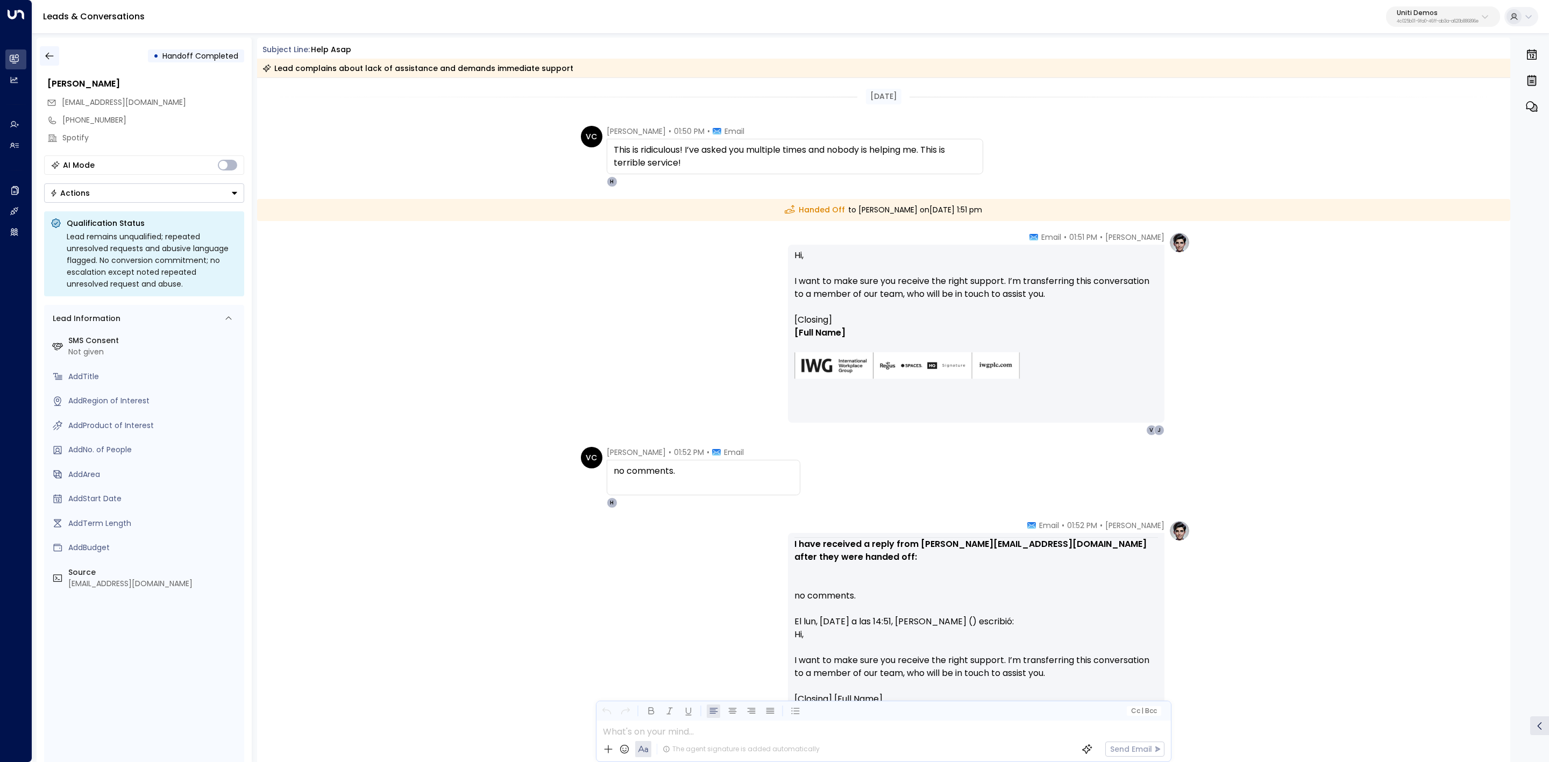
click at [48, 56] on icon "button" at bounding box center [49, 56] width 11 height 11
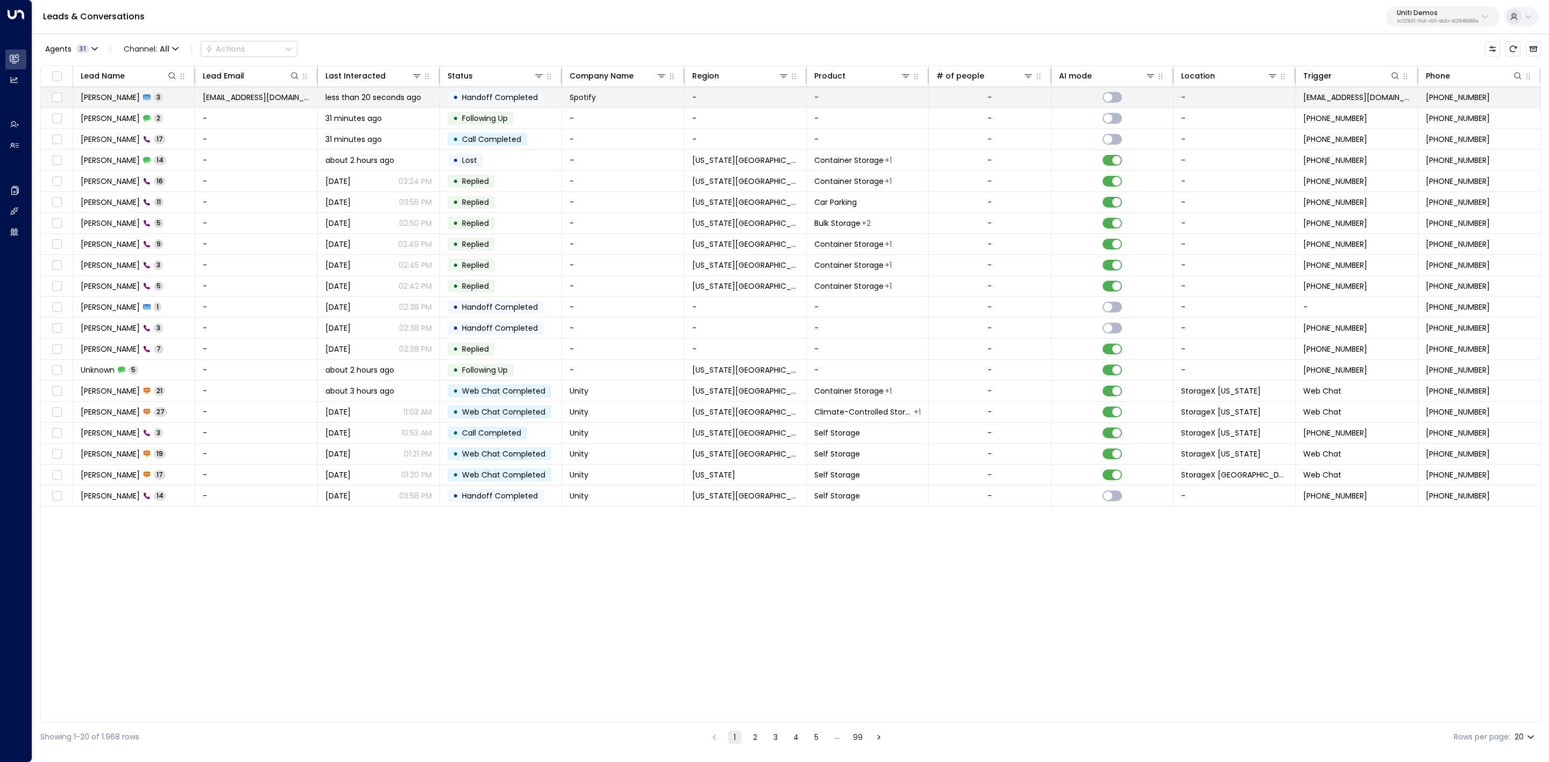
click at [60, 105] on td at bounding box center [57, 97] width 32 height 20
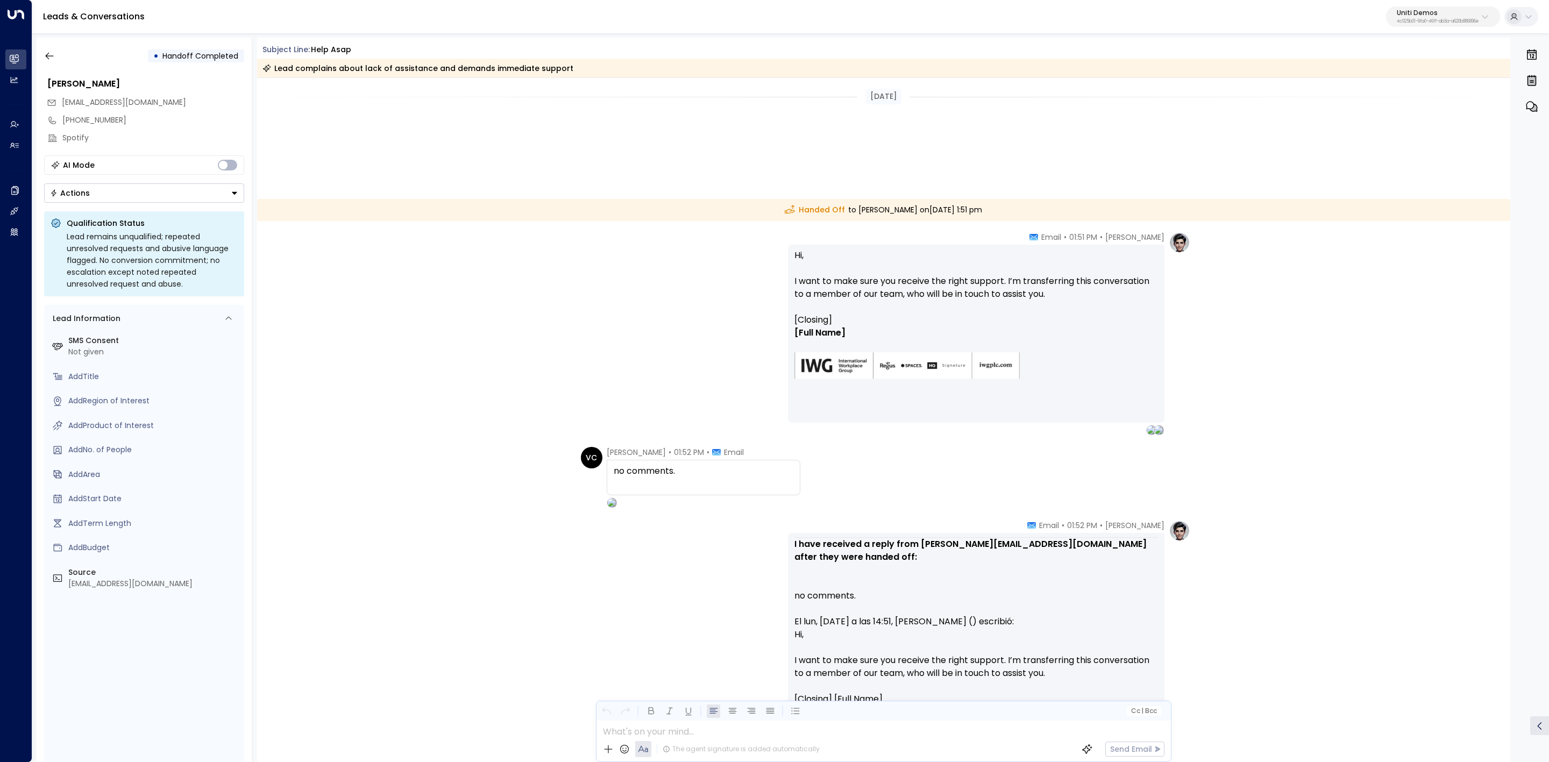
scroll to position [186, 0]
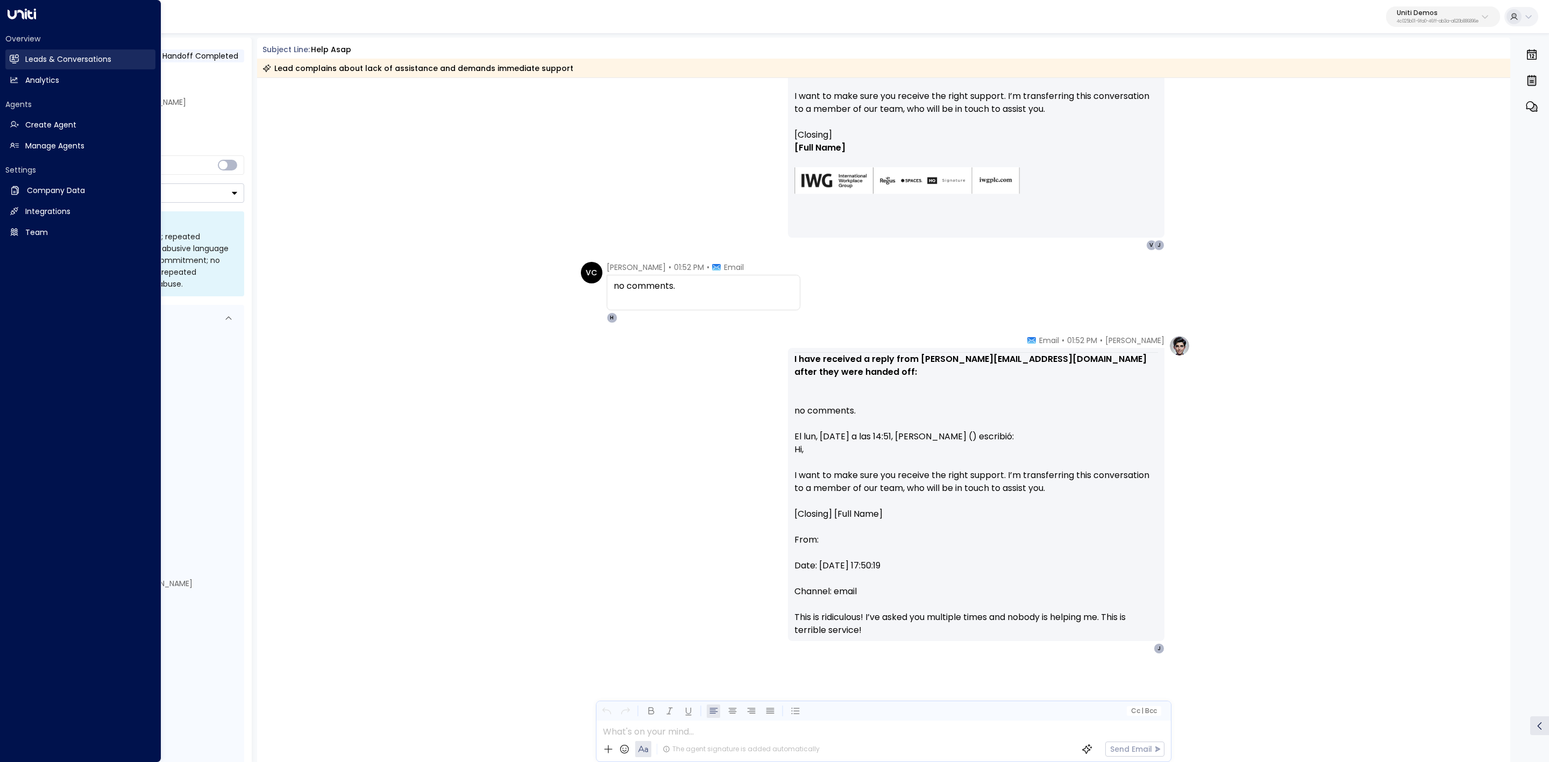
click at [97, 65] on h2 "Leads & Conversations" at bounding box center [68, 59] width 86 height 11
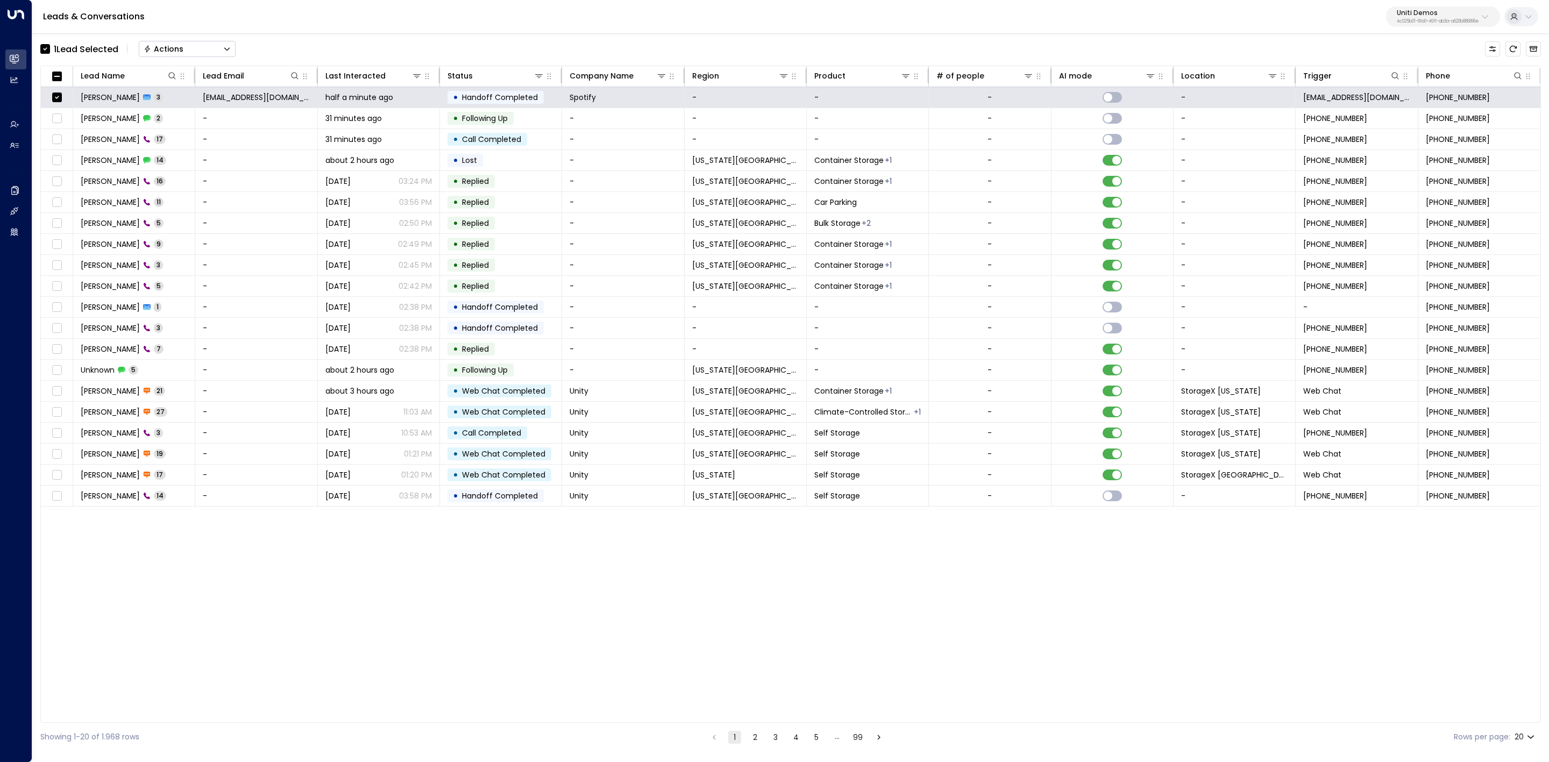
click at [204, 42] on button "Actions" at bounding box center [187, 49] width 97 height 16
click at [199, 116] on li "Archive Lead" at bounding box center [187, 120] width 96 height 18
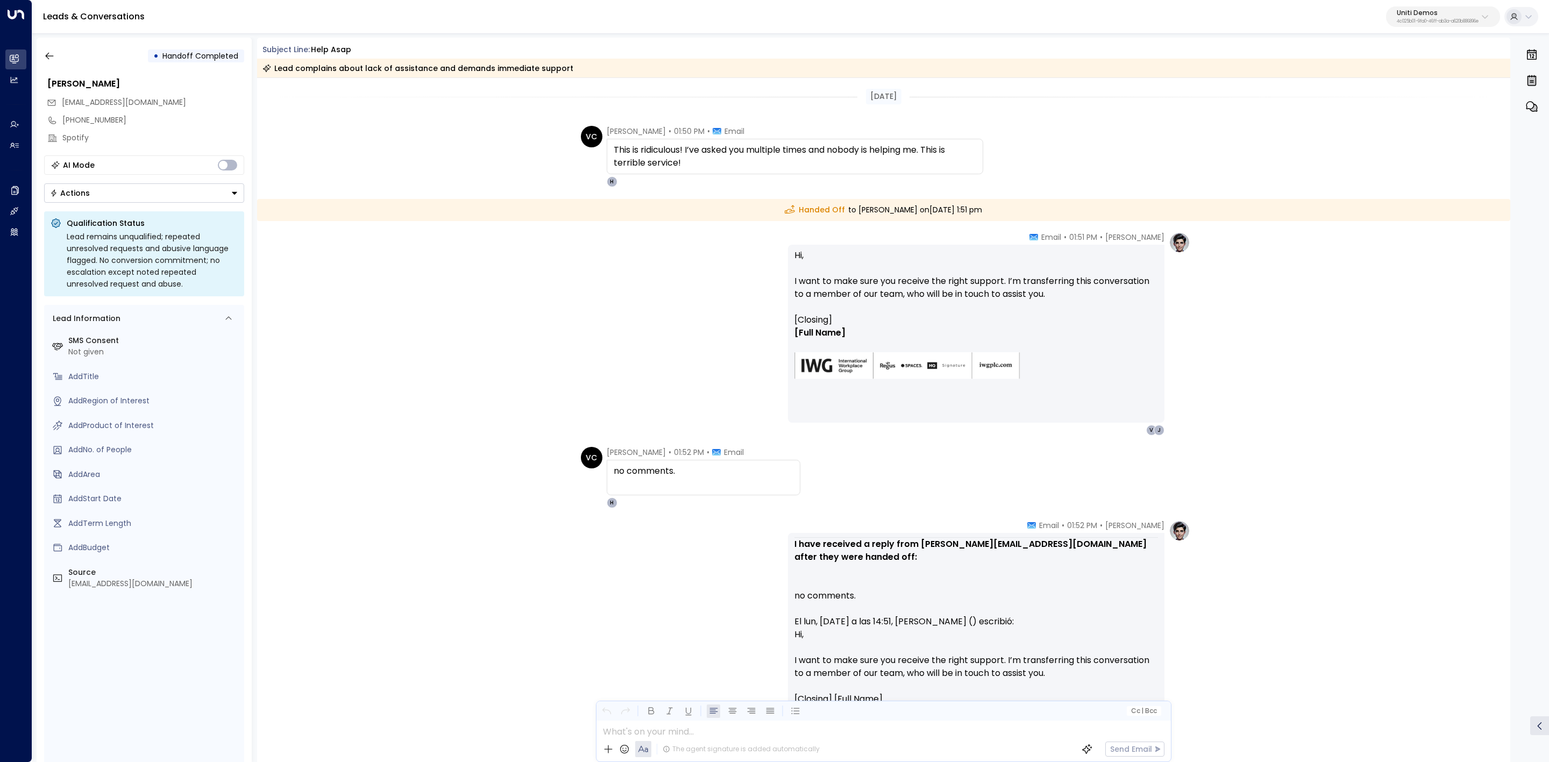
click at [42, 68] on div "• Handoff Completed Valentina Colugnatti valentinacolugnatti@gmail.com +8149785…" at bounding box center [144, 400] width 215 height 725
click at [47, 61] on button "button" at bounding box center [49, 55] width 19 height 19
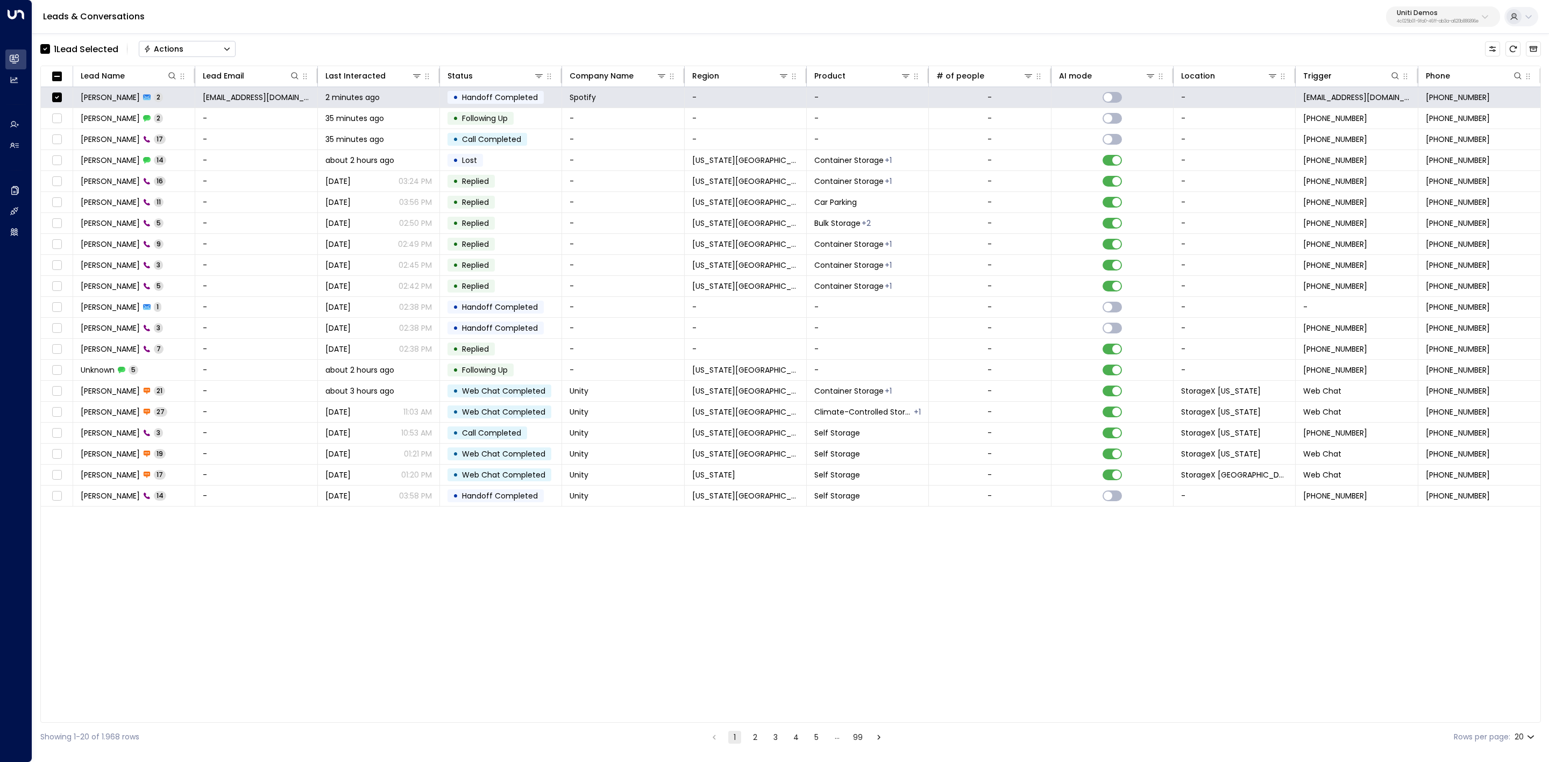
click at [180, 50] on div "Actions" at bounding box center [164, 49] width 40 height 10
click at [193, 121] on span "Archive Lead" at bounding box center [170, 120] width 50 height 11
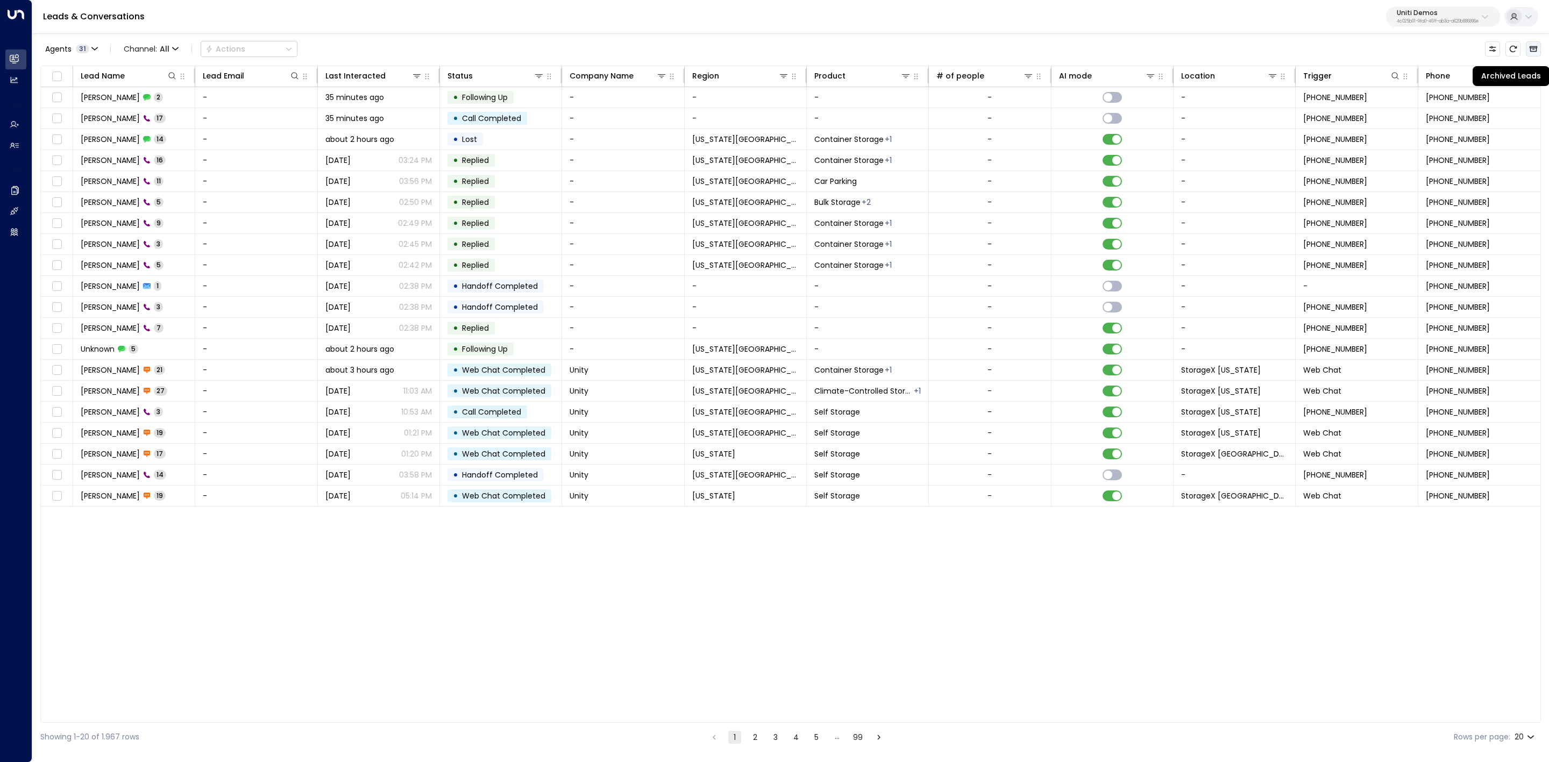
click at [1530, 45] on icon "Archived Leads" at bounding box center [1533, 49] width 9 height 9
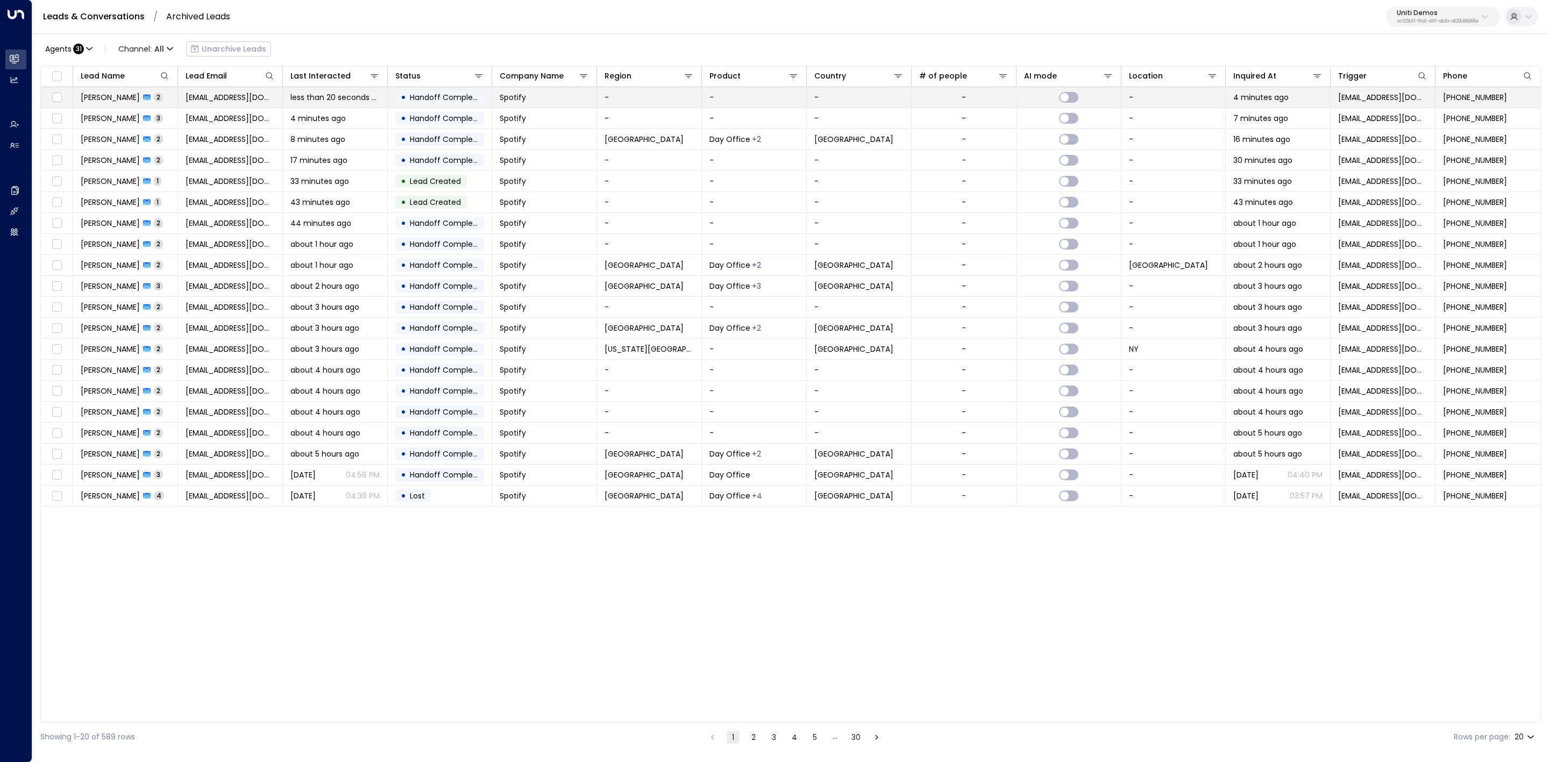
click at [242, 102] on span "[EMAIL_ADDRESS][DOMAIN_NAME]" at bounding box center [230, 97] width 89 height 11
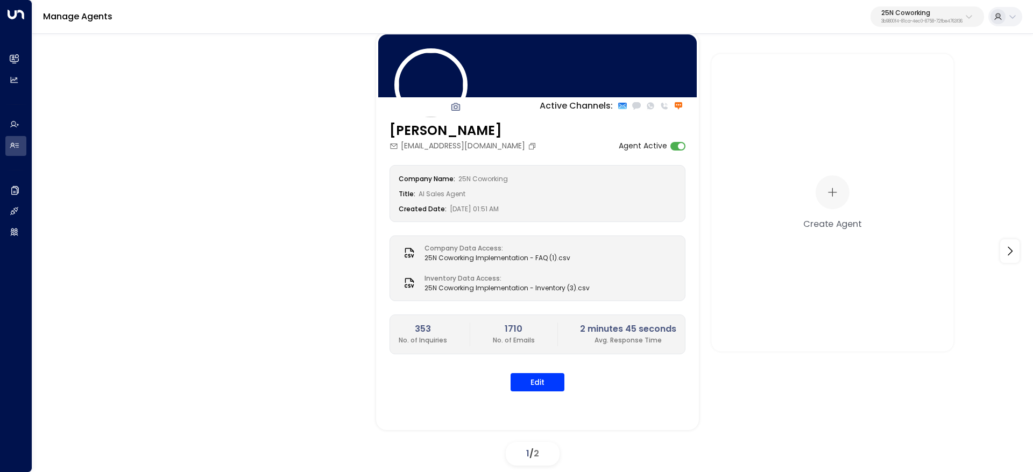
click at [931, 9] on button "25N Coworking 3b9800f4-81ca-4ec0-8758-72fbe4763f36" at bounding box center [926, 16] width 113 height 20
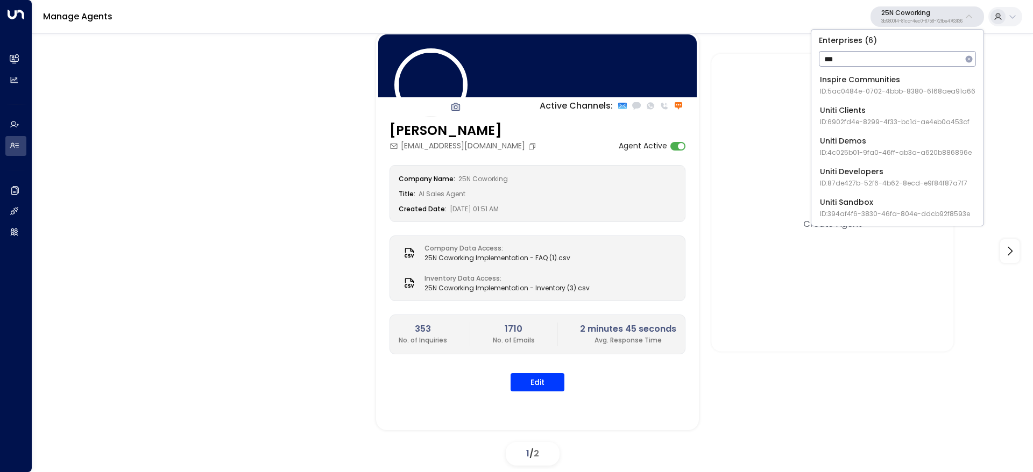
type input "***"
click at [875, 151] on span "ID: 4c025b01-9fa0-46ff-ab3a-a620b886896e" at bounding box center [896, 153] width 152 height 10
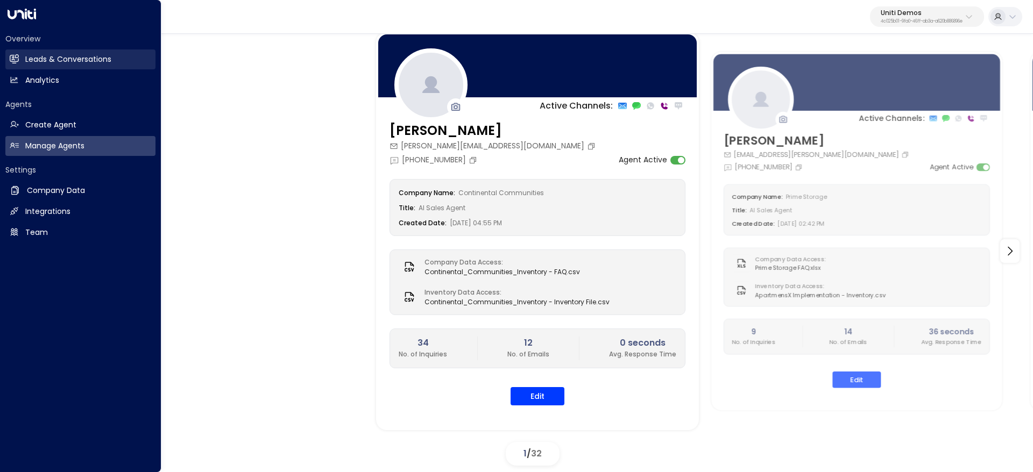
click at [21, 60] on link "Leads & Conversations Leads & Conversations" at bounding box center [80, 59] width 150 height 20
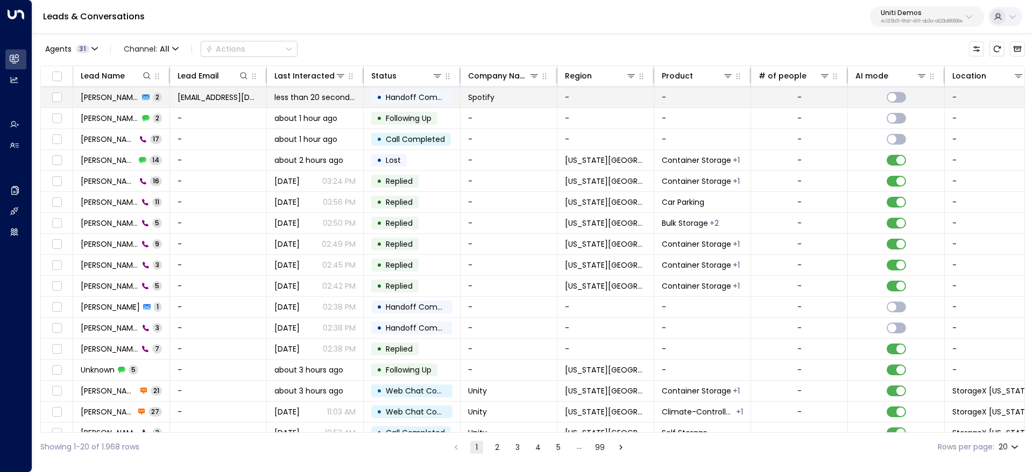
click at [97, 105] on td "Valentina Colugnatti 2" at bounding box center [121, 97] width 97 height 20
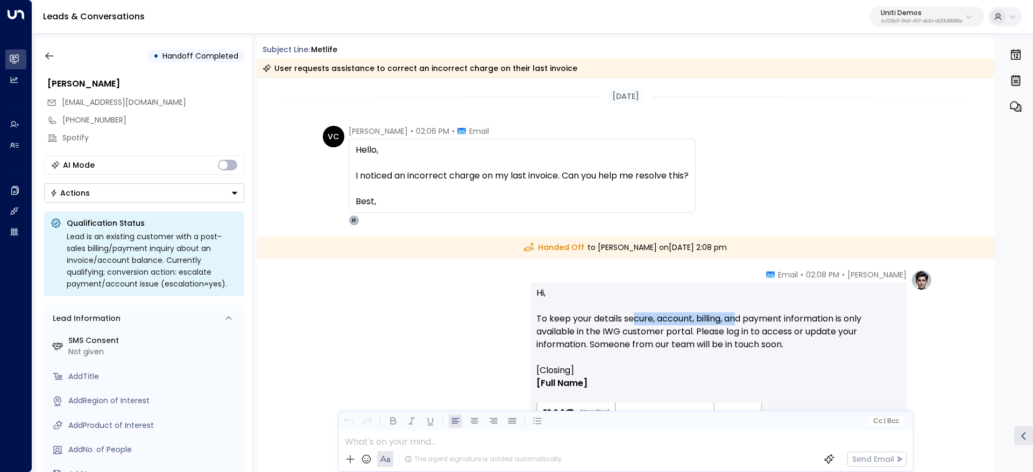
drag, startPoint x: 652, startPoint y: 323, endPoint x: 806, endPoint y: 326, distance: 153.9
click at [769, 324] on p "Hi, To keep your details secure, account, billing, and payment information is o…" at bounding box center [718, 325] width 364 height 77
click at [806, 326] on p "Hi, To keep your details secure, account, billing, and payment information is o…" at bounding box center [718, 325] width 364 height 77
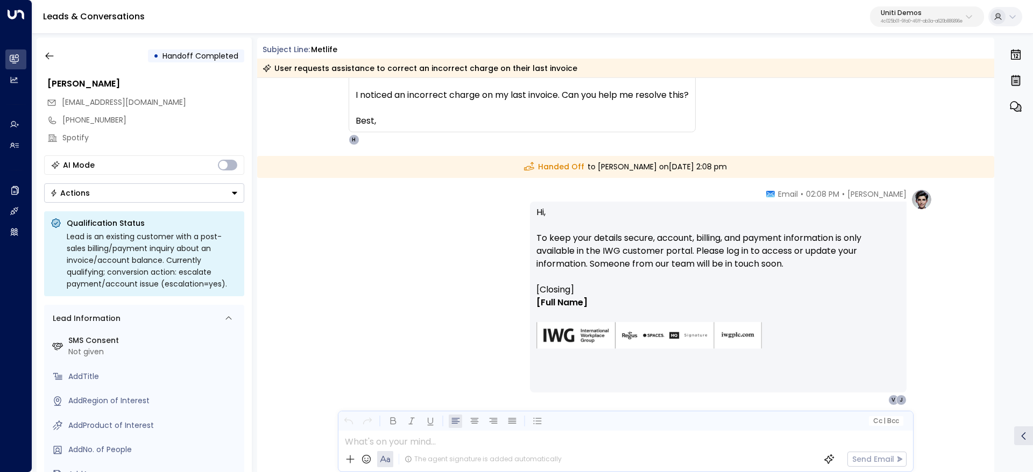
drag, startPoint x: 634, startPoint y: 235, endPoint x: 639, endPoint y: 238, distance: 6.1
click at [638, 237] on p "Hi, To keep your details secure, account, billing, and payment information is o…" at bounding box center [718, 244] width 364 height 77
click at [641, 240] on p "Hi, To keep your details secure, account, billing, and payment information is o…" at bounding box center [718, 244] width 364 height 77
click at [689, 242] on p "Hi, To keep your details secure, account, billing, and payment information is o…" at bounding box center [718, 244] width 364 height 77
click at [736, 243] on p "Hi, To keep your details secure, account, billing, and payment information is o…" at bounding box center [718, 244] width 364 height 77
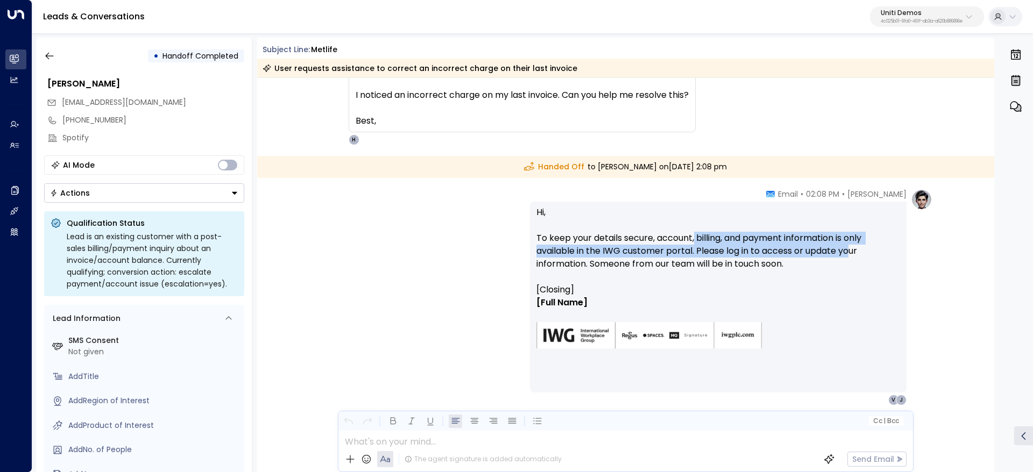
drag, startPoint x: 694, startPoint y: 237, endPoint x: 853, endPoint y: 254, distance: 159.1
click at [853, 254] on p "Hi, To keep your details secure, account, billing, and payment information is o…" at bounding box center [718, 244] width 364 height 77
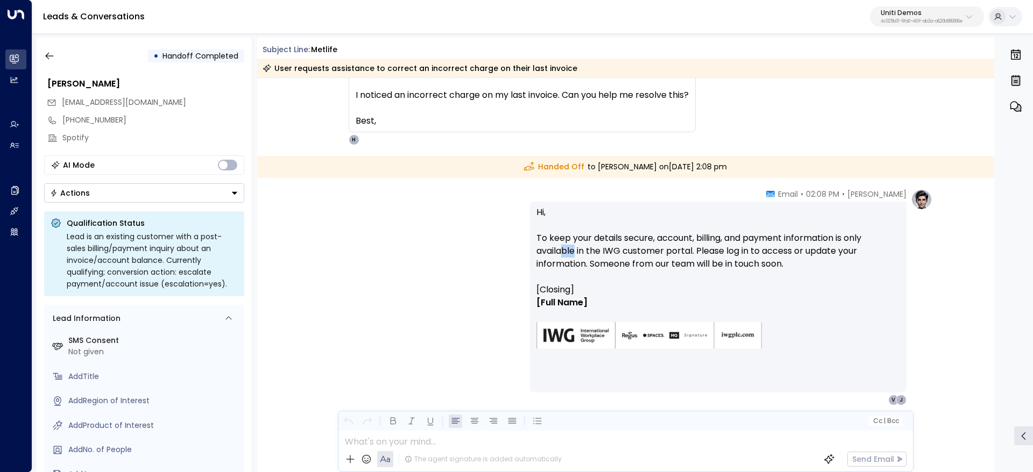
drag, startPoint x: 562, startPoint y: 250, endPoint x: 709, endPoint y: 250, distance: 146.8
click at [653, 248] on p "Hi, To keep your details secure, account, billing, and payment information is o…" at bounding box center [718, 244] width 364 height 77
click at [709, 250] on p "Hi, To keep your details secure, account, billing, and payment information is o…" at bounding box center [718, 244] width 364 height 77
drag, startPoint x: 611, startPoint y: 248, endPoint x: 790, endPoint y: 252, distance: 179.1
click at [761, 251] on p "Hi, To keep your details secure, account, billing, and payment information is o…" at bounding box center [718, 244] width 364 height 77
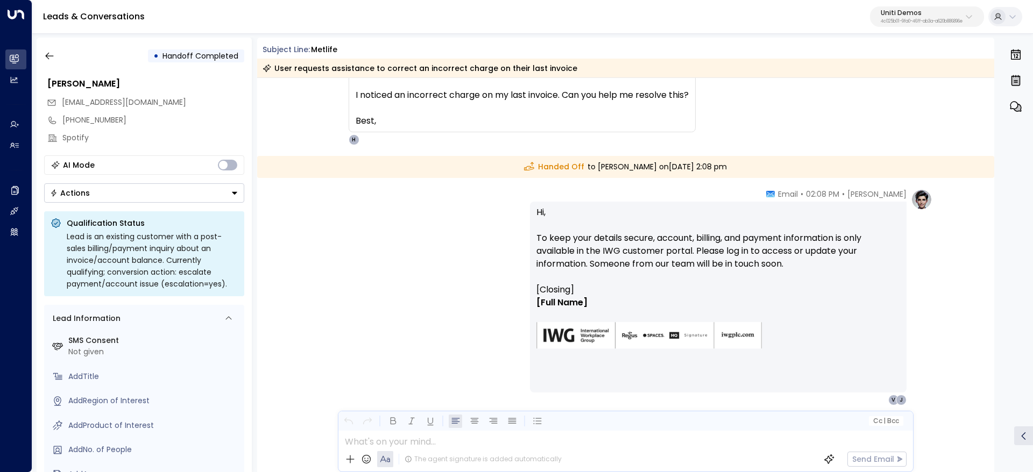
click at [790, 252] on p "Hi, To keep your details secure, account, billing, and payment information is o…" at bounding box center [718, 244] width 364 height 77
drag, startPoint x: 826, startPoint y: 273, endPoint x: 794, endPoint y: 275, distance: 31.8
click at [794, 275] on p "Hi, To keep your details secure, account, billing, and payment information is o…" at bounding box center [718, 244] width 364 height 77
drag, startPoint x: 655, startPoint y: 288, endPoint x: 519, endPoint y: 273, distance: 136.3
click at [520, 273] on div "Hanna Simons • 02:08 PM • Email Hi, To keep your details secure, account, billi…" at bounding box center [625, 297] width 613 height 217
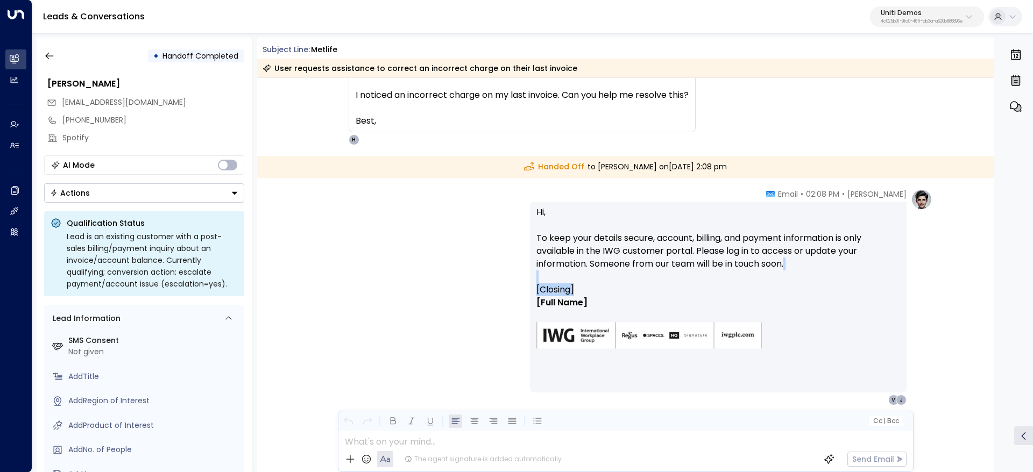
click at [683, 273] on p "Hi, To keep your details secure, account, billing, and payment information is o…" at bounding box center [718, 244] width 364 height 77
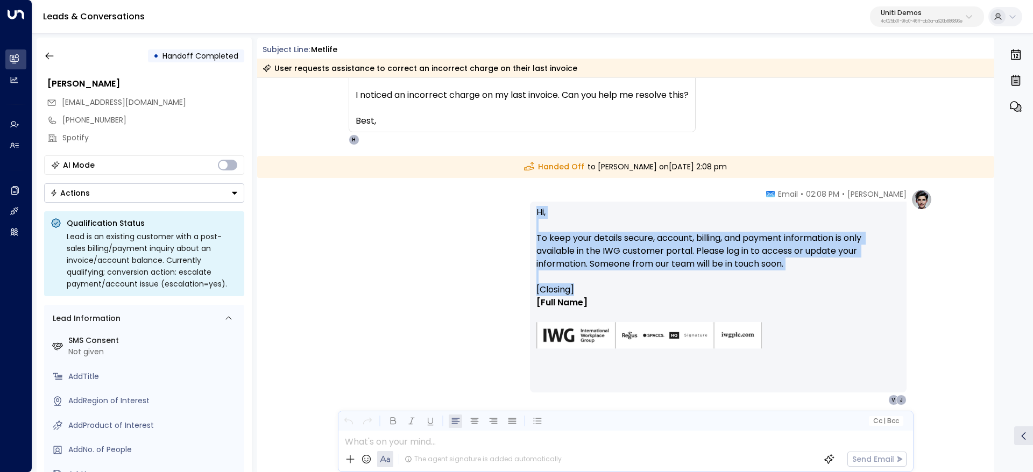
drag, startPoint x: 619, startPoint y: 289, endPoint x: 520, endPoint y: 283, distance: 98.6
click at [513, 287] on div "Hanna Simons • 02:08 PM • Email Hi, To keep your details secure, account, billi…" at bounding box center [625, 297] width 613 height 217
click at [532, 285] on div "Hi, To keep your details secure, account, billing, and payment information is o…" at bounding box center [718, 297] width 377 height 191
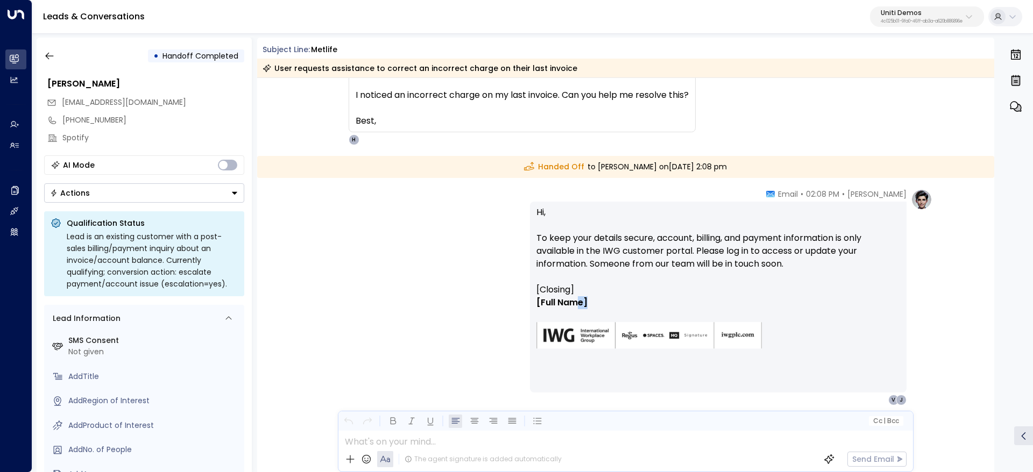
drag, startPoint x: 718, startPoint y: 311, endPoint x: 555, endPoint y: 288, distance: 164.1
click at [570, 294] on div "[Closing] [Full Name]" at bounding box center [718, 322] width 364 height 79
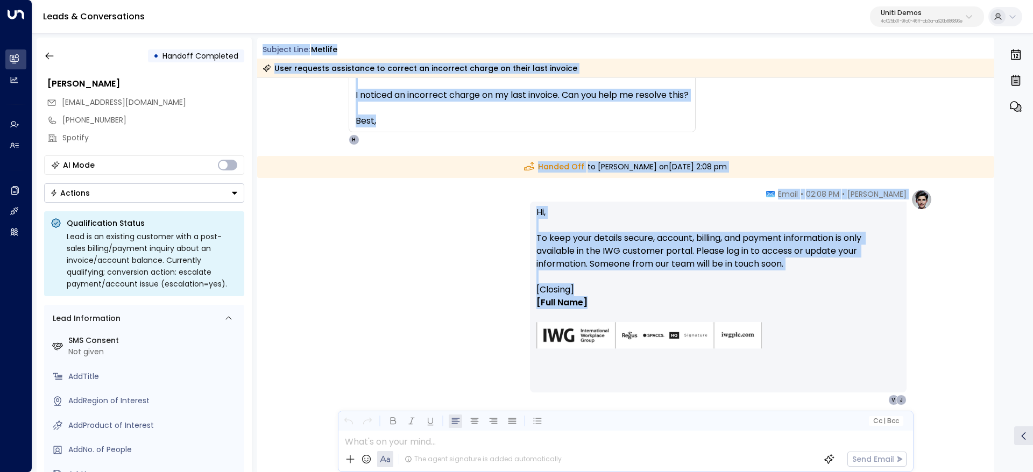
drag, startPoint x: 260, startPoint y: 47, endPoint x: 793, endPoint y: 302, distance: 590.6
click at [798, 308] on div "Subject Line: Metlife User requests assistance to correct an incorrect charge o…" at bounding box center [625, 255] width 737 height 435
copy div "Subject Line: Metlife User requests assistance to correct an incorrect charge o…"
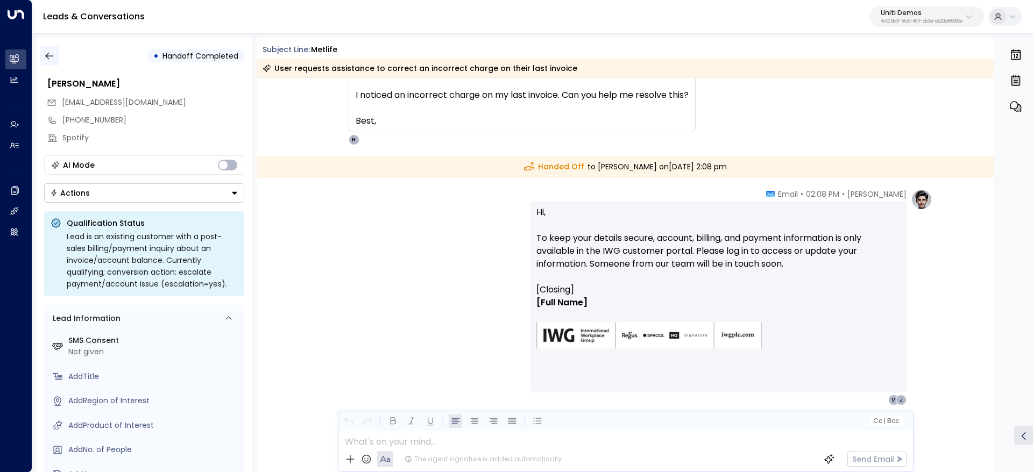
drag, startPoint x: 39, startPoint y: 65, endPoint x: 47, endPoint y: 58, distance: 10.3
click at [40, 65] on div "• Handoff Completed Valentina Colugnatti valentinacolugnatti@gmail.com +8149785…" at bounding box center [144, 255] width 215 height 435
click at [49, 55] on icon "button" at bounding box center [49, 56] width 11 height 11
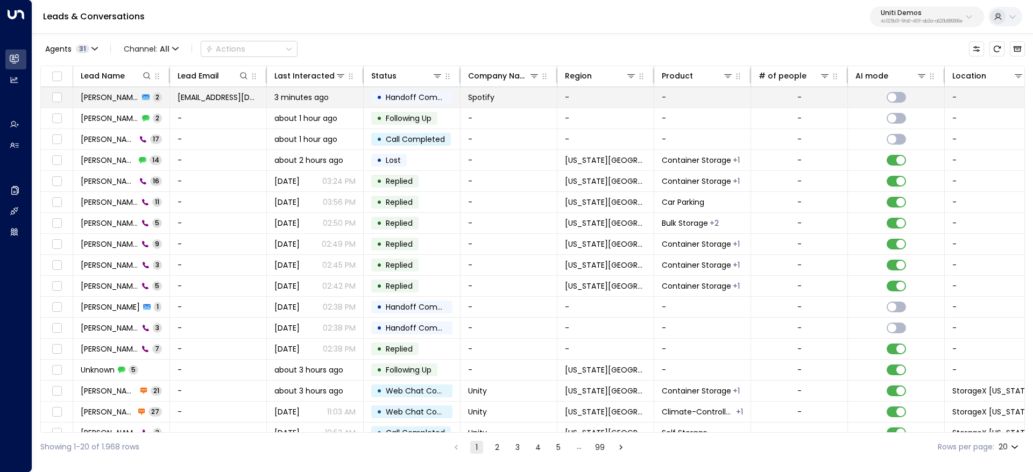
click at [61, 88] on td at bounding box center [57, 97] width 32 height 20
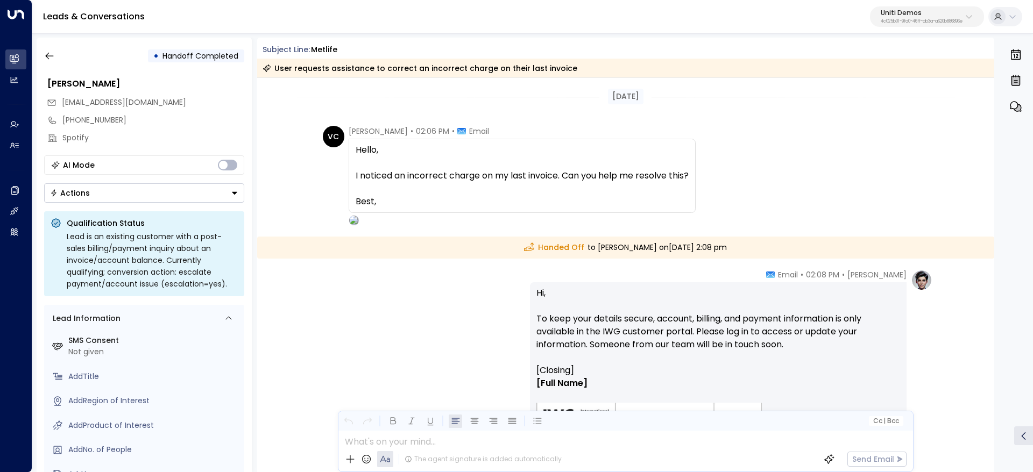
scroll to position [122, 0]
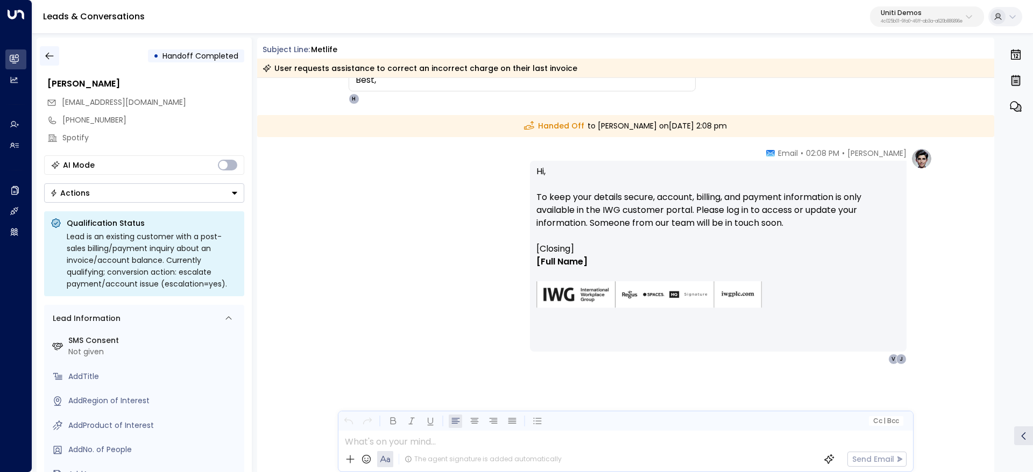
click at [42, 48] on button "button" at bounding box center [49, 55] width 19 height 19
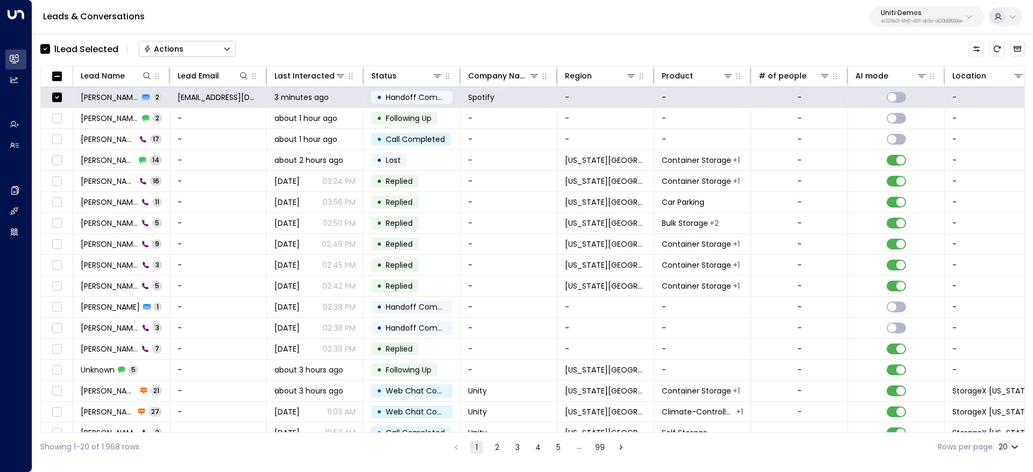
click at [205, 42] on button "Actions" at bounding box center [187, 49] width 97 height 16
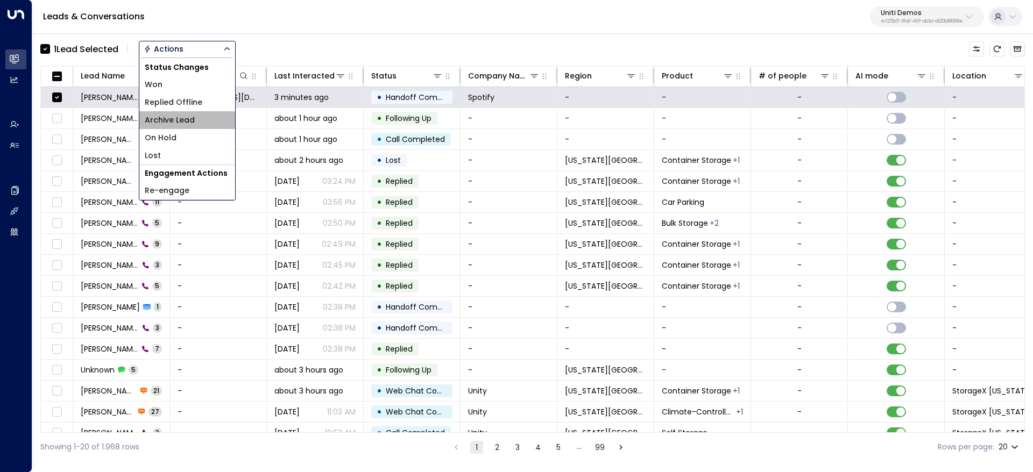
click at [200, 117] on li "Archive Lead" at bounding box center [187, 120] width 96 height 18
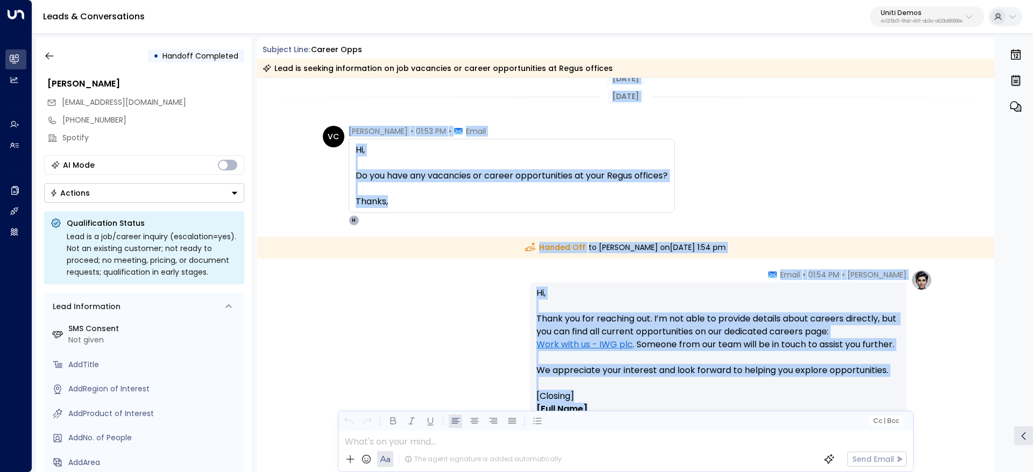
drag, startPoint x: 638, startPoint y: 342, endPoint x: 323, endPoint y: 125, distance: 382.1
click at [323, 125] on div "Today Today VC Valentina Colugnatti • 01:53 PM • Email Hi, Do you have any vaca…" at bounding box center [625, 349] width 737 height 542
copy div "Hi, Do you have any vacancies or career opportunities at your Regus offices? Th…"
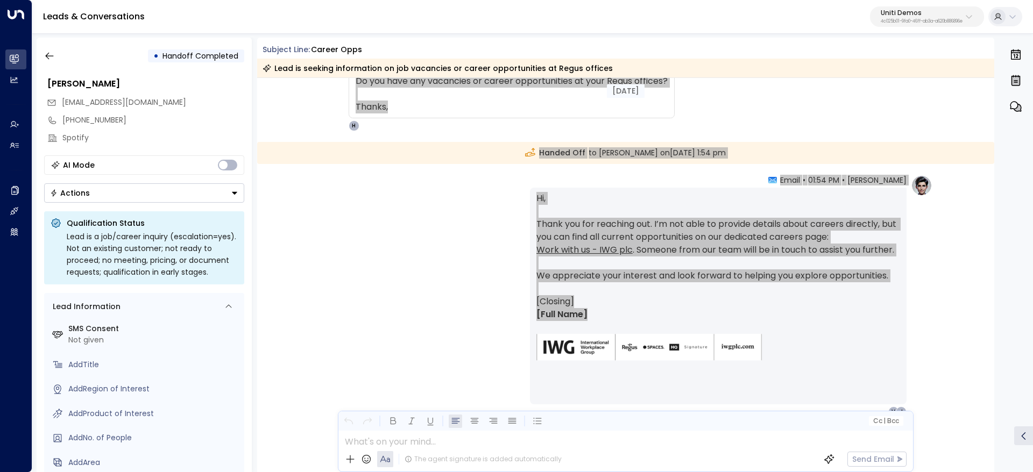
scroll to position [147, 0]
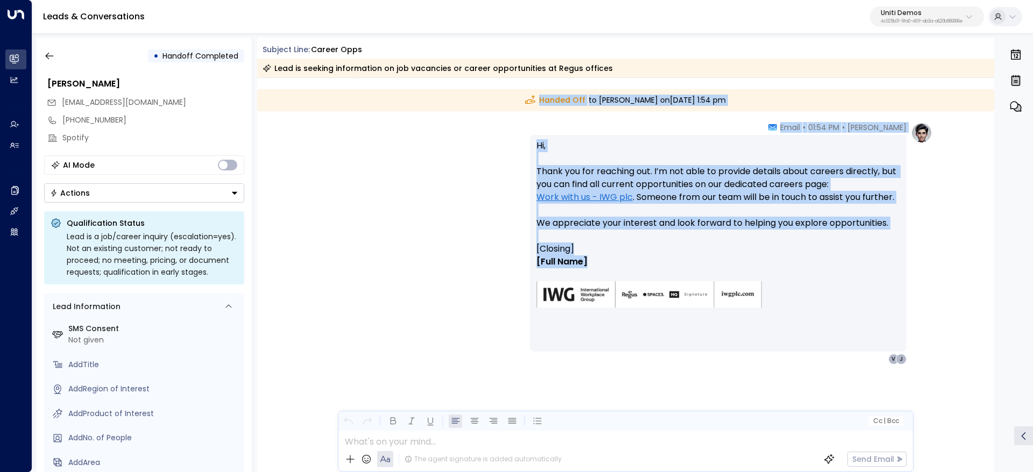
click at [576, 193] on link "Work with us - IWG plc" at bounding box center [584, 197] width 96 height 13
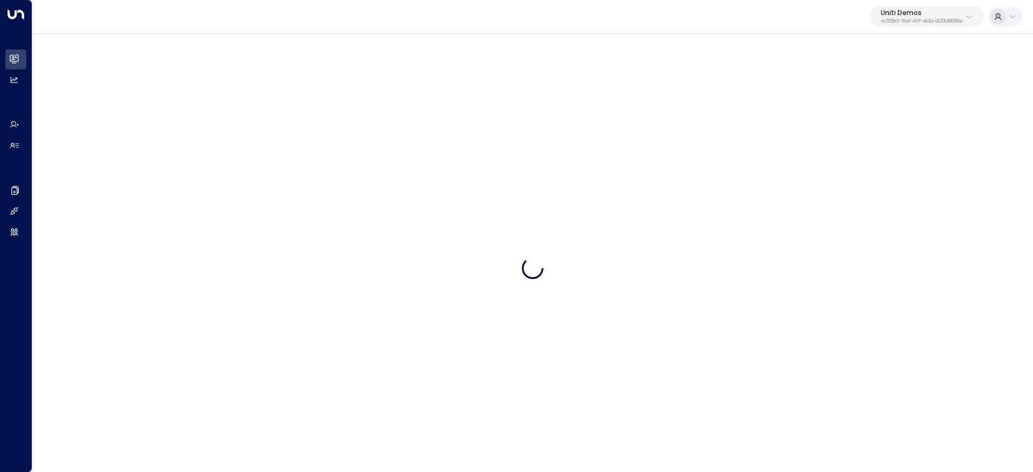
drag, startPoint x: 368, startPoint y: 16, endPoint x: 371, endPoint y: 1, distance: 14.7
click at [375, 13] on div "Uniti Demos 4c025b01-9fa0-46ff-ab3a-a620b886896e" at bounding box center [532, 17] width 1000 height 34
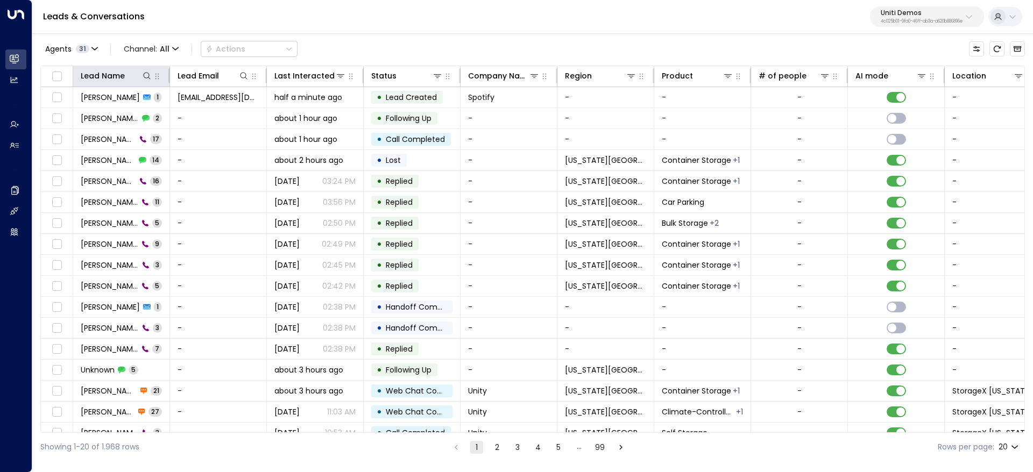
click at [99, 86] on th "Lead Name" at bounding box center [121, 76] width 97 height 21
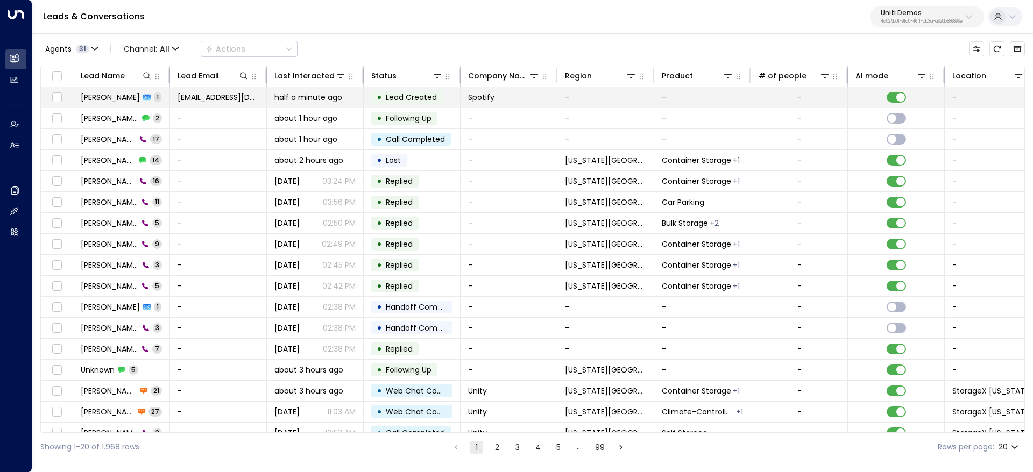
click at [91, 102] on span "[PERSON_NAME]" at bounding box center [110, 97] width 59 height 11
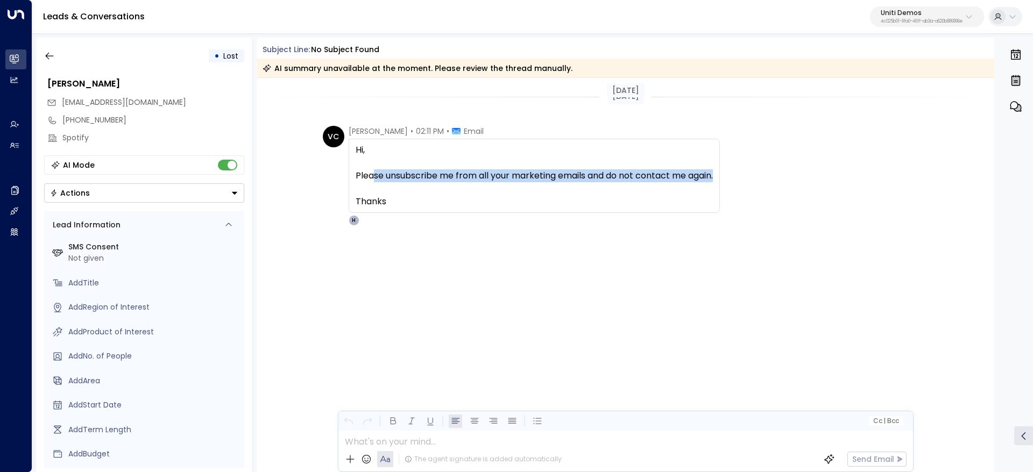
drag, startPoint x: 380, startPoint y: 181, endPoint x: 578, endPoint y: 189, distance: 198.6
click at [554, 189] on span "Hi, Please unsubscribe me from all your marketing emails and do not contact me …" at bounding box center [534, 176] width 357 height 65
click at [578, 189] on span "Hi, Please unsubscribe me from all your marketing emails and do not contact me …" at bounding box center [534, 176] width 357 height 65
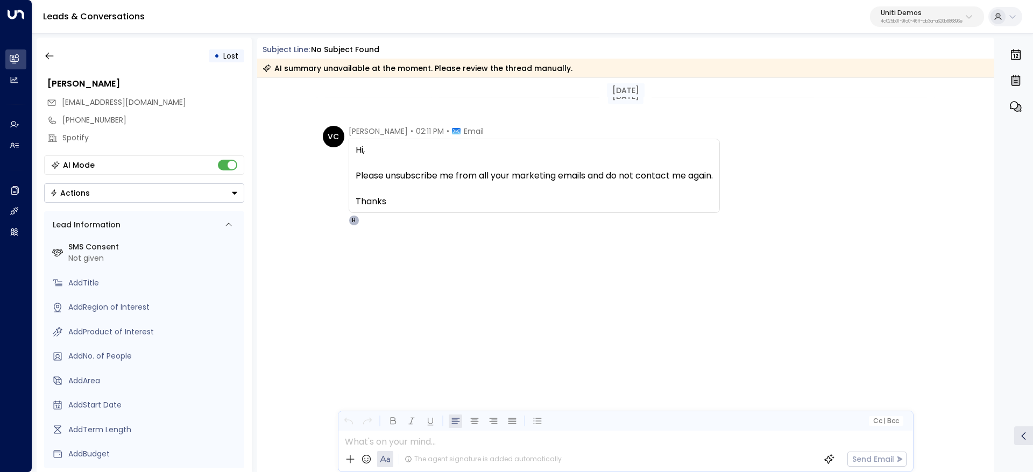
drag, startPoint x: 476, startPoint y: 152, endPoint x: 485, endPoint y: 153, distance: 9.3
click at [485, 153] on span "Hi, Please unsubscribe me from all your marketing emails and do not contact me …" at bounding box center [534, 176] width 357 height 65
drag, startPoint x: 601, startPoint y: 183, endPoint x: 623, endPoint y: 183, distance: 22.1
click at [623, 183] on span "Hi, Please unsubscribe me from all your marketing emails and do not contact me …" at bounding box center [534, 176] width 357 height 65
click at [473, 174] on span "Hi, Please unsubscribe me from all your marketing emails and do not contact me …" at bounding box center [534, 176] width 357 height 65
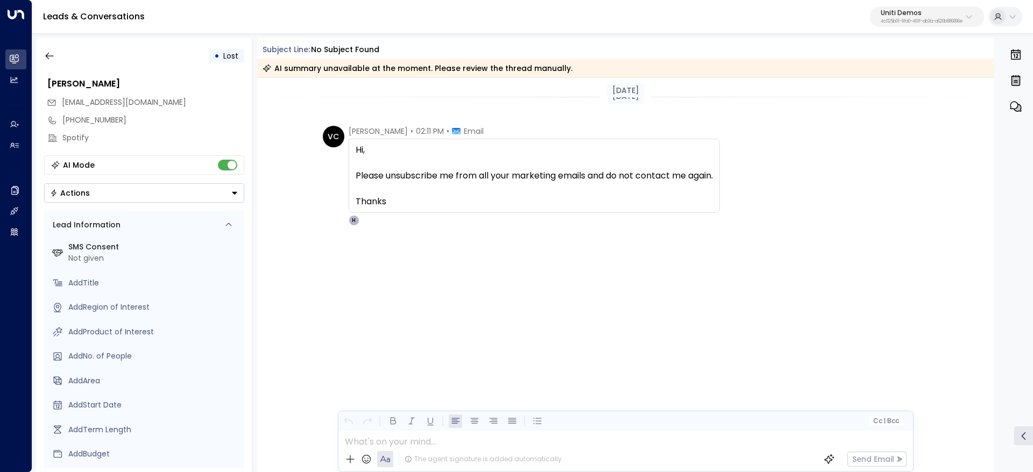
click at [461, 180] on span "Hi, Please unsubscribe me from all your marketing emails and do not contact me …" at bounding box center [534, 176] width 357 height 65
drag, startPoint x: 461, startPoint y: 180, endPoint x: 578, endPoint y: 205, distance: 119.5
click at [578, 205] on span "Hi, Please unsubscribe me from all your marketing emails and do not contact me …" at bounding box center [534, 176] width 357 height 65
drag, startPoint x: 697, startPoint y: 206, endPoint x: 704, endPoint y: 205, distance: 7.0
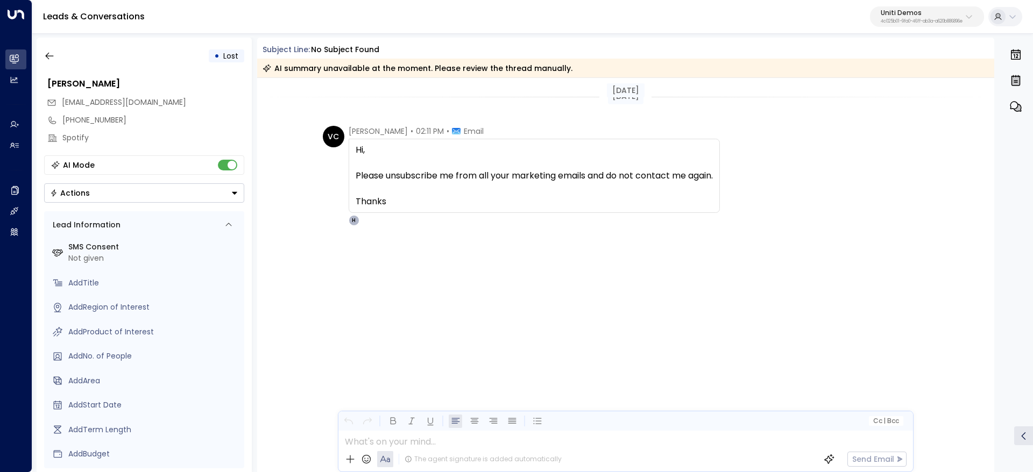
drag, startPoint x: 662, startPoint y: 208, endPoint x: 667, endPoint y: 207, distance: 5.6
click at [662, 208] on span "Hi, Please unsubscribe me from all your marketing emails and do not contact me …" at bounding box center [534, 176] width 357 height 65
click at [54, 60] on icon "button" at bounding box center [49, 56] width 11 height 11
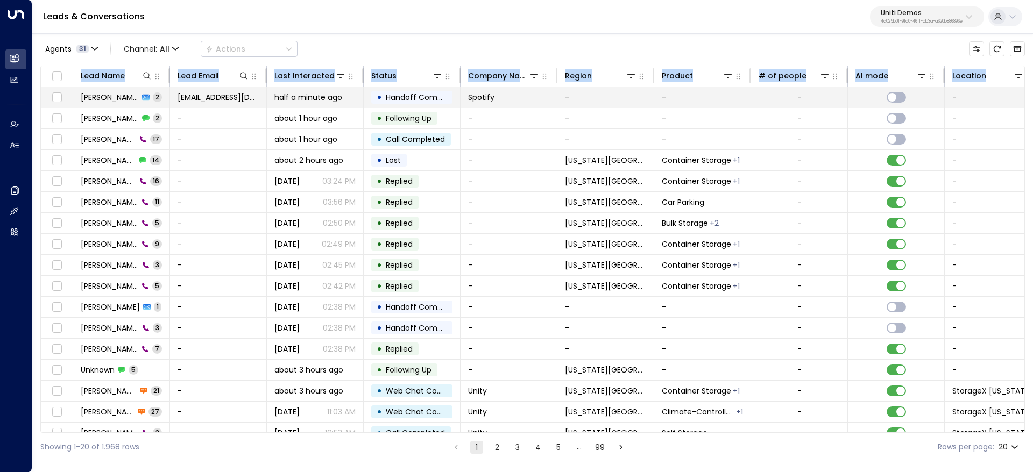
drag, startPoint x: 61, startPoint y: 87, endPoint x: 70, endPoint y: 87, distance: 9.2
click at [70, 87] on td at bounding box center [57, 97] width 32 height 20
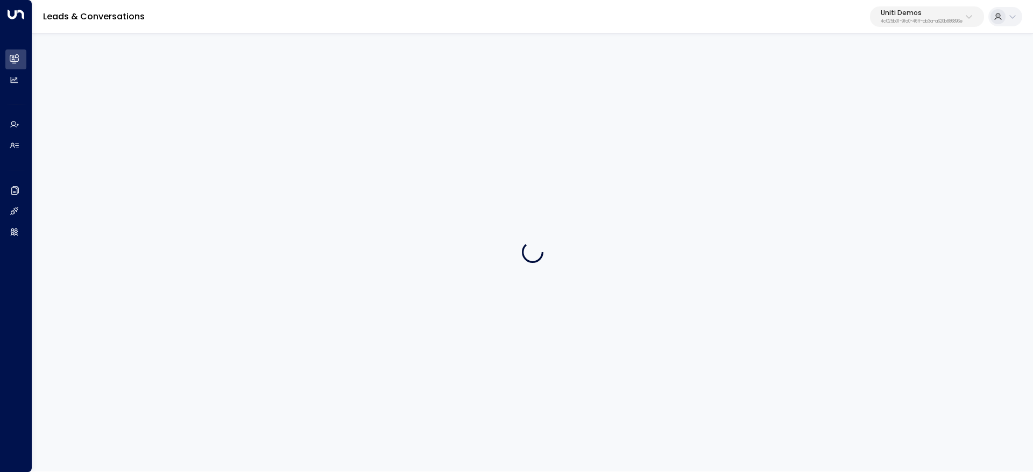
click at [102, 96] on div at bounding box center [532, 251] width 1000 height 439
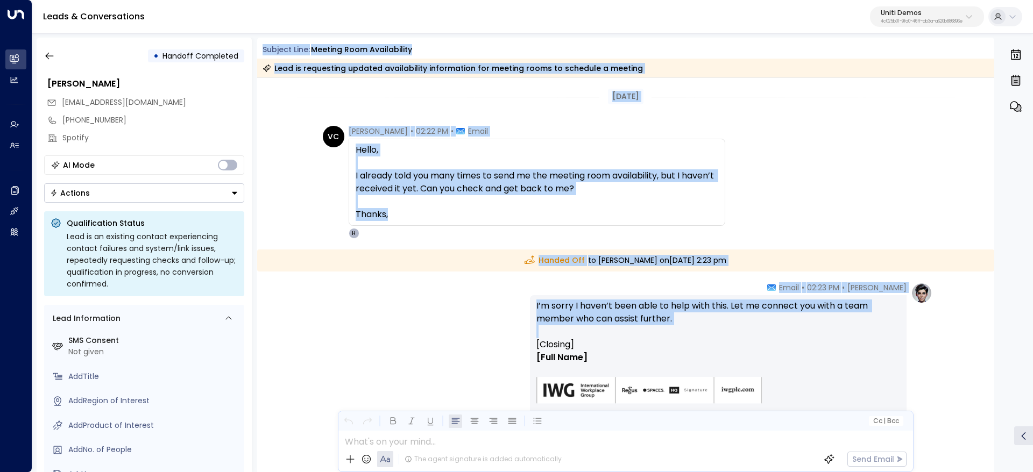
drag, startPoint x: 259, startPoint y: 47, endPoint x: 920, endPoint y: 408, distance: 752.9
click at [922, 414] on div "Subject Line: meeting room availability Lead is requesting updated availability…" at bounding box center [625, 255] width 737 height 435
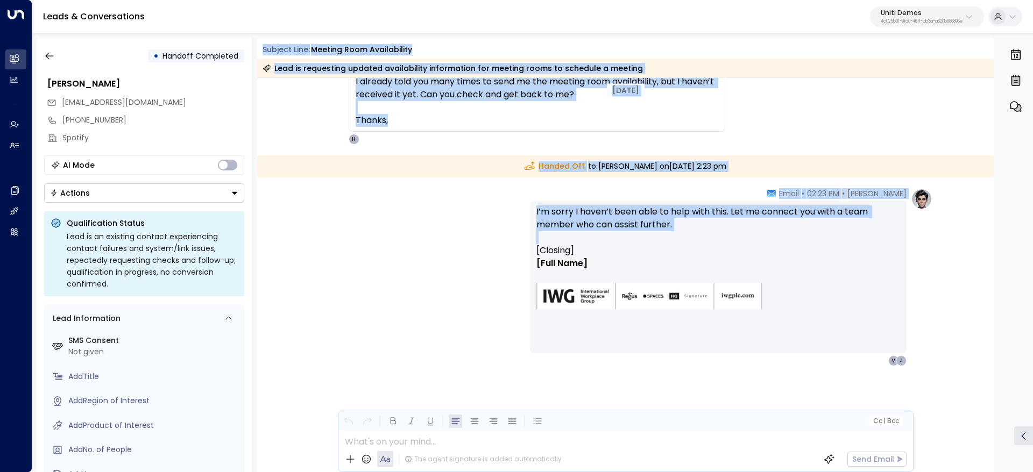
scroll to position [96, 0]
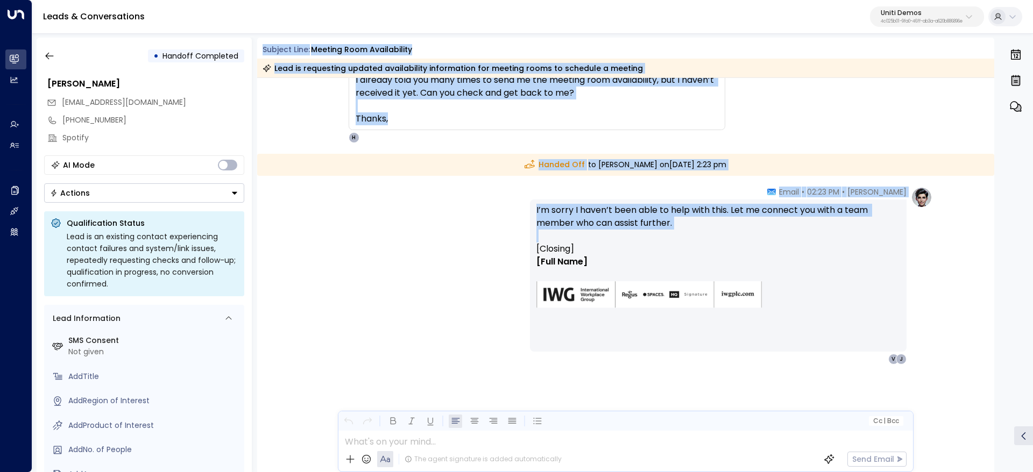
copy div "Subject Line: meeting room availability Lead is requesting updated availability…"
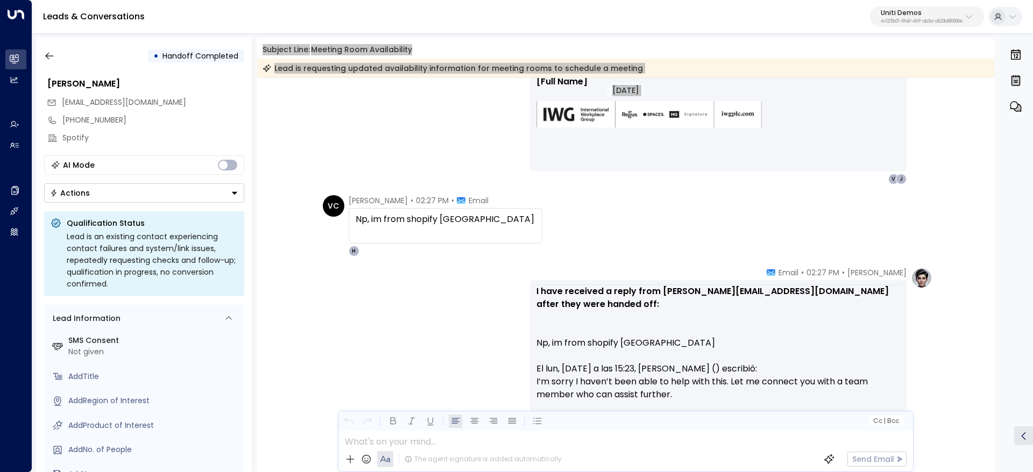
scroll to position [257, 0]
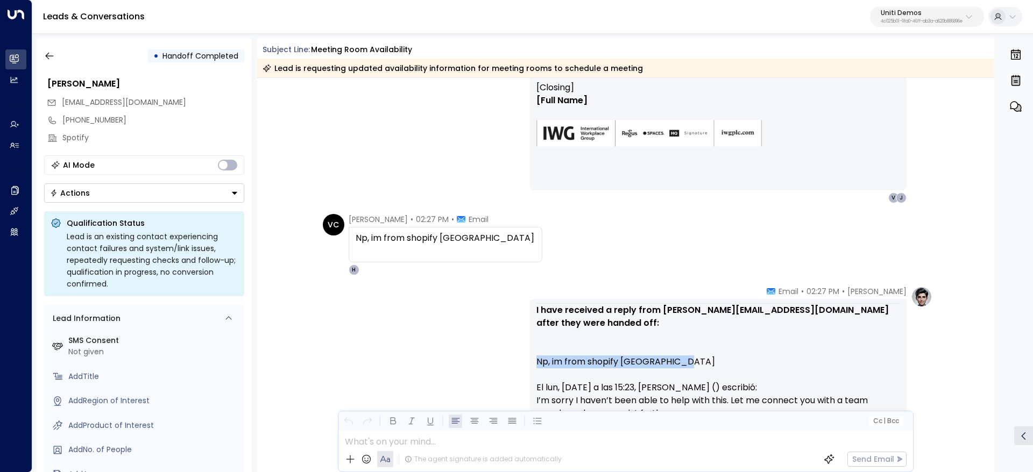
drag, startPoint x: 547, startPoint y: 359, endPoint x: 752, endPoint y: 363, distance: 205.0
click at [752, 363] on div "I have received a reply from [PERSON_NAME][EMAIL_ADDRESS][DOMAIN_NAME] after th…" at bounding box center [718, 458] width 377 height 319
copy div "Np, im from shopify [GEOGRAPHIC_DATA]"
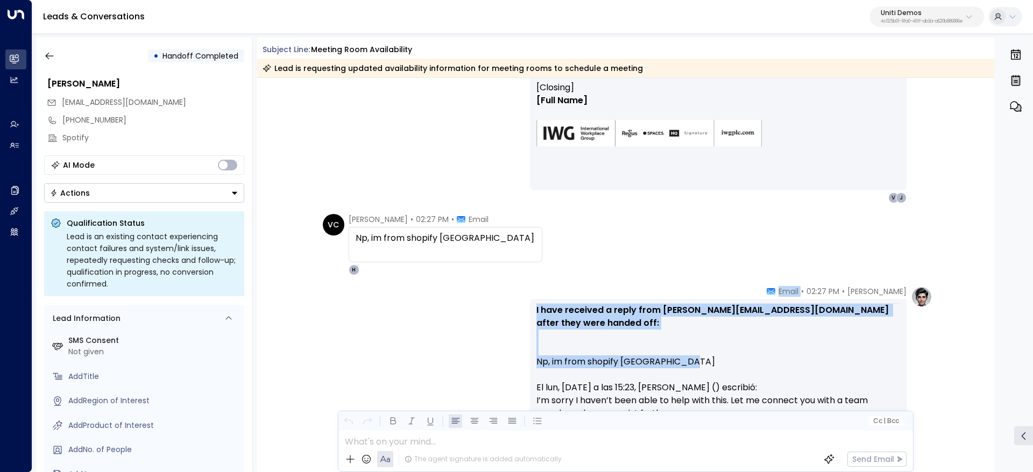
drag, startPoint x: 766, startPoint y: 289, endPoint x: 739, endPoint y: 371, distance: 86.7
click at [739, 371] on div "[PERSON_NAME] • 02:27 PM • Email I have received a reply from [PERSON_NAME][EMA…" at bounding box center [718, 458] width 377 height 345
copy div "Email I have received a reply from [EMAIL_ADDRESS][DOMAIN_NAME] after they were…"
click at [53, 60] on icon "button" at bounding box center [49, 56] width 11 height 11
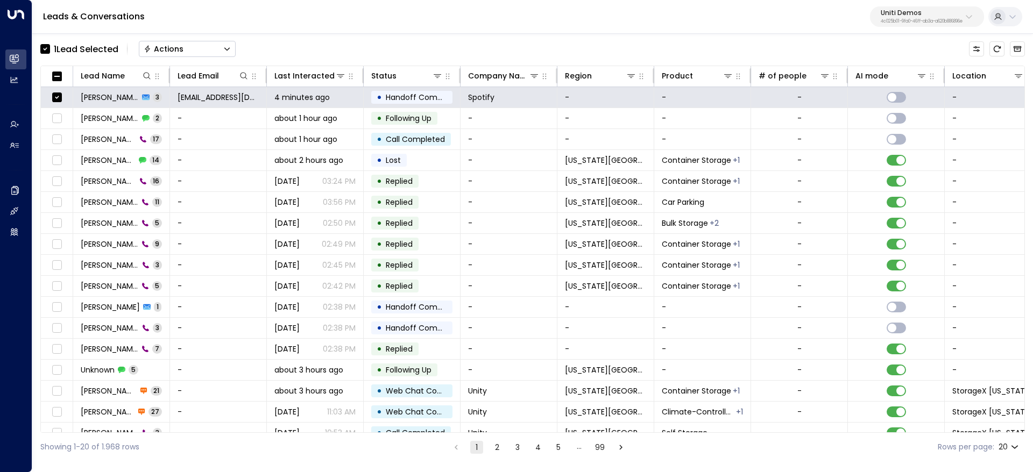
click at [182, 50] on div "Actions" at bounding box center [164, 49] width 40 height 10
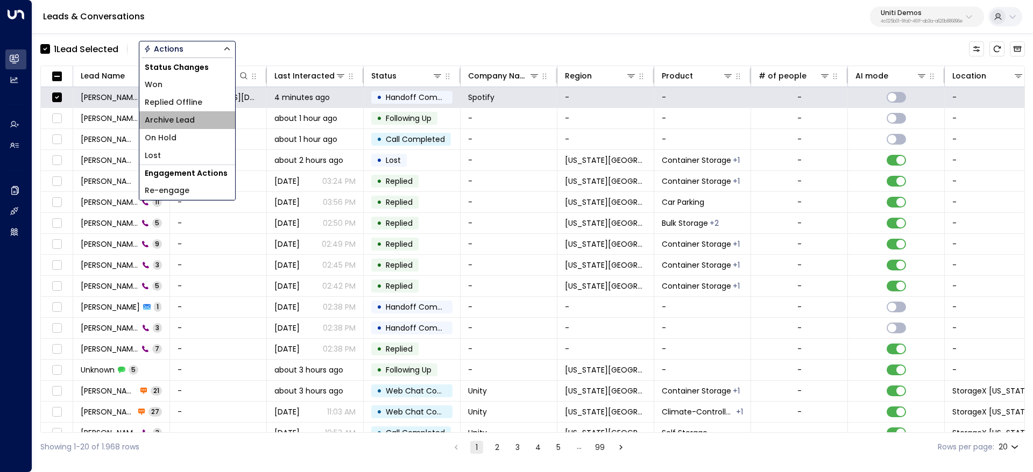
click at [216, 118] on li "Archive Lead" at bounding box center [187, 120] width 96 height 18
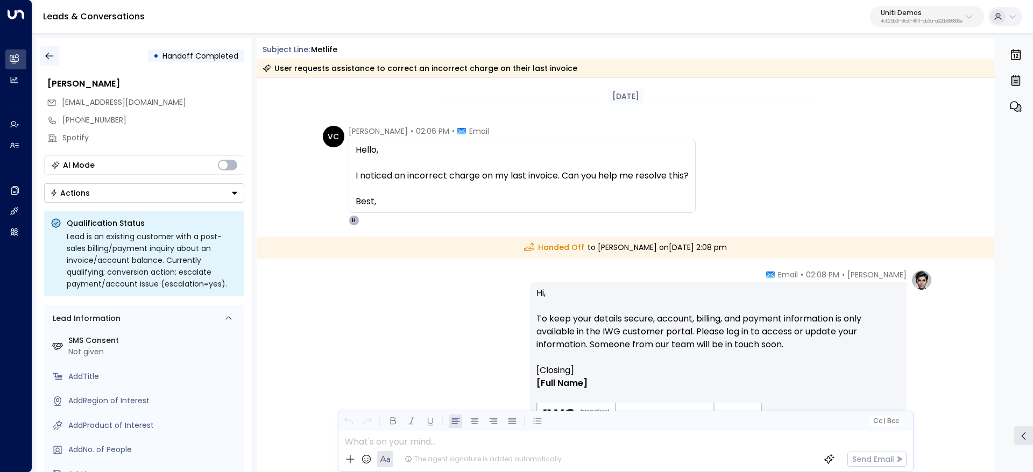
click at [55, 50] on button "button" at bounding box center [49, 55] width 19 height 19
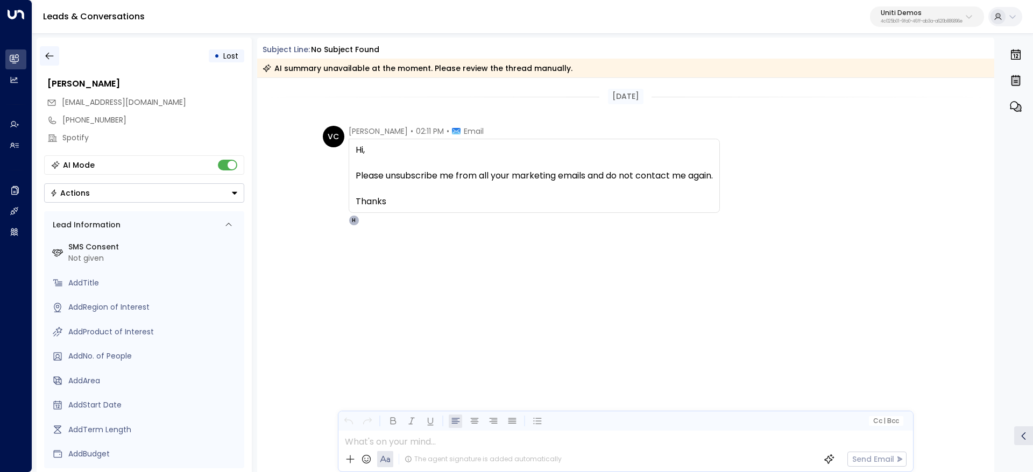
click at [47, 63] on button "button" at bounding box center [49, 55] width 19 height 19
click at [35, 67] on div "• Lost [PERSON_NAME] [EMAIL_ADDRESS][DOMAIN_NAME] [PHONE_NUMBER] Spotify AI Mod…" at bounding box center [532, 254] width 1000 height 445
click at [44, 60] on button "button" at bounding box center [49, 55] width 19 height 19
click at [54, 58] on icon "button" at bounding box center [49, 56] width 11 height 11
click at [56, 58] on button "button" at bounding box center [49, 55] width 19 height 19
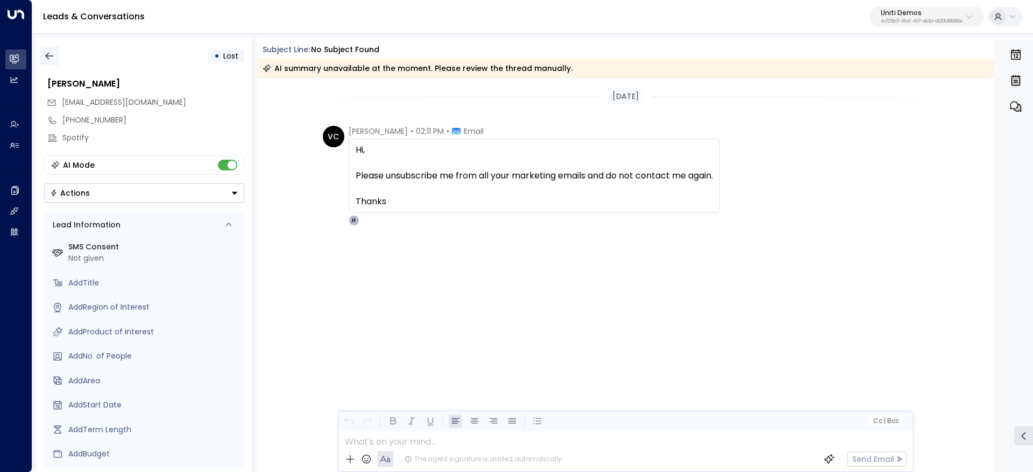
click at [51, 58] on icon "button" at bounding box center [49, 56] width 11 height 11
click at [51, 59] on icon "button" at bounding box center [49, 56] width 11 height 11
click at [58, 55] on button "button" at bounding box center [49, 55] width 19 height 19
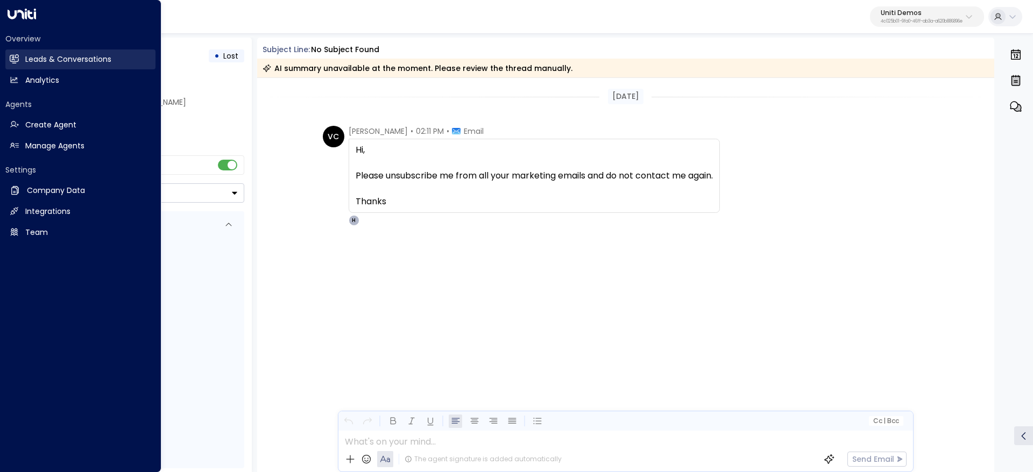
click at [22, 61] on link "Leads & Conversations Leads & Conversations" at bounding box center [80, 59] width 150 height 20
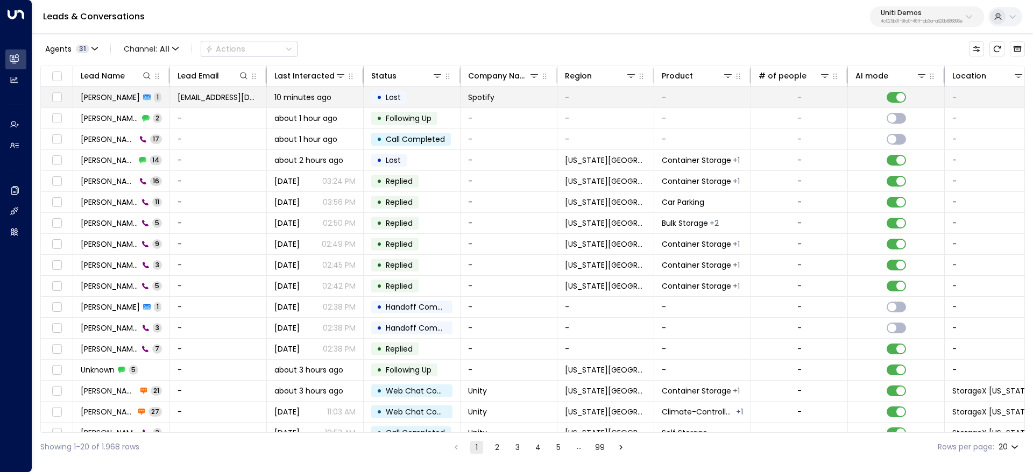
click at [117, 102] on span "[PERSON_NAME]" at bounding box center [110, 97] width 59 height 11
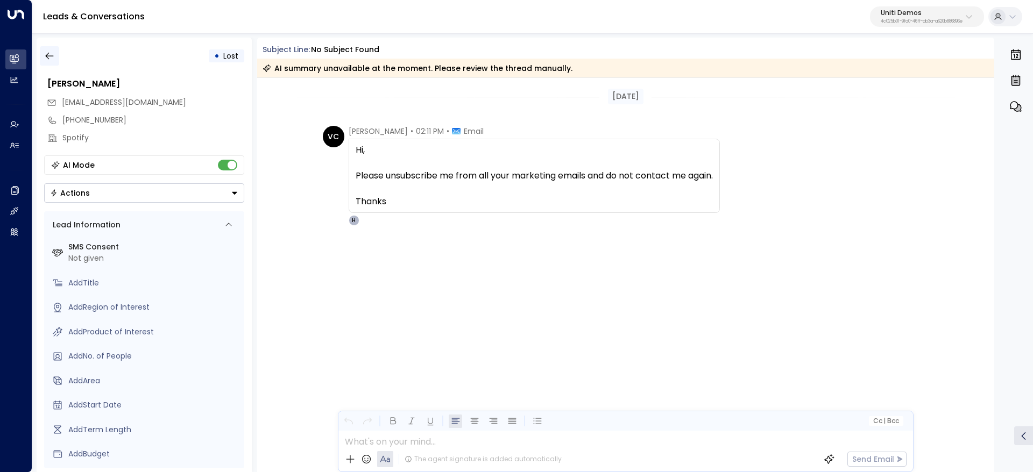
click at [48, 50] on button "button" at bounding box center [49, 55] width 19 height 19
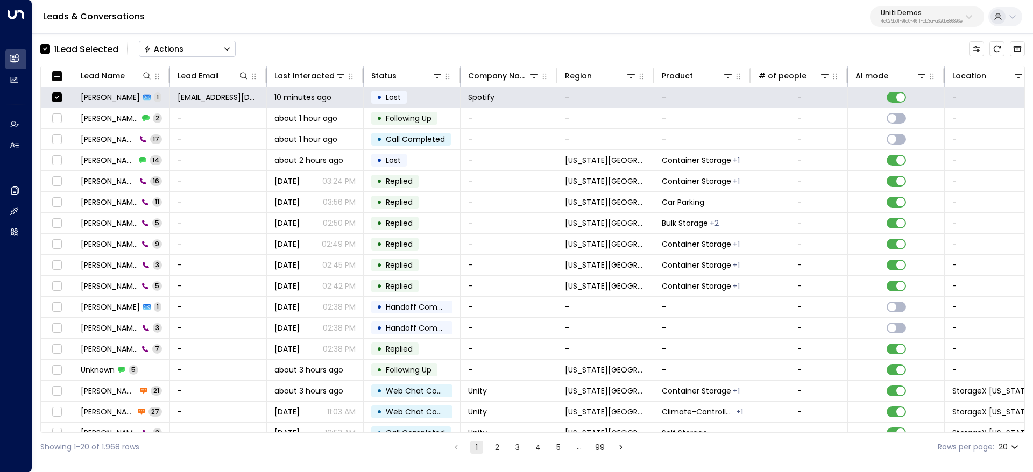
click at [199, 52] on button "Actions" at bounding box center [187, 49] width 97 height 16
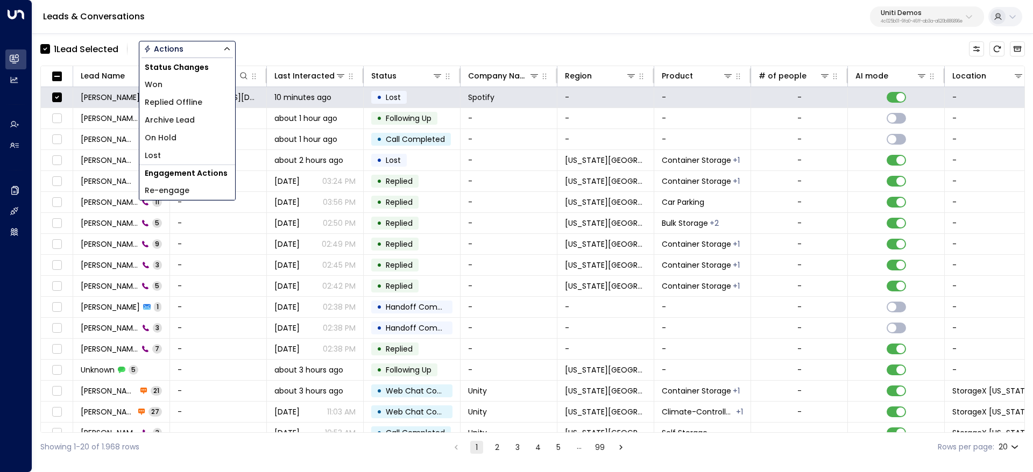
click at [198, 122] on li "Archive Lead" at bounding box center [187, 120] width 96 height 18
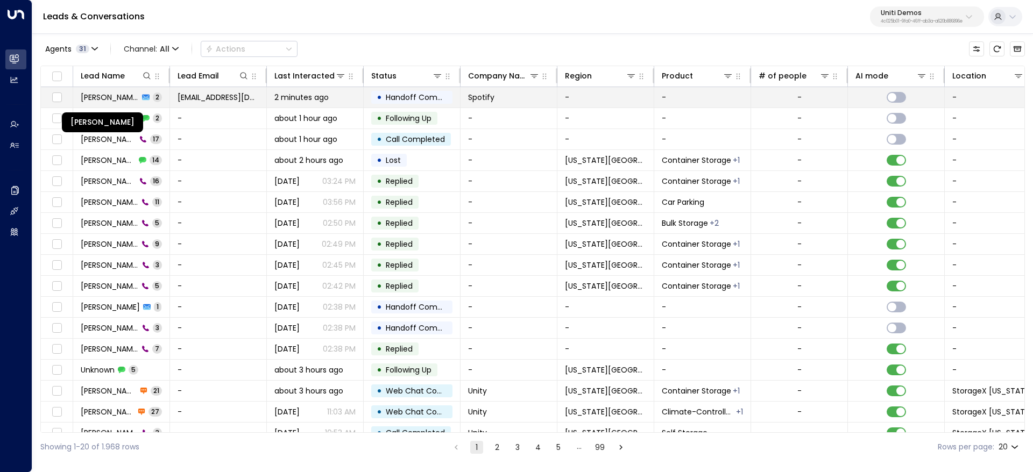
click at [101, 95] on span "[PERSON_NAME]" at bounding box center [110, 97] width 58 height 11
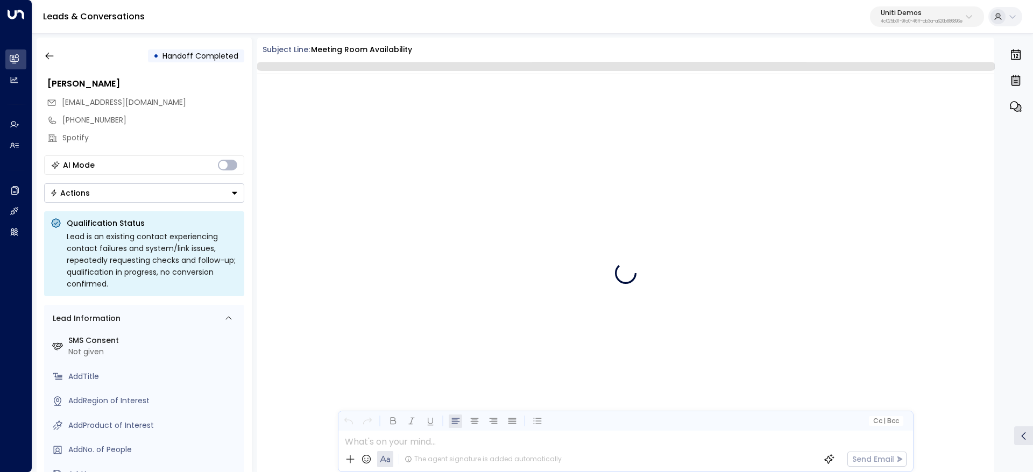
scroll to position [92, 0]
